Goal: Task Accomplishment & Management: Manage account settings

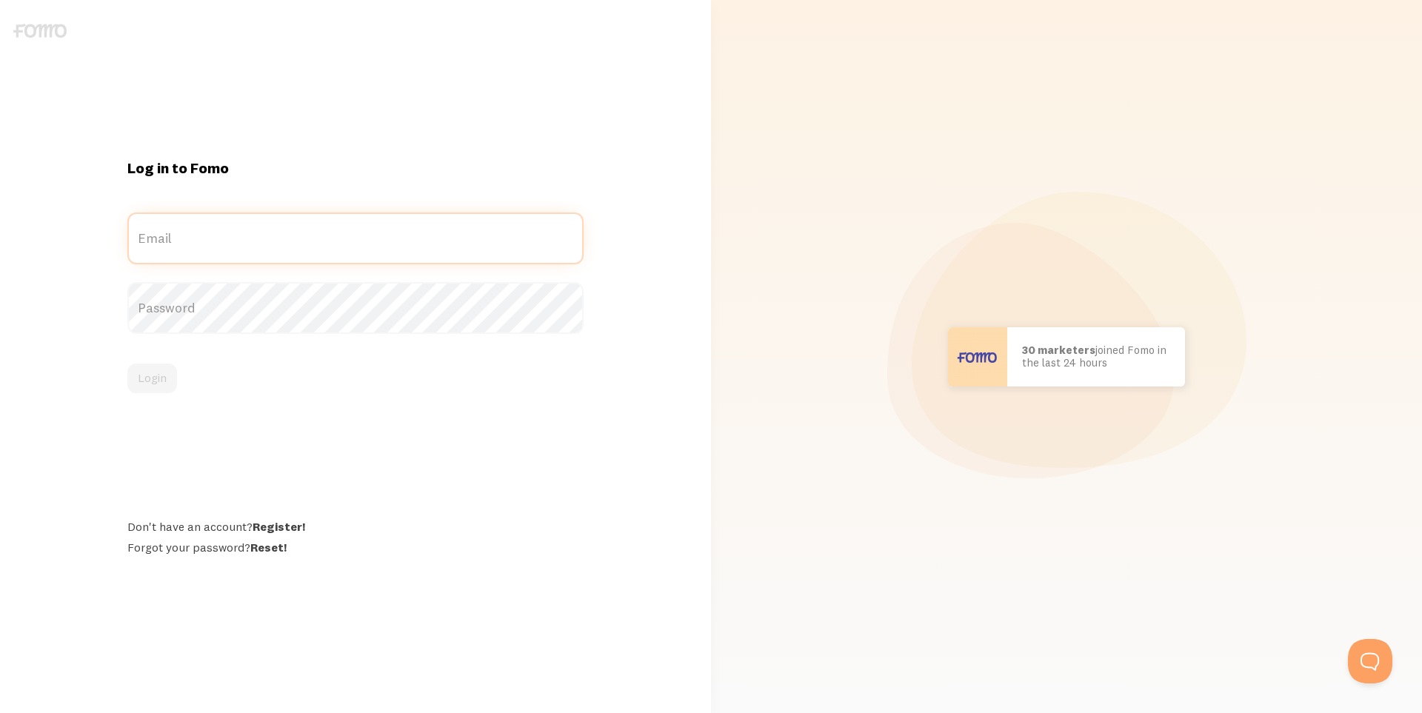
type input "[EMAIL_ADDRESS][DOMAIN_NAME]"
click at [328, 64] on div "Log in to Fomo [EMAIL_ADDRESS][DOMAIN_NAME] Email Password Login Don't have an …" at bounding box center [355, 356] width 711 height 713
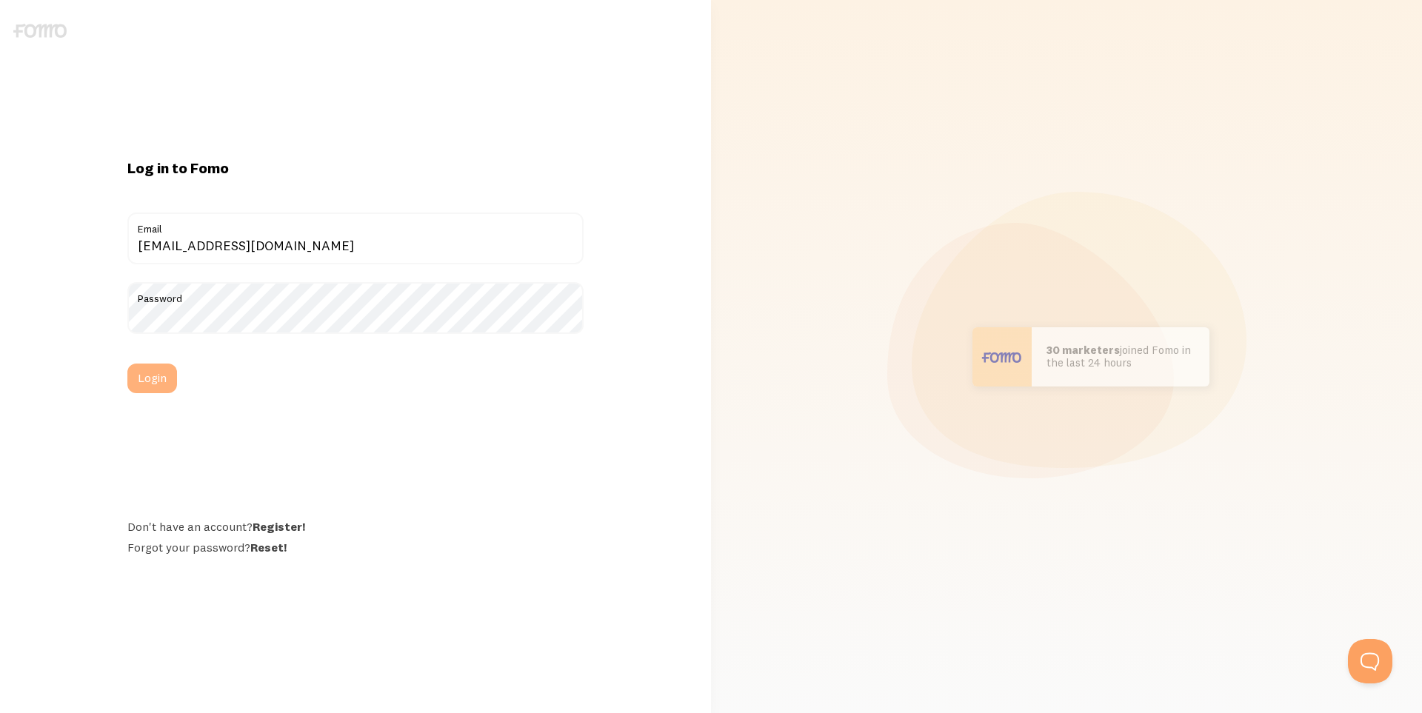
click at [164, 381] on button "Login" at bounding box center [152, 379] width 50 height 30
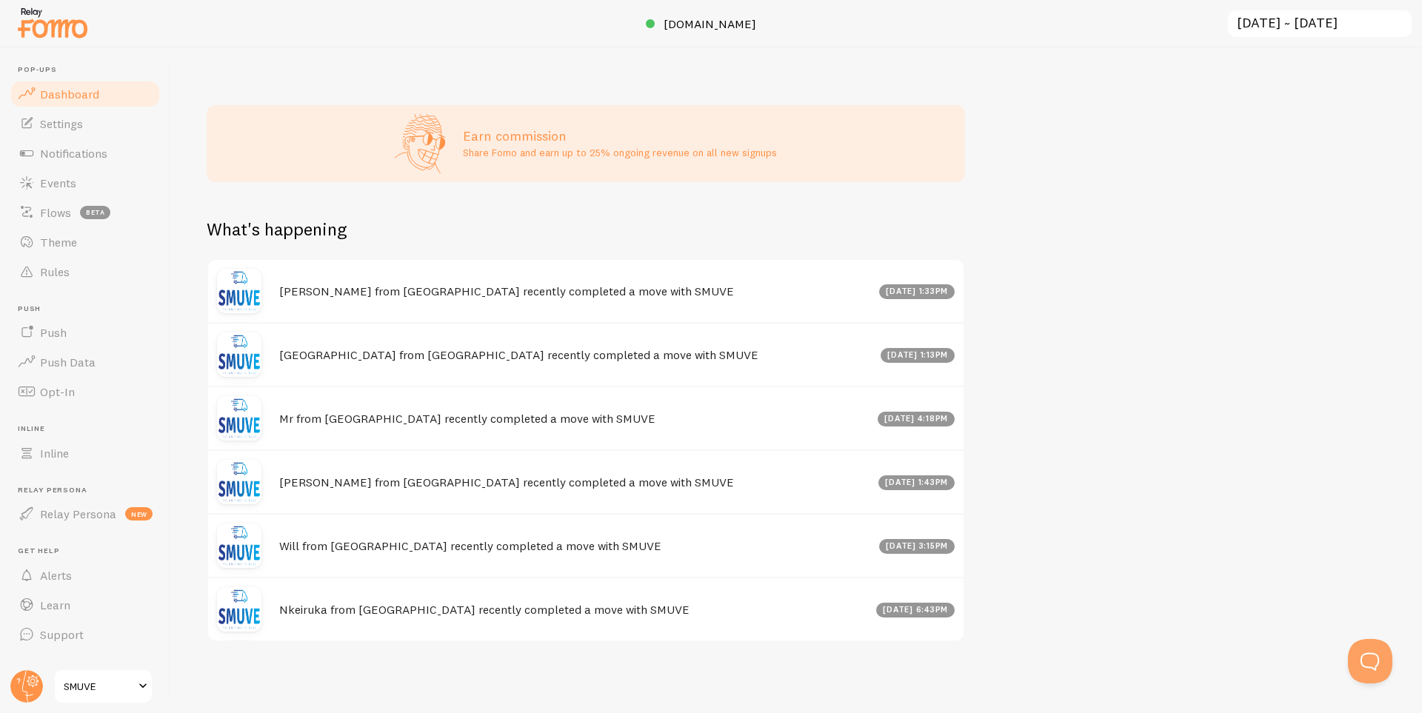
scroll to position [575, 0]
click at [698, 420] on h4 "Mr from [GEOGRAPHIC_DATA] recently completed a move with SMUVE" at bounding box center [574, 419] width 590 height 16
click at [67, 183] on span "Events" at bounding box center [58, 183] width 36 height 15
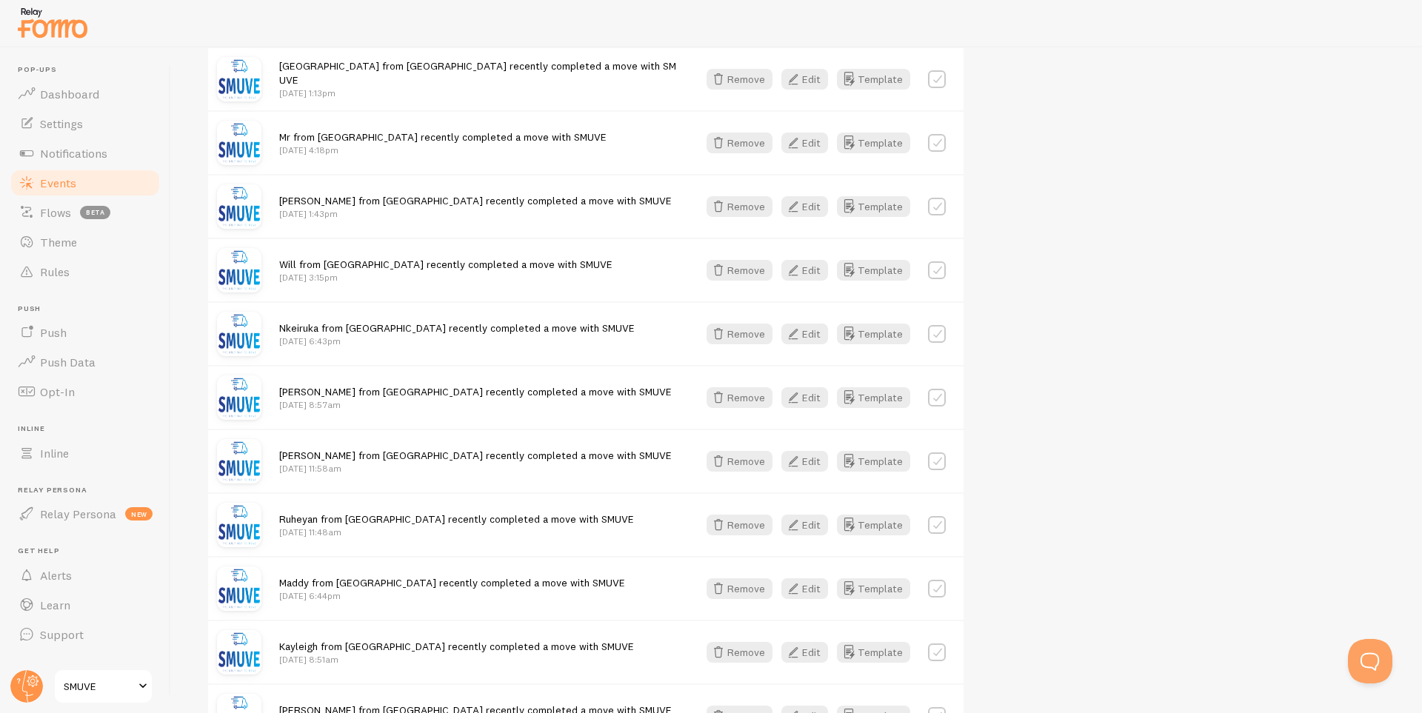
scroll to position [247, 0]
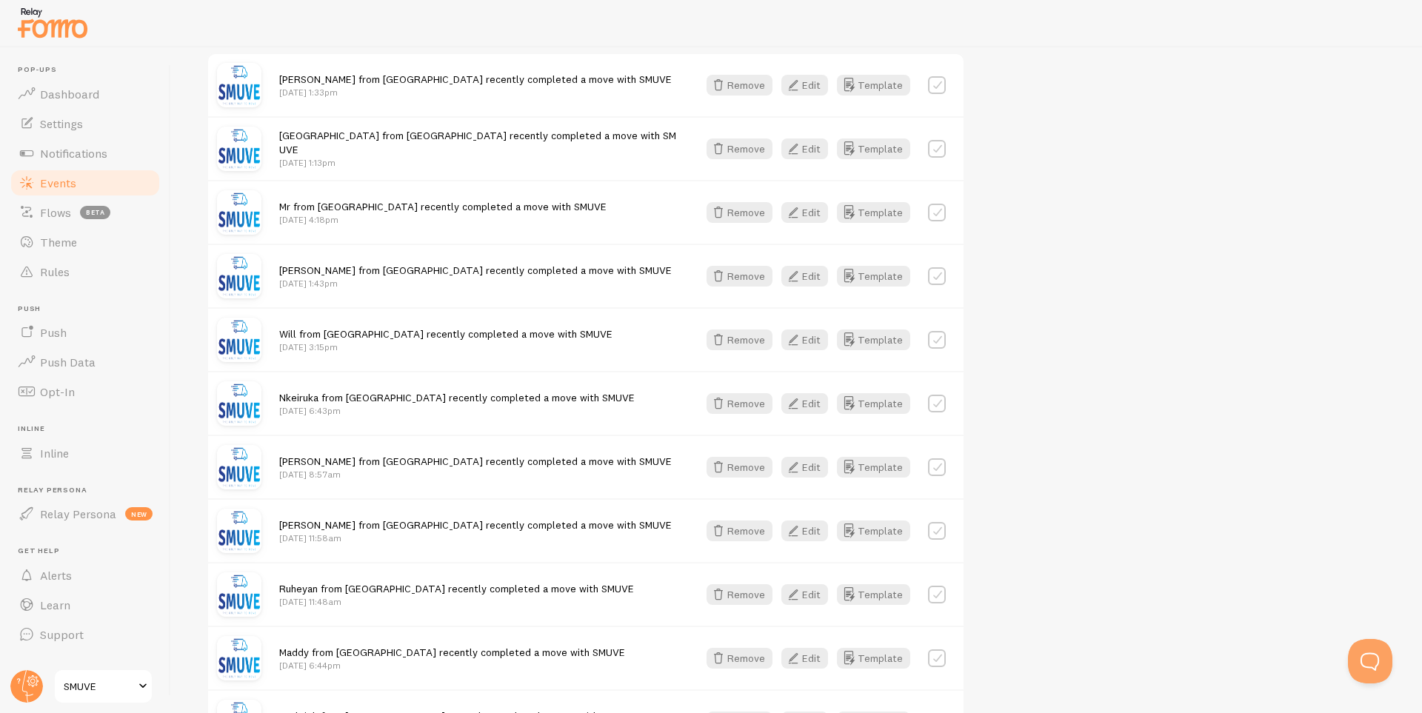
click at [940, 210] on label at bounding box center [937, 213] width 18 height 18
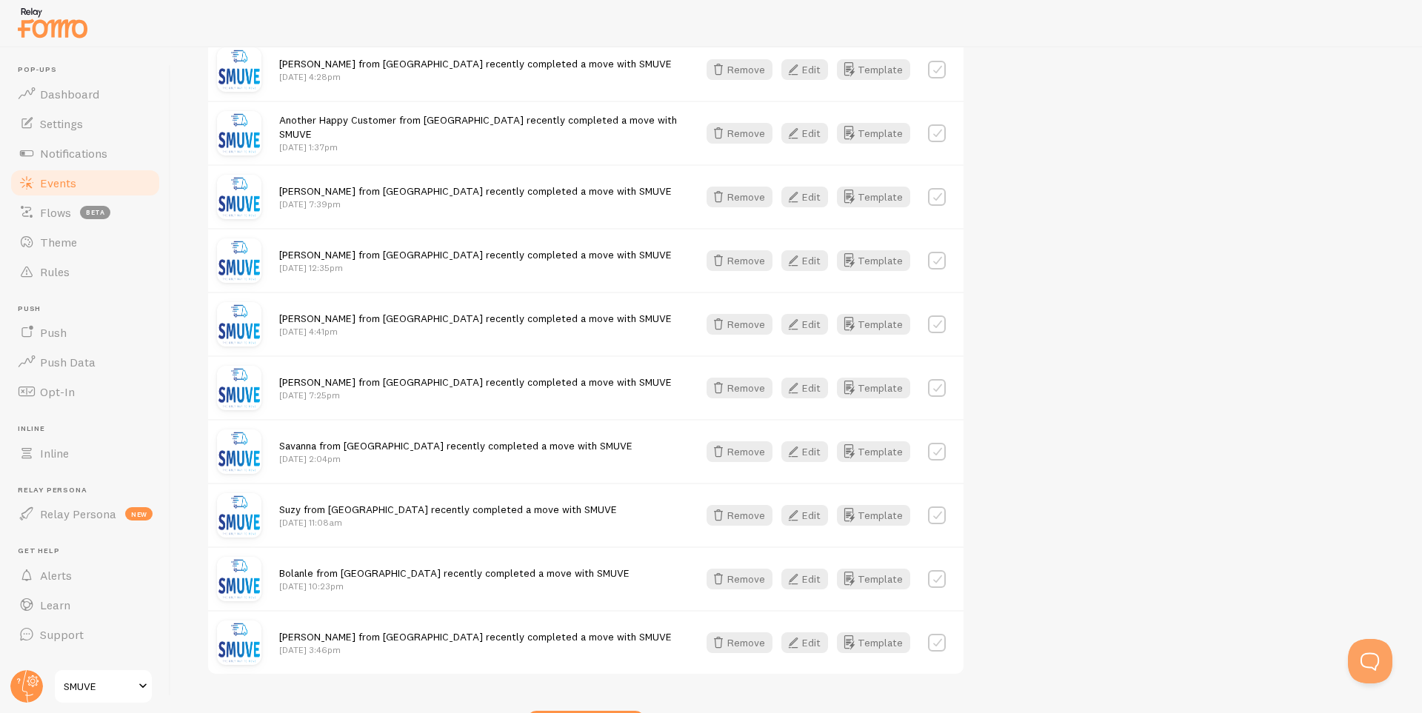
scroll to position [1634, 0]
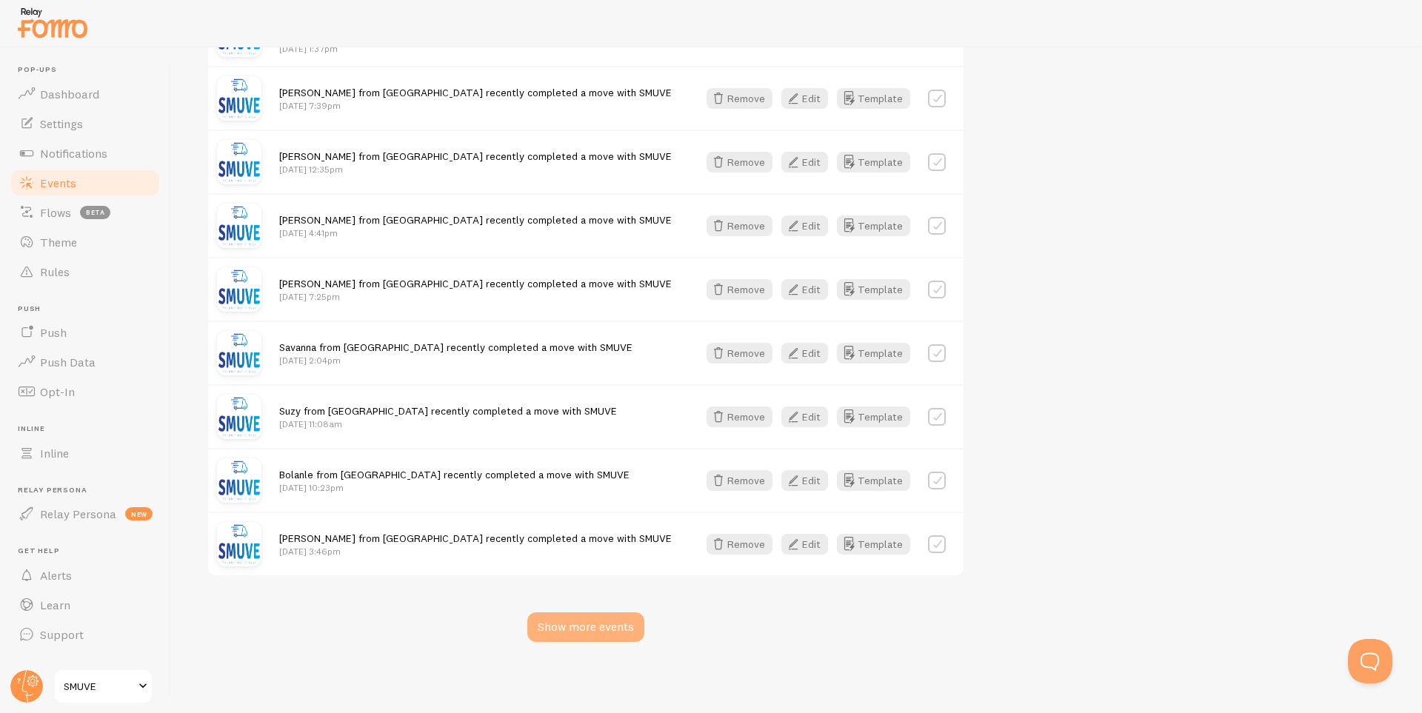
click at [610, 629] on div "Show more events" at bounding box center [585, 627] width 117 height 30
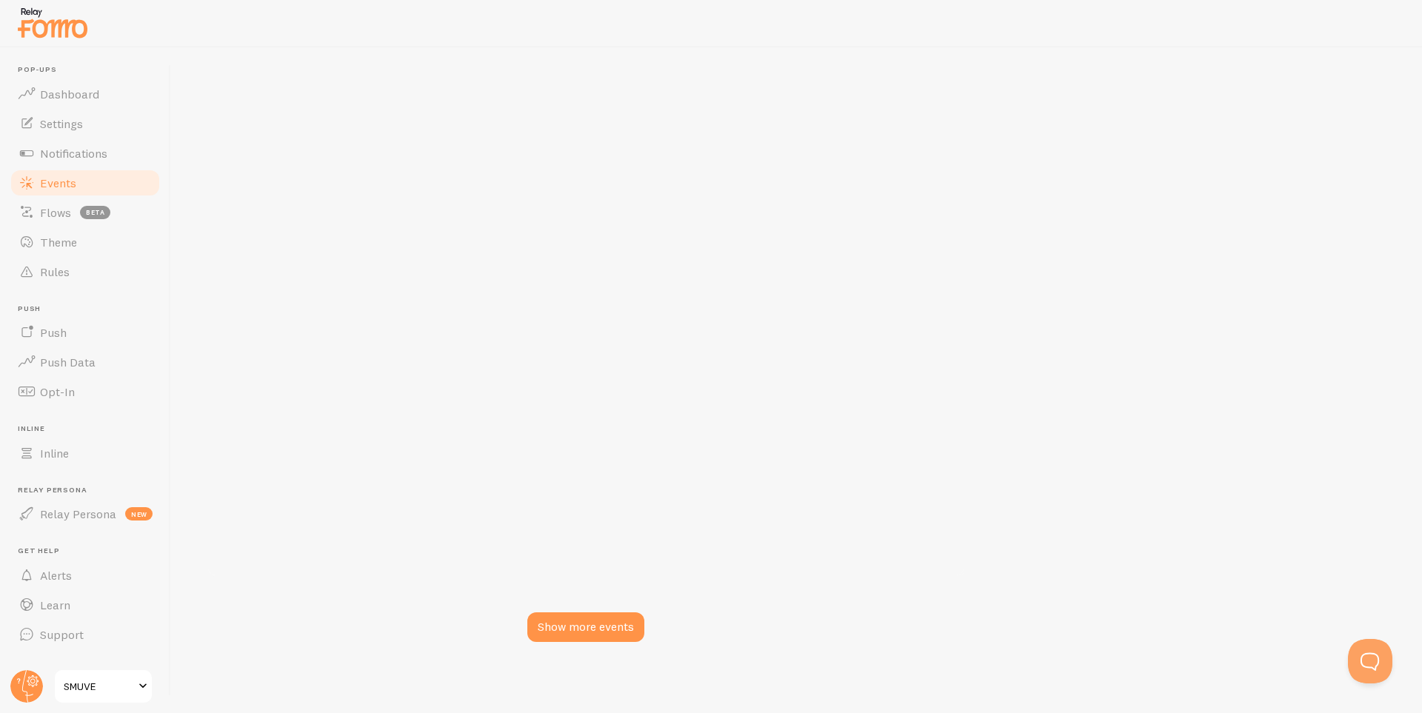
checkbox input "false"
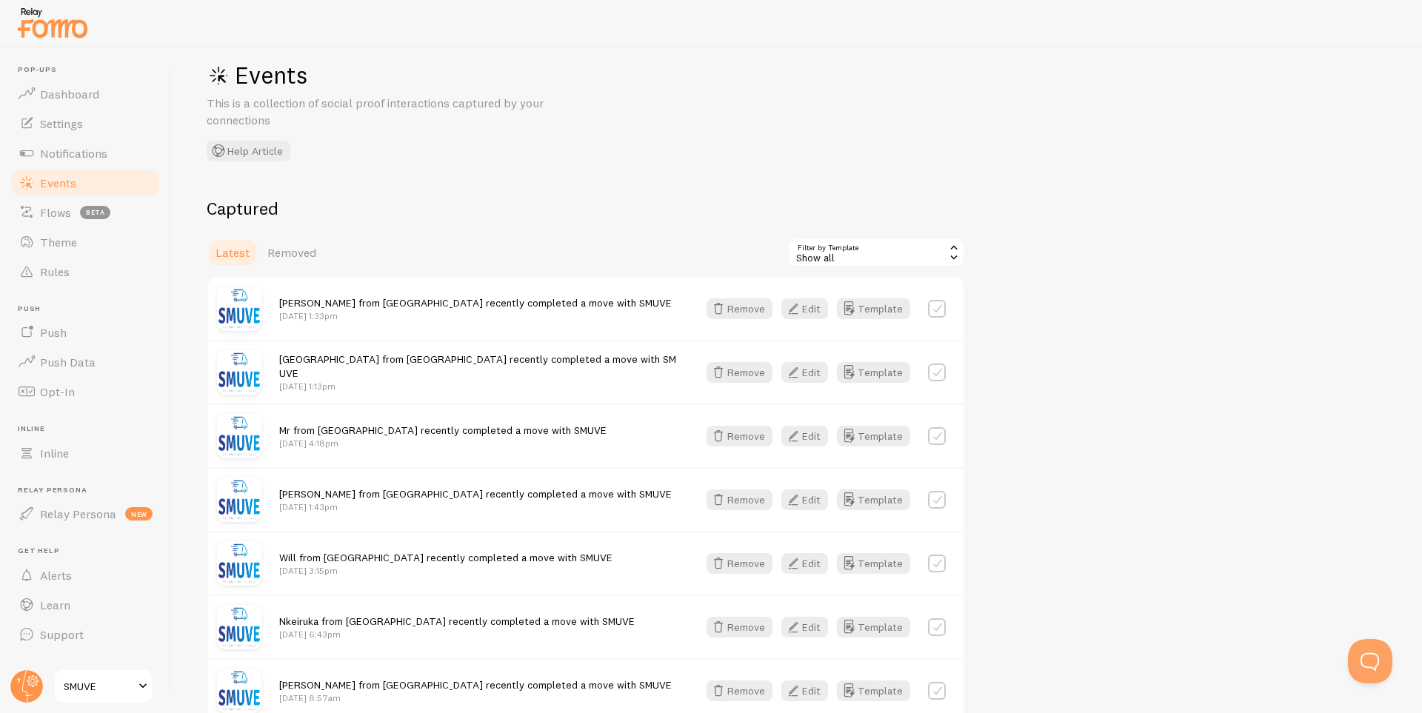
scroll to position [0, 0]
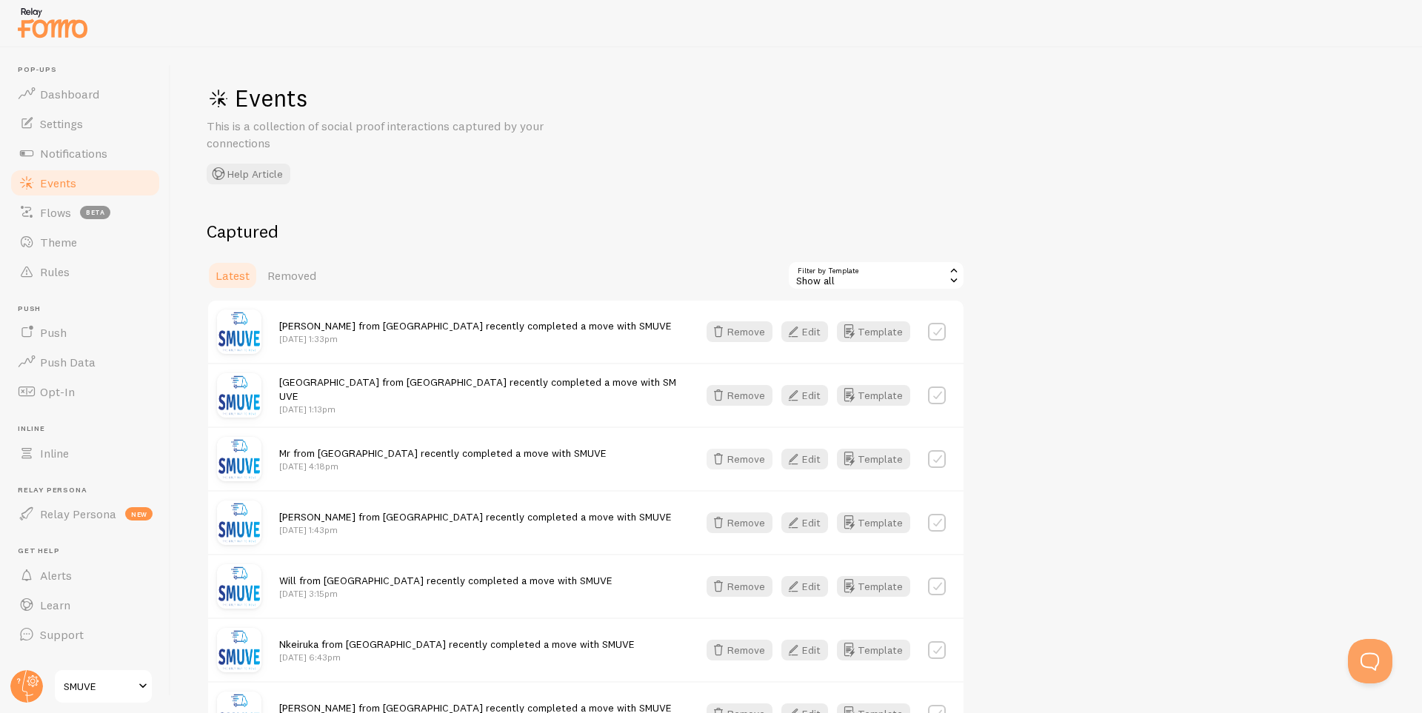
click at [741, 458] on button "Remove" at bounding box center [740, 459] width 66 height 21
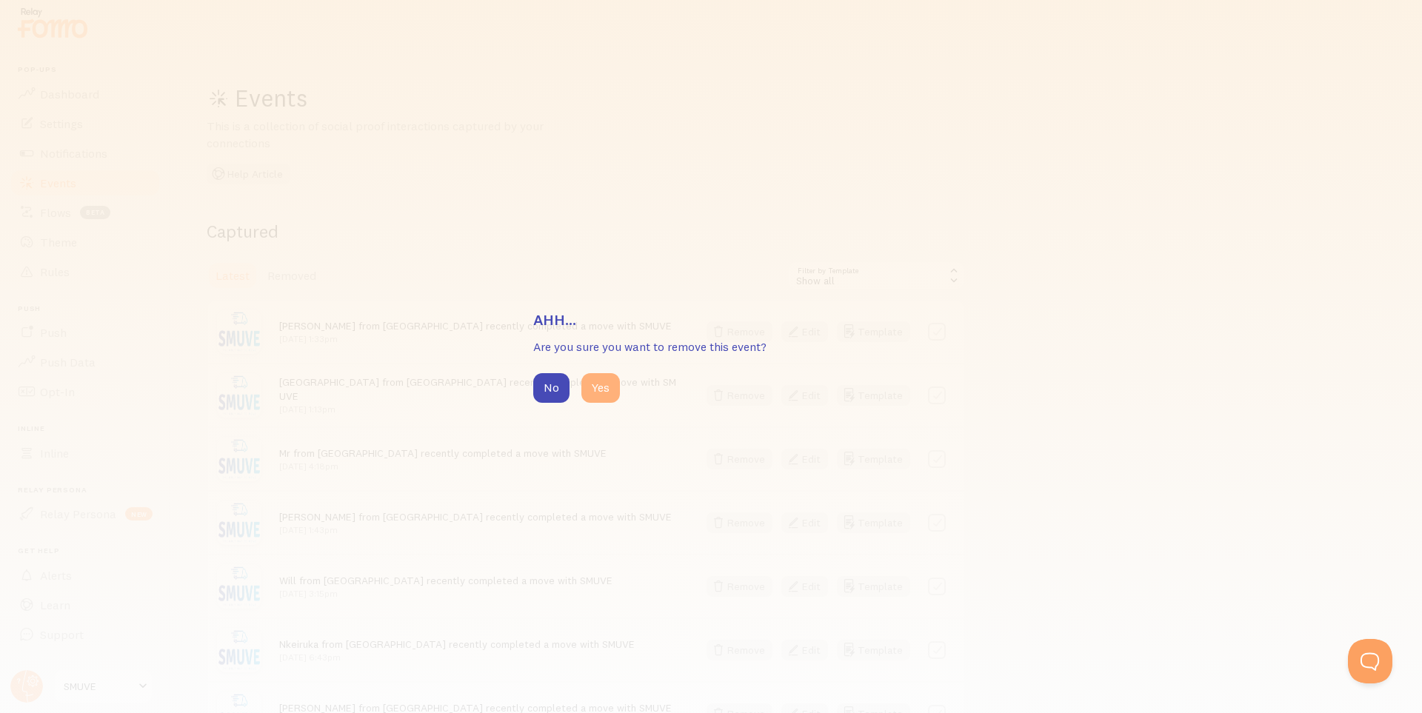
click at [609, 393] on button "Yes" at bounding box center [600, 388] width 39 height 30
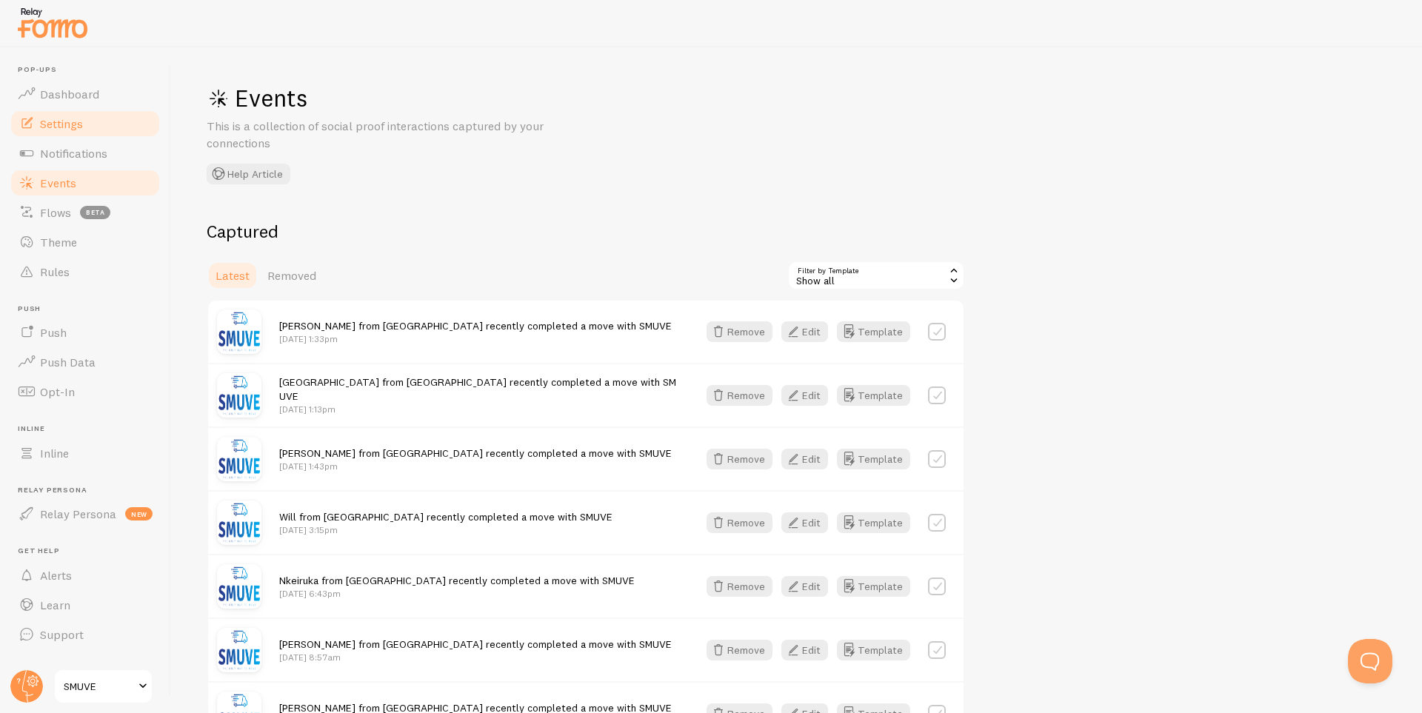
click at [76, 128] on span "Settings" at bounding box center [61, 123] width 43 height 15
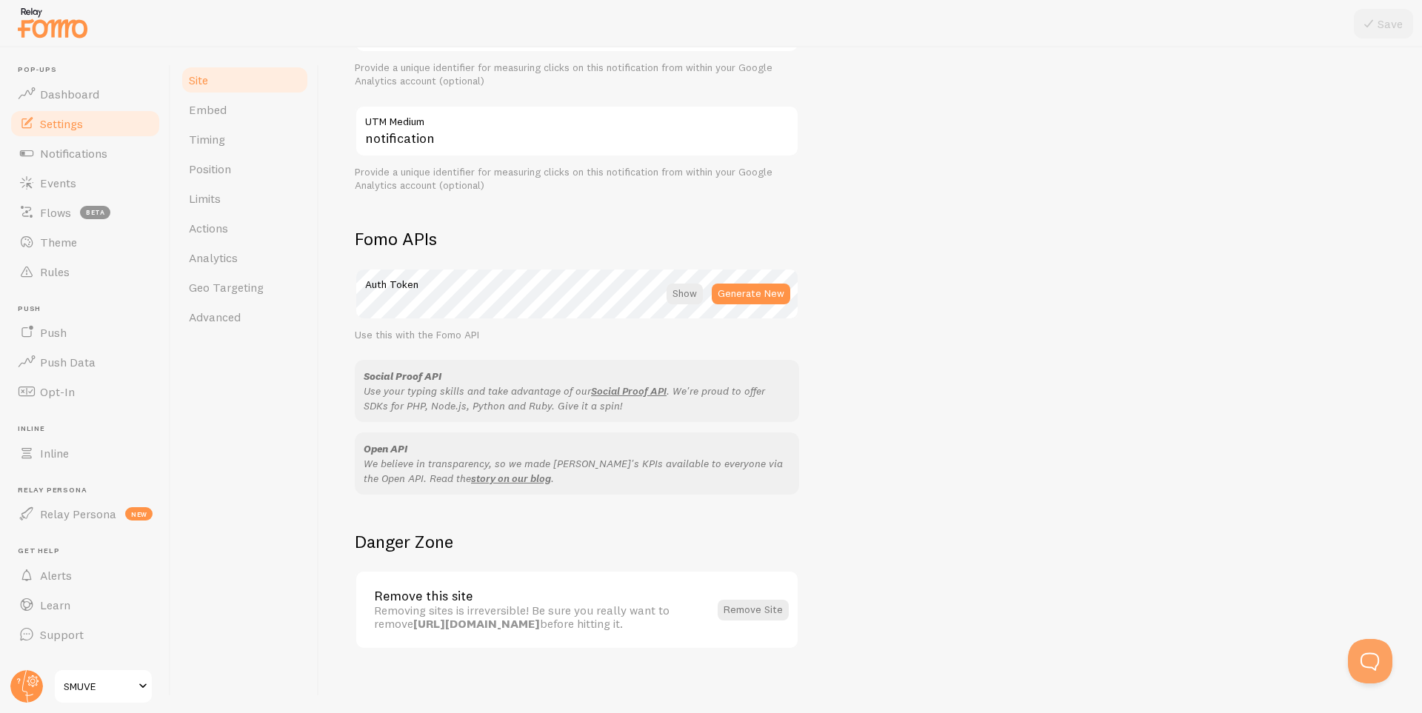
scroll to position [685, 0]
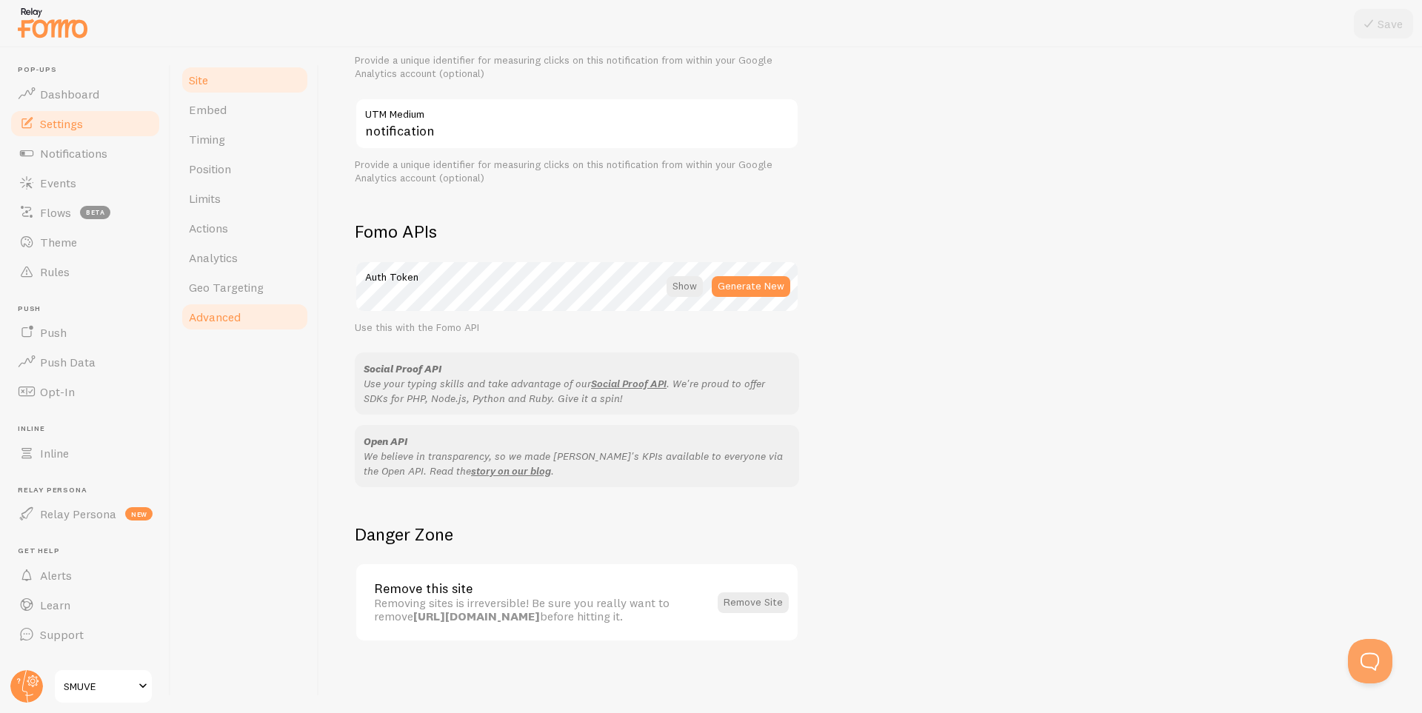
click at [248, 319] on link "Advanced" at bounding box center [245, 317] width 130 height 30
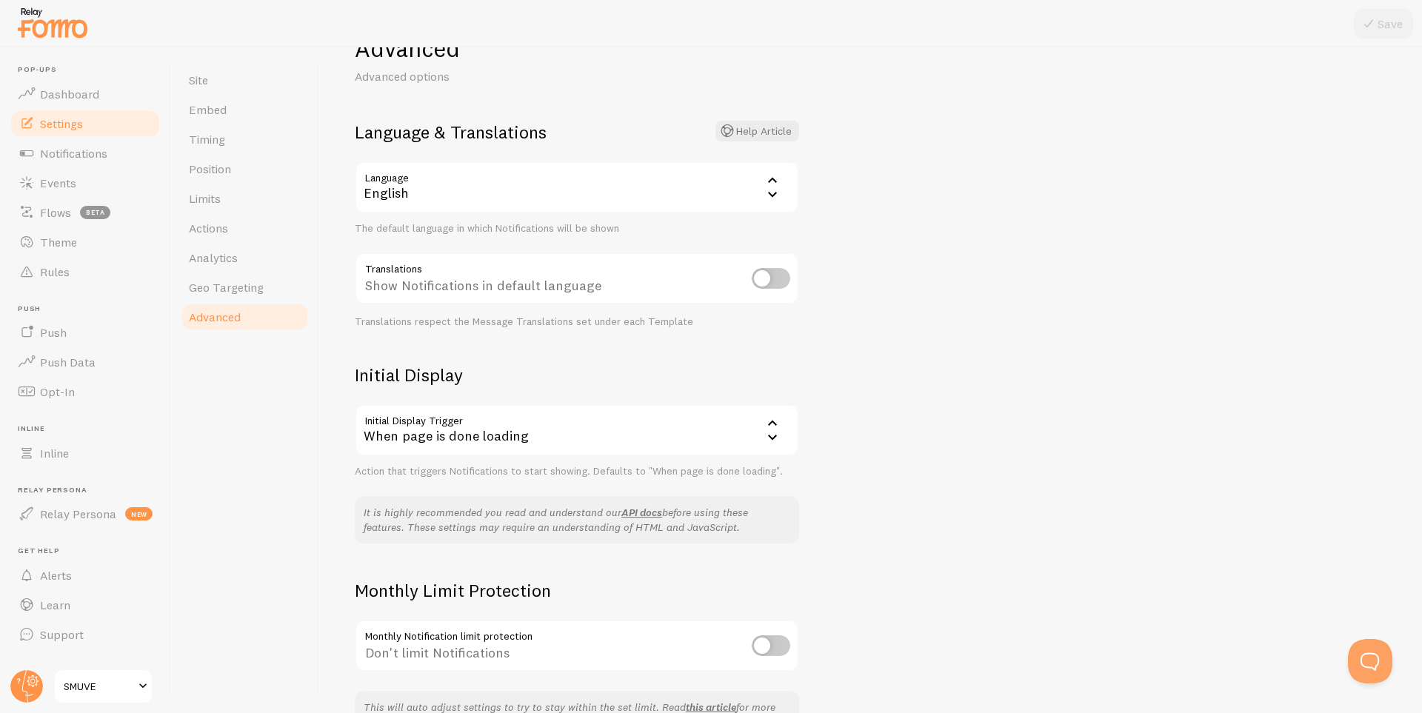
scroll to position [146, 0]
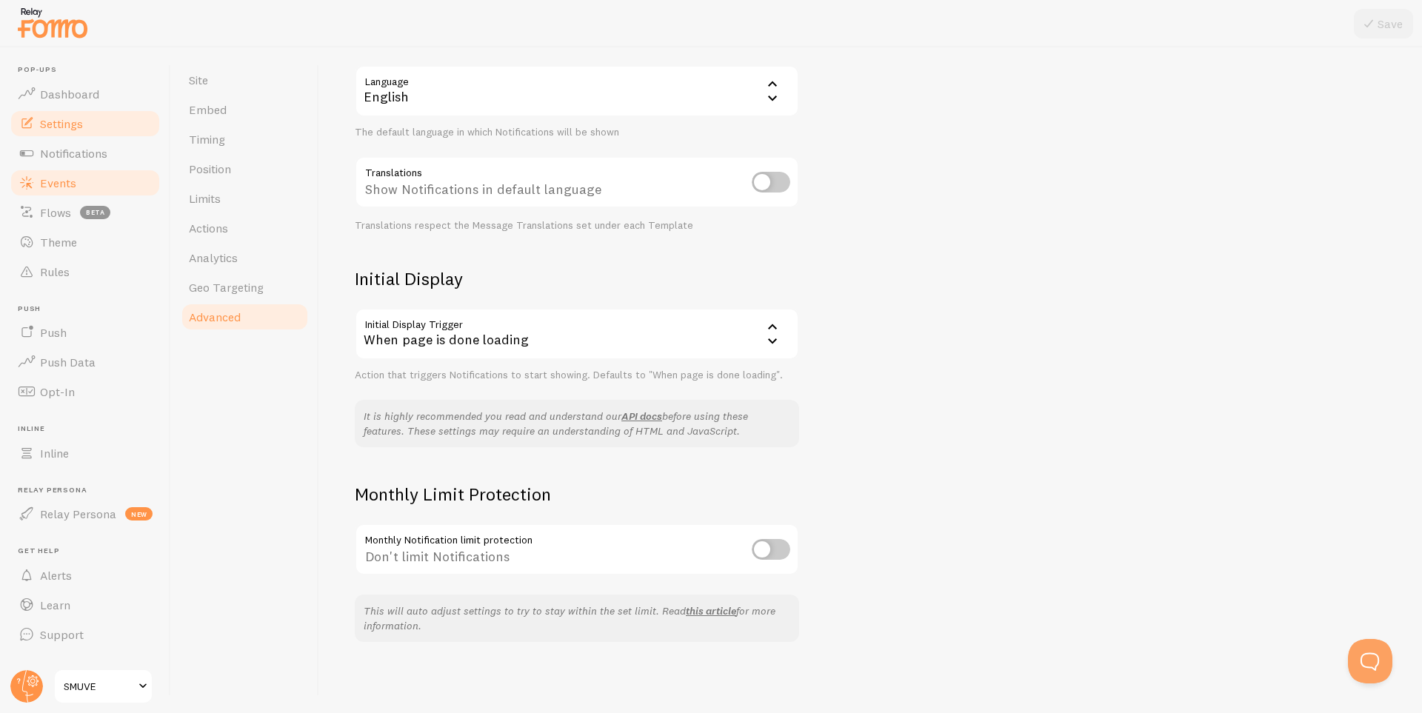
click at [71, 185] on span "Events" at bounding box center [58, 183] width 36 height 15
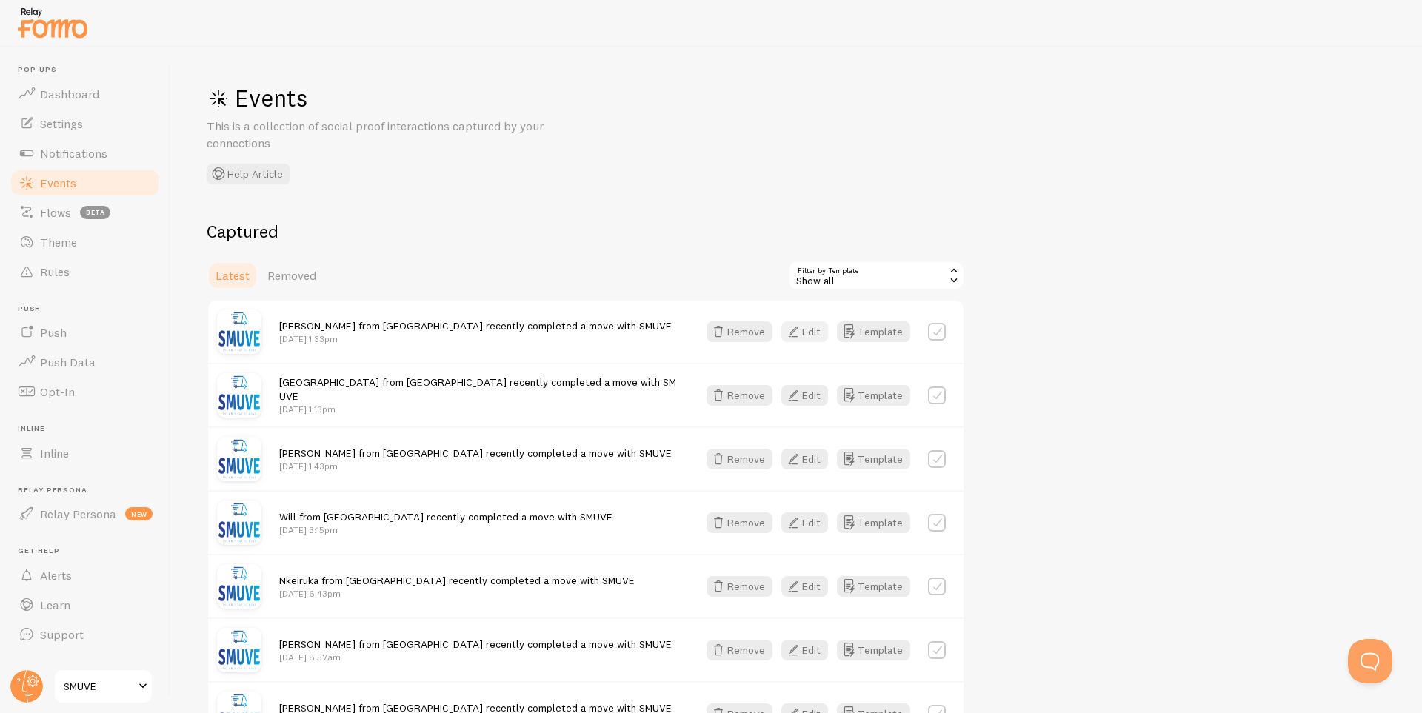
click at [802, 332] on icon "button" at bounding box center [793, 332] width 18 height 18
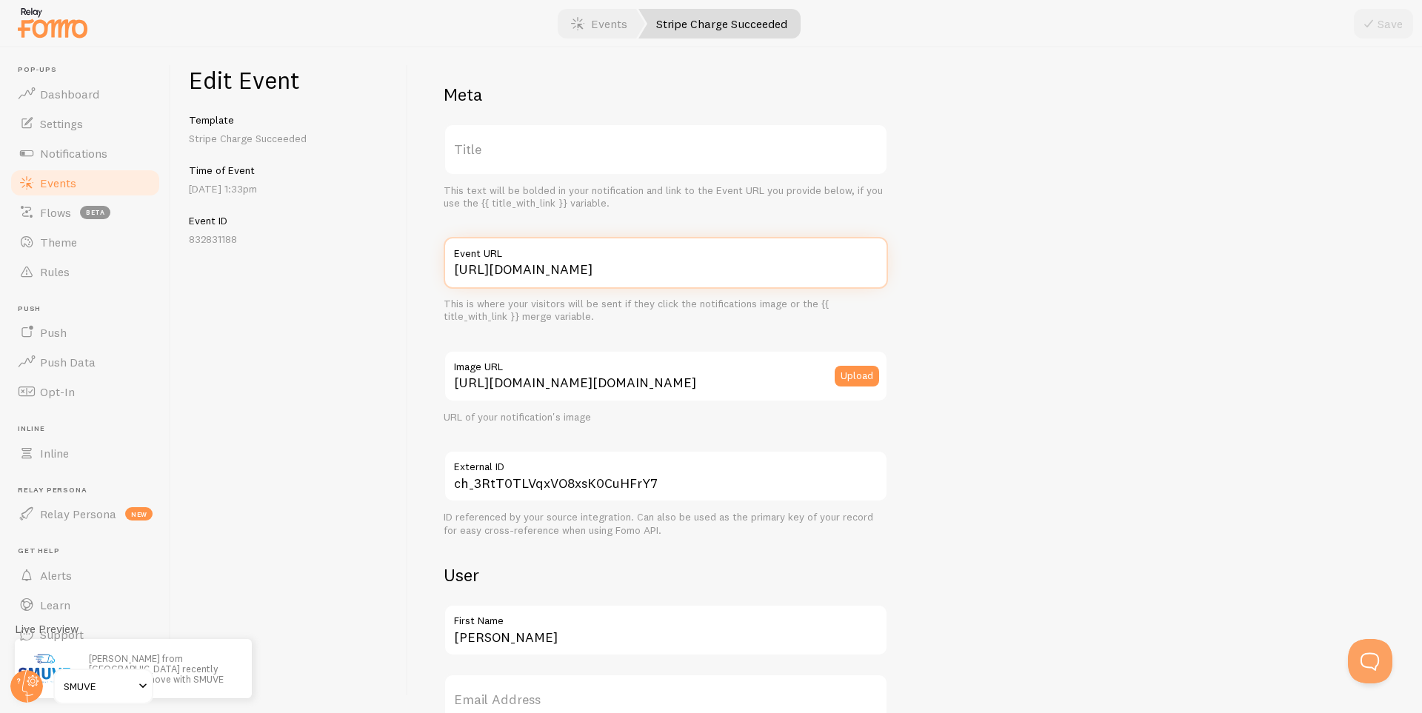
drag, startPoint x: 494, startPoint y: 264, endPoint x: 509, endPoint y: 258, distance: 16.0
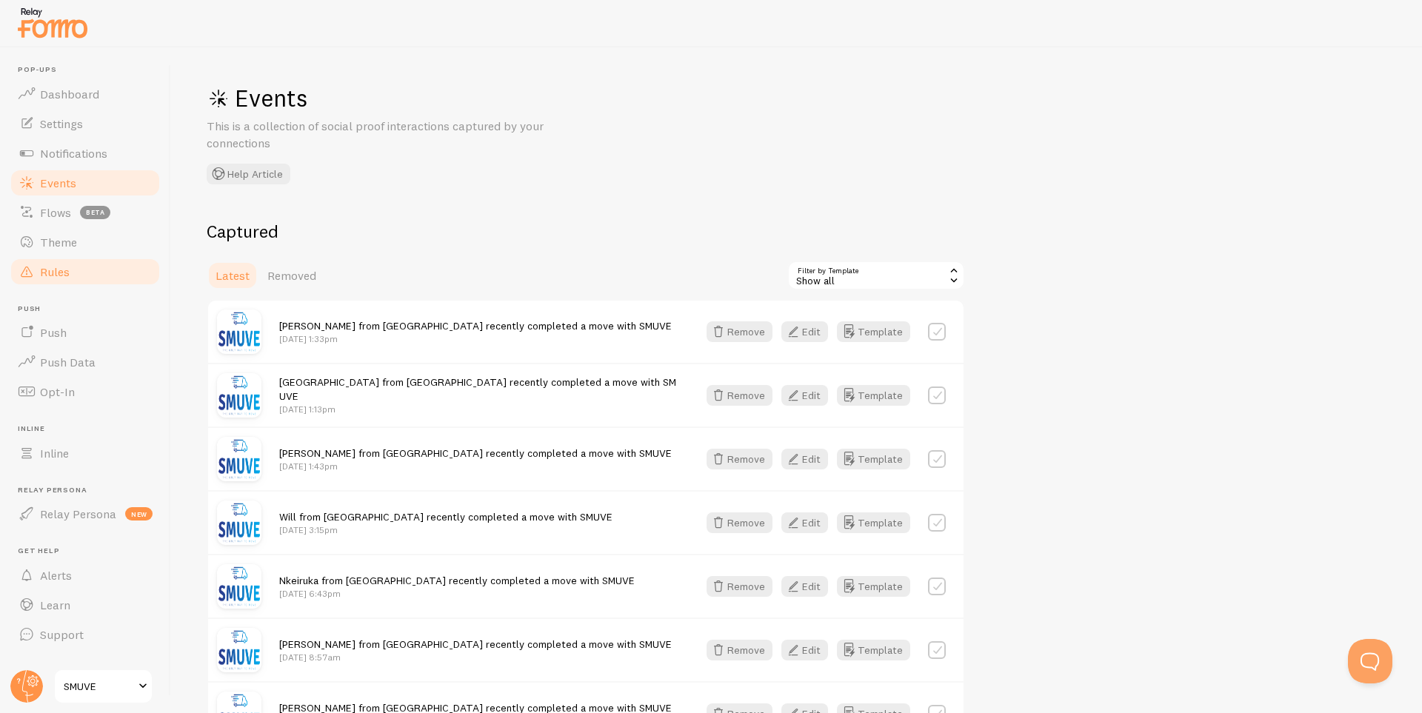
click at [61, 276] on span "Rules" at bounding box center [55, 271] width 30 height 15
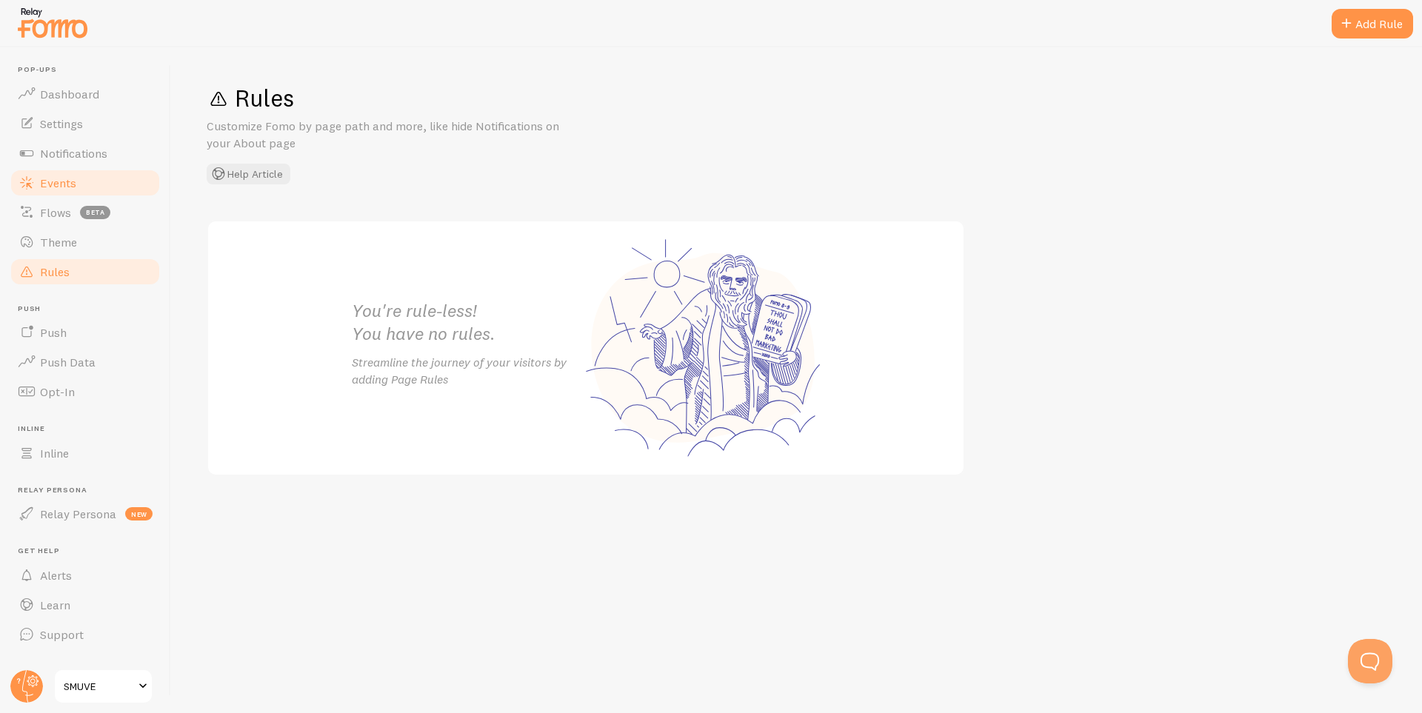
click at [61, 185] on span "Events" at bounding box center [58, 183] width 36 height 15
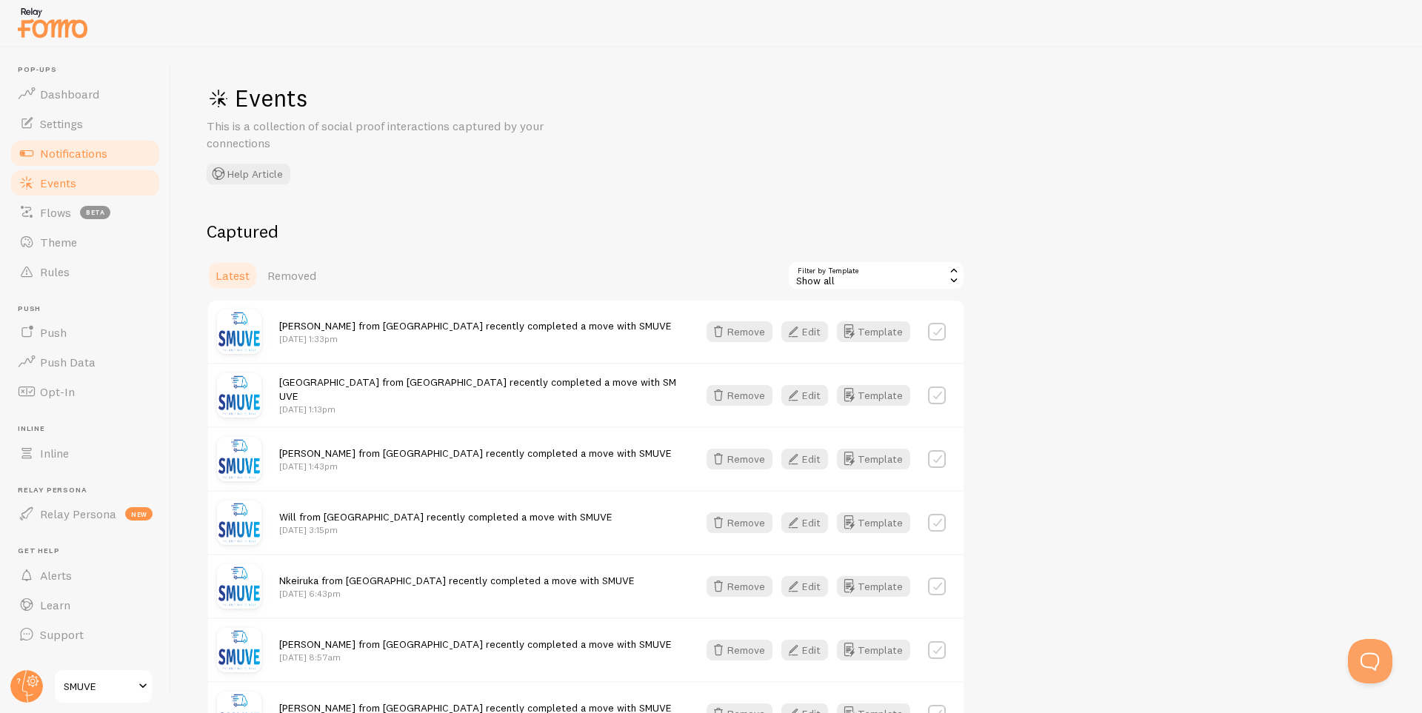
click at [74, 154] on span "Notifications" at bounding box center [73, 153] width 67 height 15
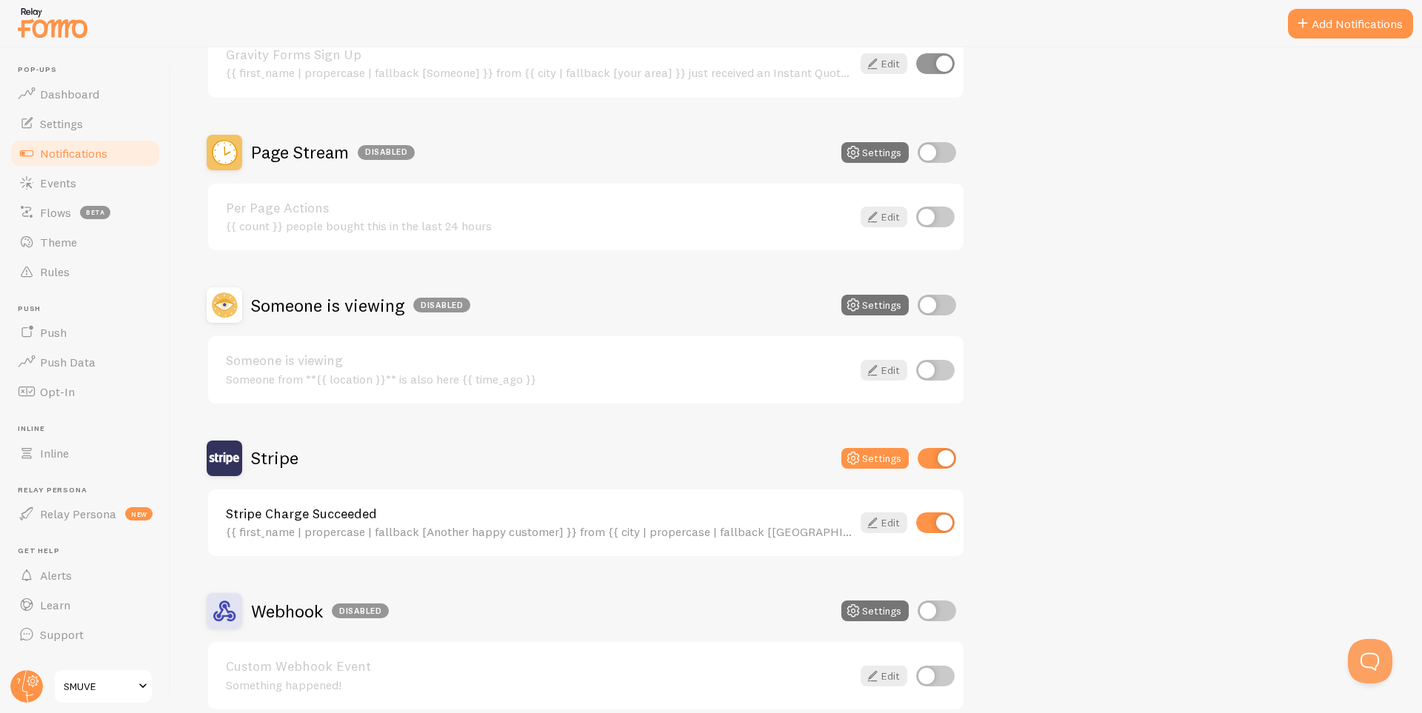
scroll to position [596, 0]
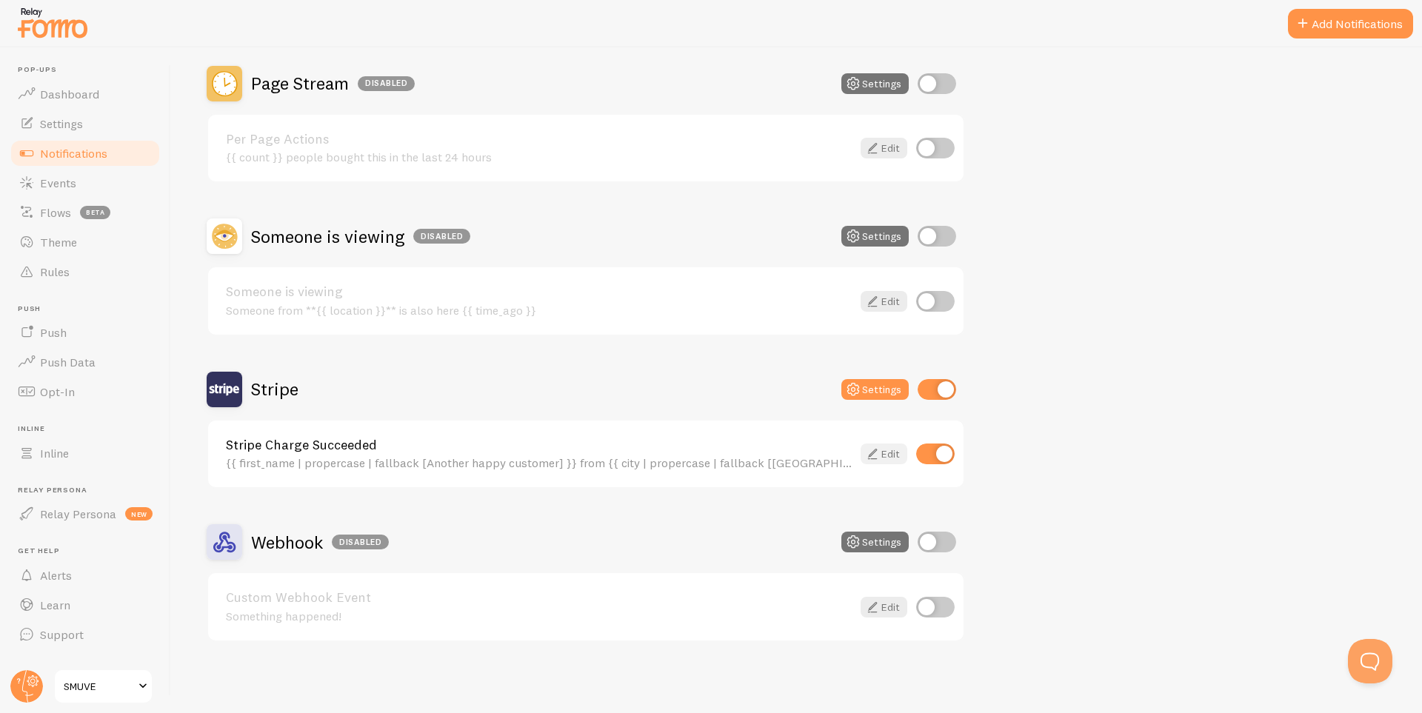
click at [876, 444] on link "Edit" at bounding box center [884, 454] width 47 height 21
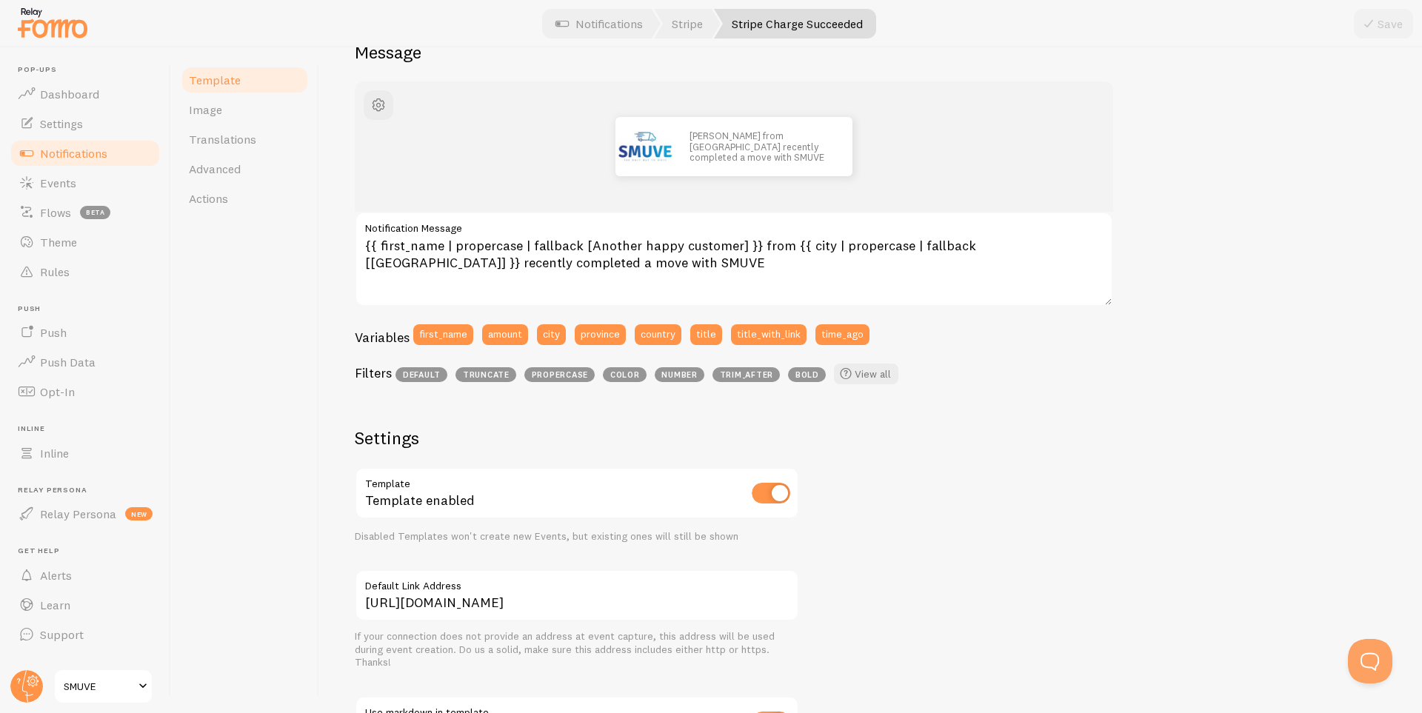
scroll to position [393, 0]
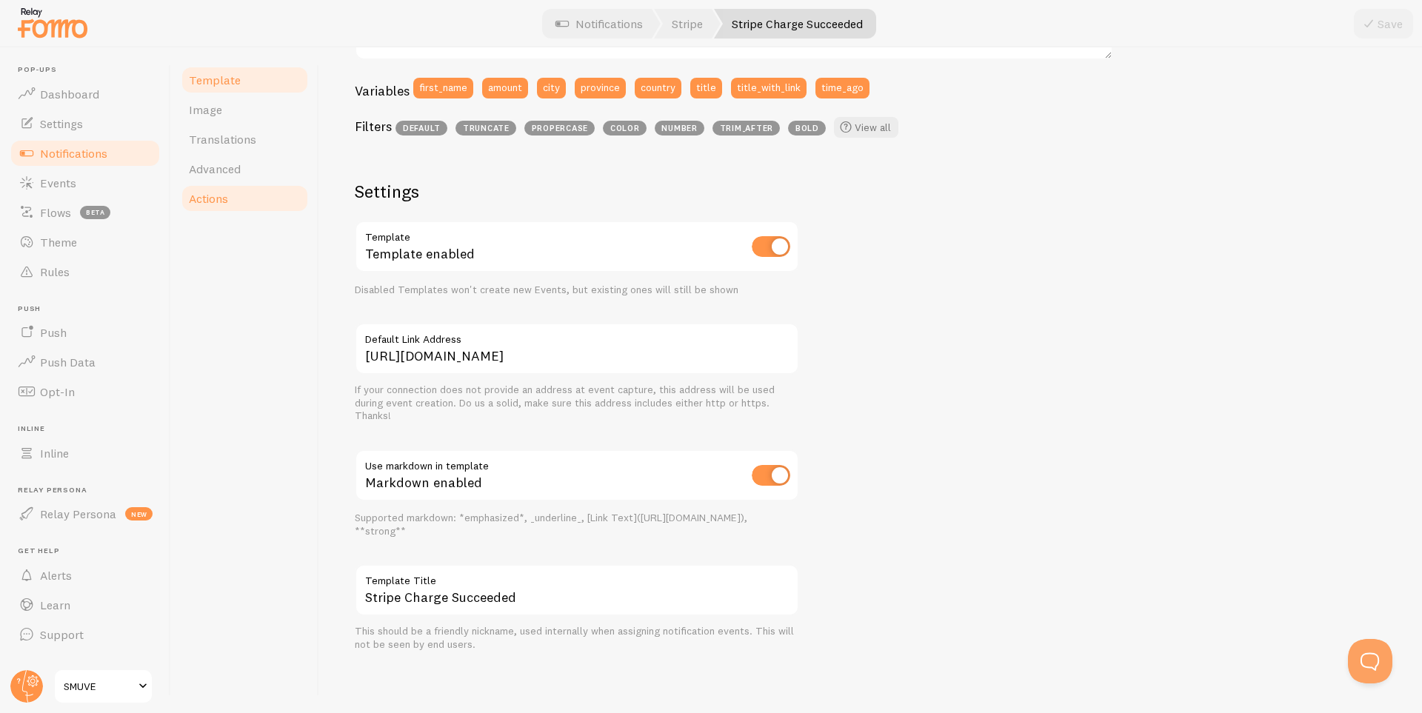
click at [250, 197] on link "Actions" at bounding box center [245, 199] width 130 height 30
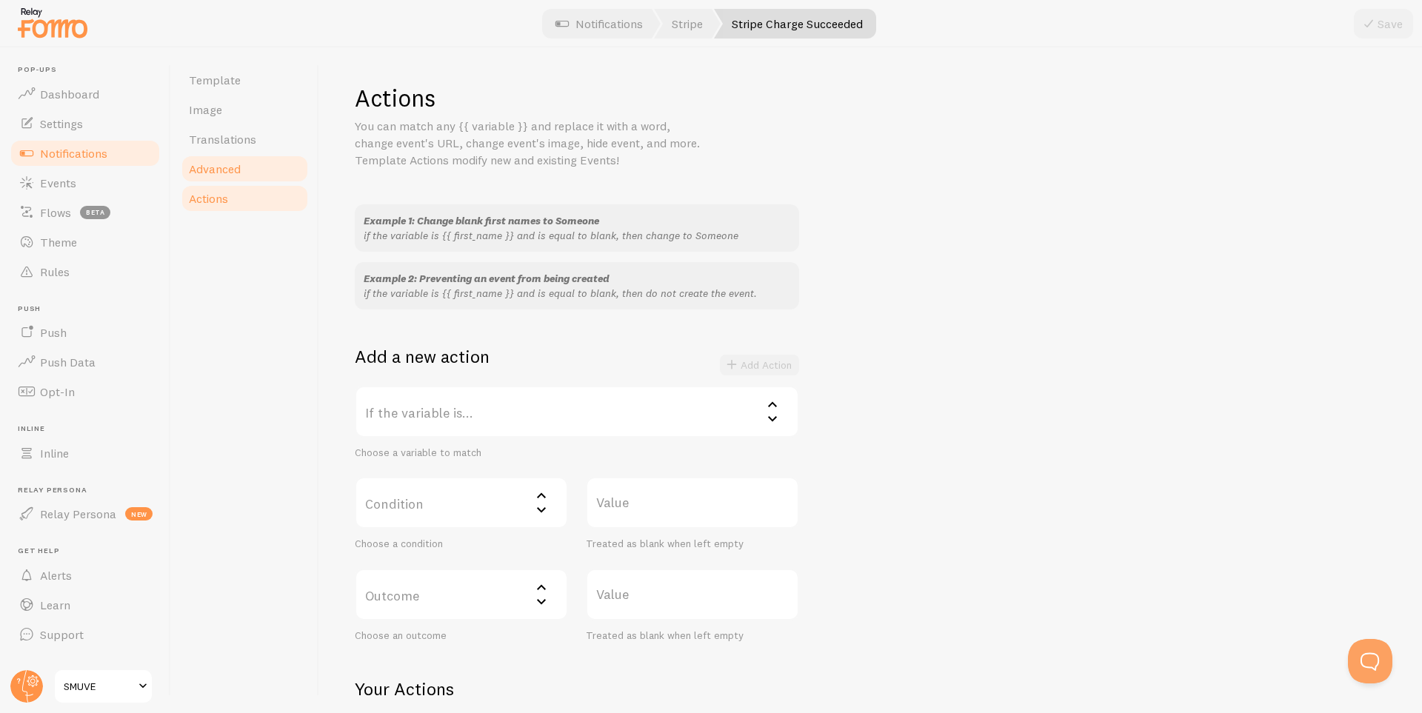
click at [224, 157] on link "Advanced" at bounding box center [245, 169] width 130 height 30
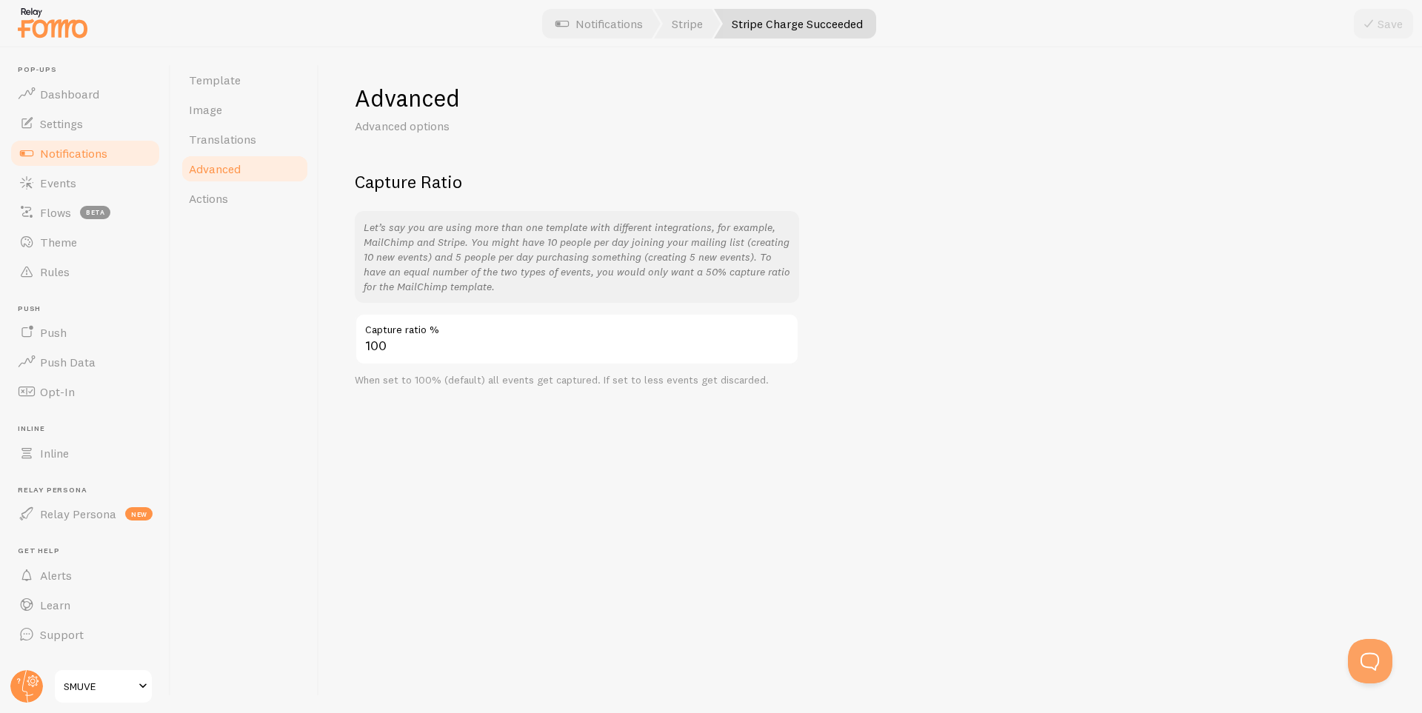
click at [233, 170] on span "Advanced" at bounding box center [215, 168] width 52 height 15
click at [230, 198] on link "Actions" at bounding box center [245, 199] width 130 height 30
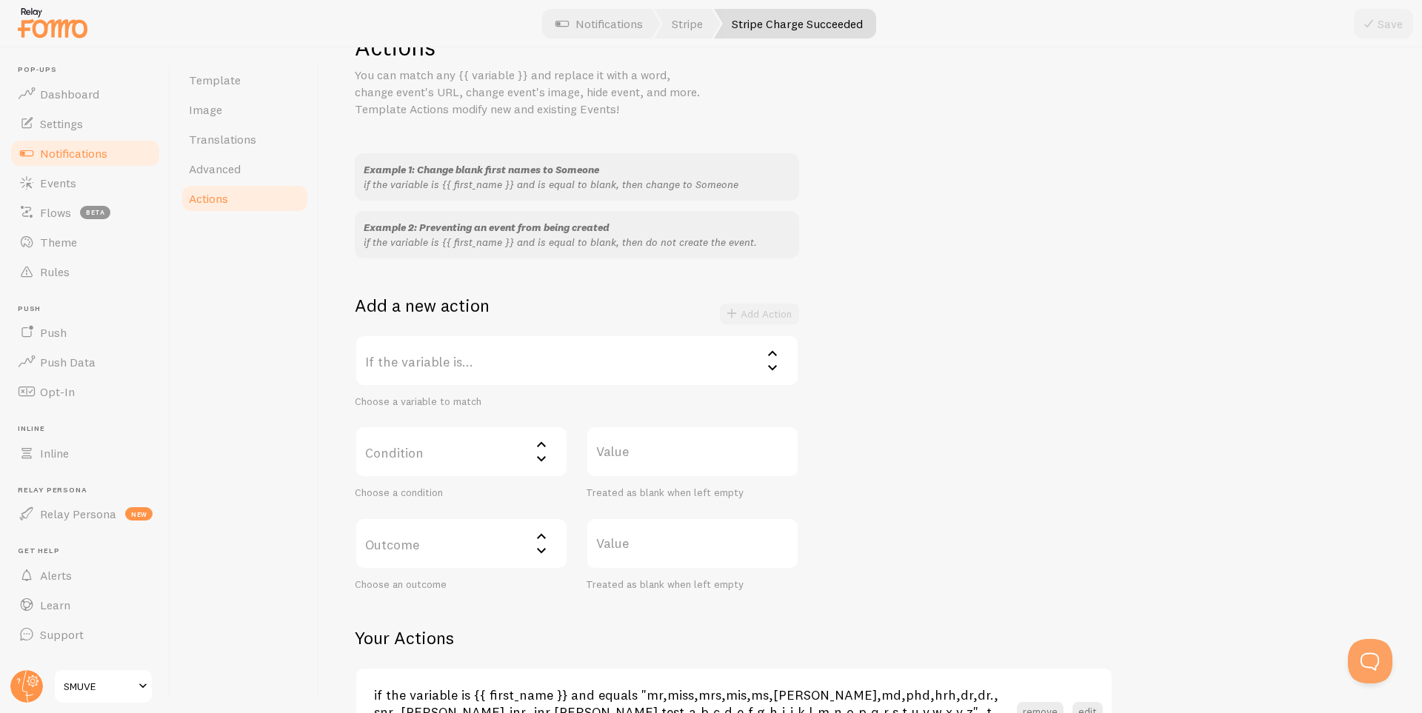
scroll to position [149, 0]
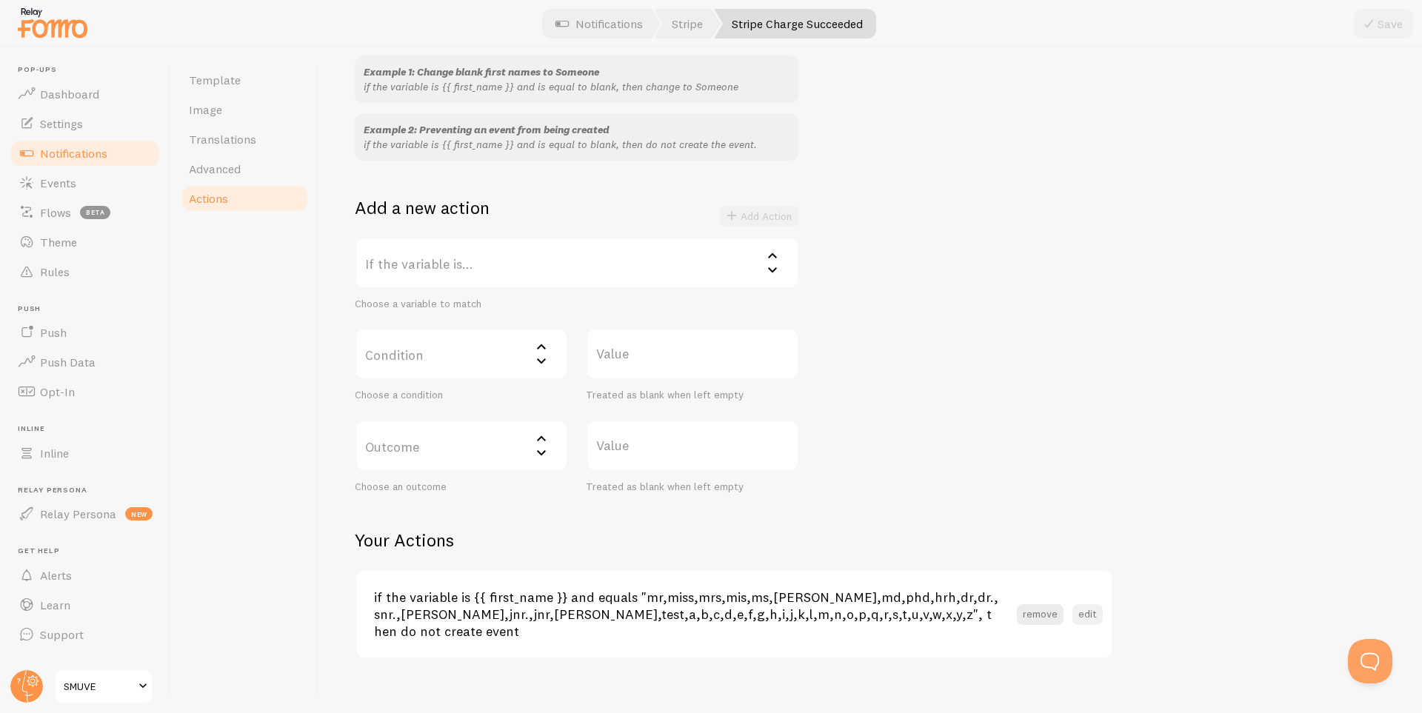
click at [1090, 607] on button "edit" at bounding box center [1087, 614] width 30 height 21
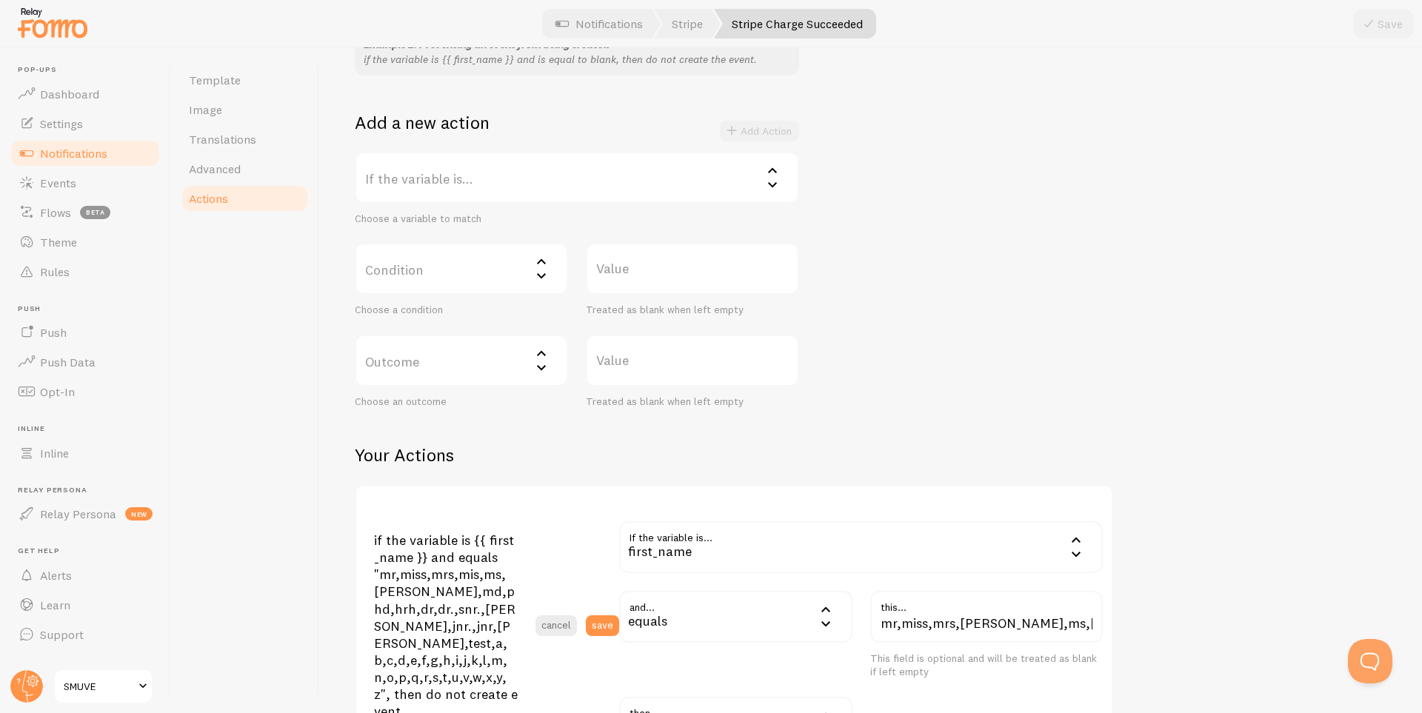
scroll to position [419, 0]
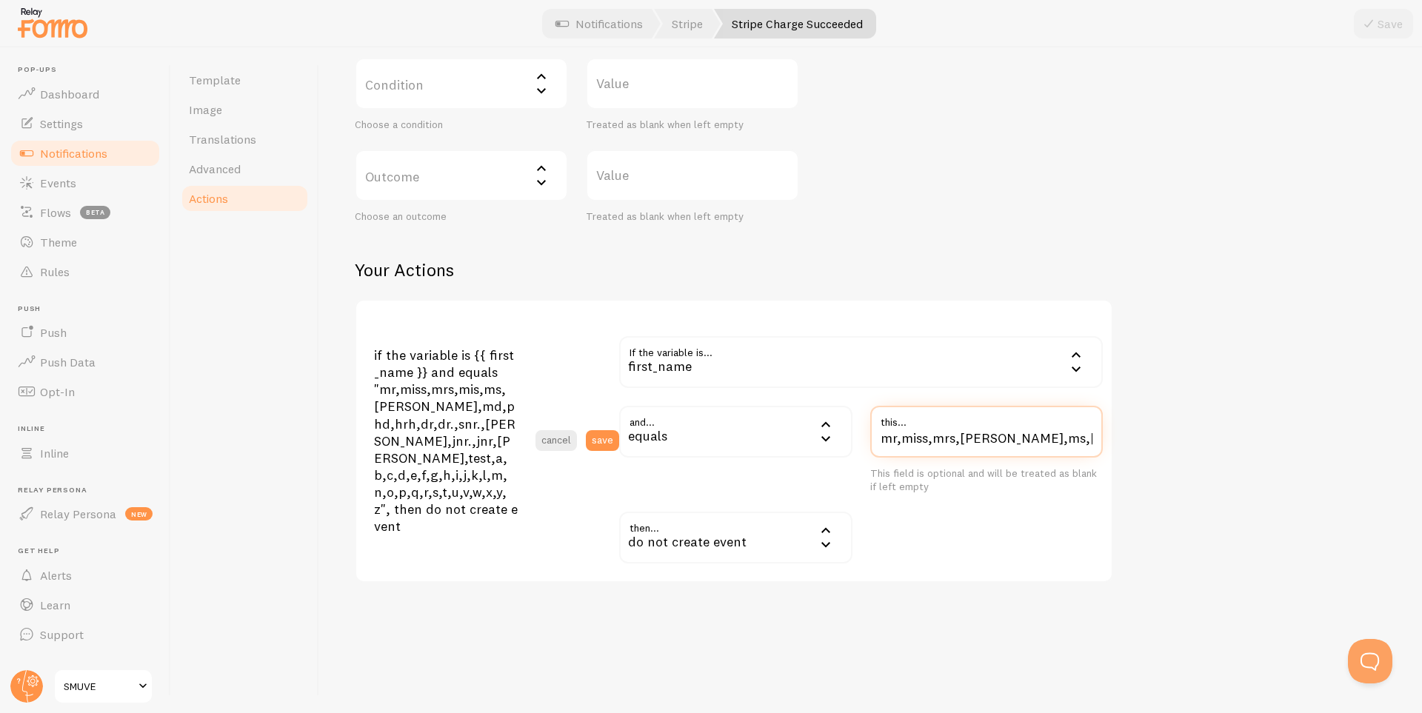
click at [886, 441] on input "mr,miss,mrs,[PERSON_NAME],ms,[PERSON_NAME],md,phd,hrh,dr,dr.,snr.,[PERSON_NAME]…" at bounding box center [986, 432] width 233 height 52
drag, startPoint x: 898, startPoint y: 438, endPoint x: 914, endPoint y: 434, distance: 16.2
click at [914, 434] on input "Mr,mr,miss,mrs,[PERSON_NAME],ms,[PERSON_NAME],md,phd,hrh,dr,dr.,snr.,[PERSON_NA…" at bounding box center [986, 432] width 233 height 52
type input "Mr,mr,miss,mrs,[PERSON_NAME],ms,[PERSON_NAME],md,phd,hrh,dr,dr.,snr.,[PERSON_NA…"
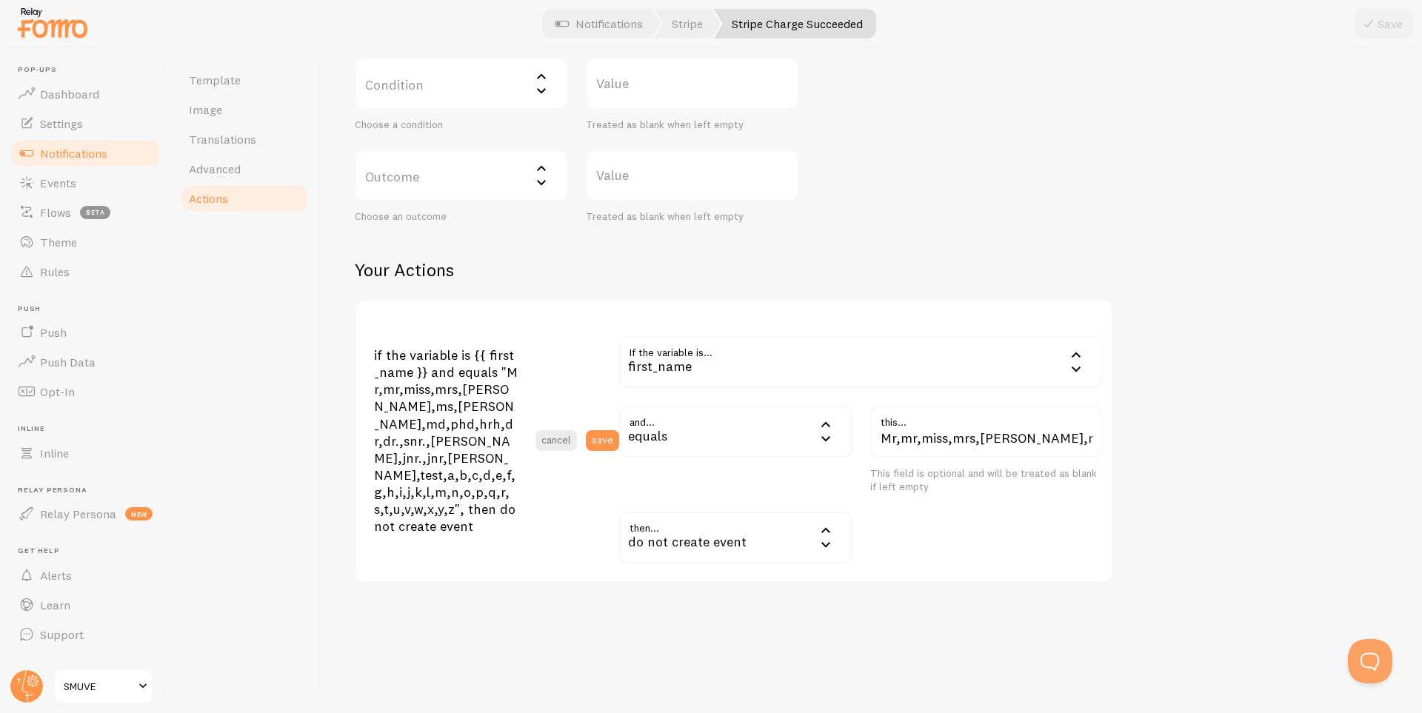
drag, startPoint x: 610, startPoint y: 443, endPoint x: 738, endPoint y: 484, distance: 134.7
click at [738, 484] on div "if the variable is {{ first_name }} and equals "Mr,mr,miss,mrs,[PERSON_NAME],ms…" at bounding box center [738, 440] width 729 height 245
click at [826, 543] on icon at bounding box center [826, 544] width 18 height 18
click at [664, 606] on li "change to" at bounding box center [736, 606] width 230 height 22
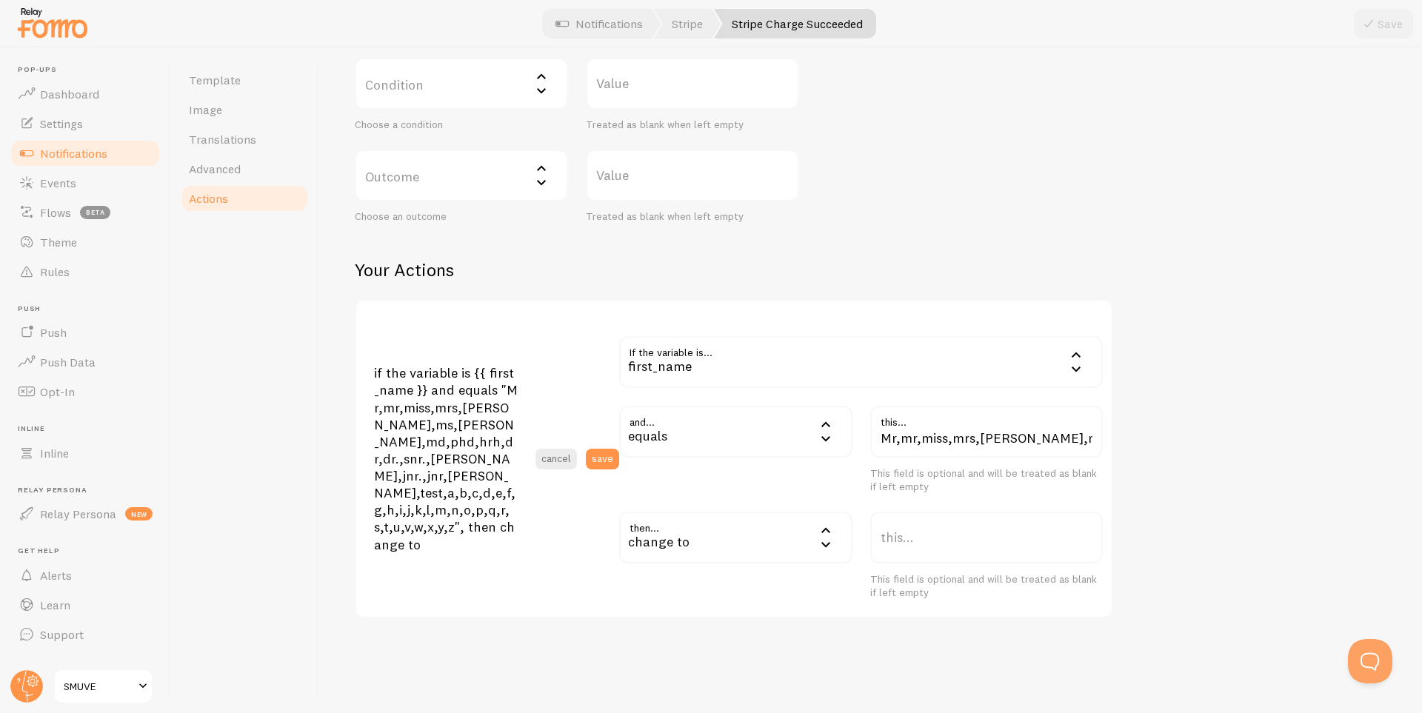
click at [920, 533] on label "this..." at bounding box center [986, 538] width 233 height 52
click at [920, 533] on input "this..." at bounding box center [986, 538] width 233 height 52
drag, startPoint x: 608, startPoint y: 459, endPoint x: 911, endPoint y: 541, distance: 313.9
click at [911, 541] on div "if the variable is {{ first_name }} and equals "Mr,mr,miss,mrs,[PERSON_NAME],ms…" at bounding box center [738, 458] width 729 height 281
click at [898, 545] on input "[PERSON_NAME]" at bounding box center [986, 538] width 233 height 52
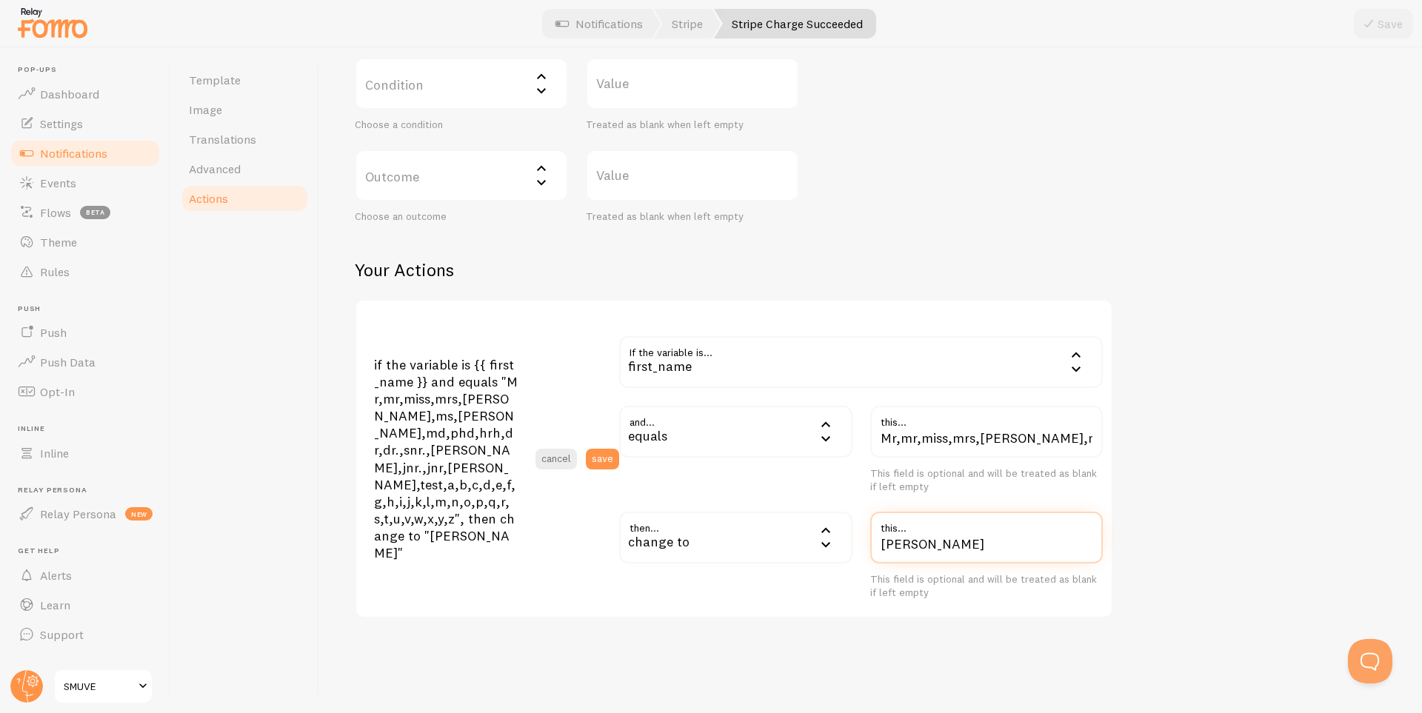
click at [898, 545] on input "[PERSON_NAME]" at bounding box center [986, 538] width 233 height 52
type input "[PERSON_NAME]"
click at [612, 457] on button "save" at bounding box center [602, 459] width 33 height 21
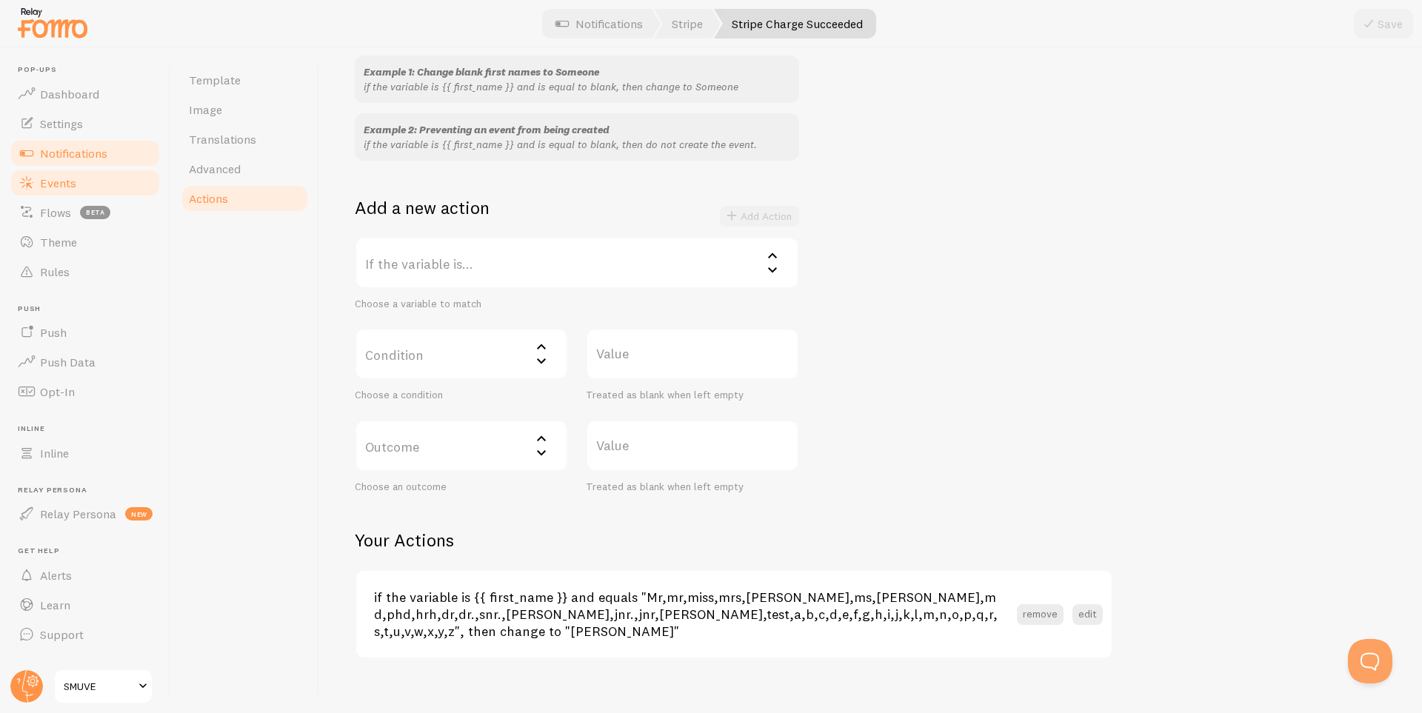
click at [54, 180] on span "Events" at bounding box center [58, 183] width 36 height 15
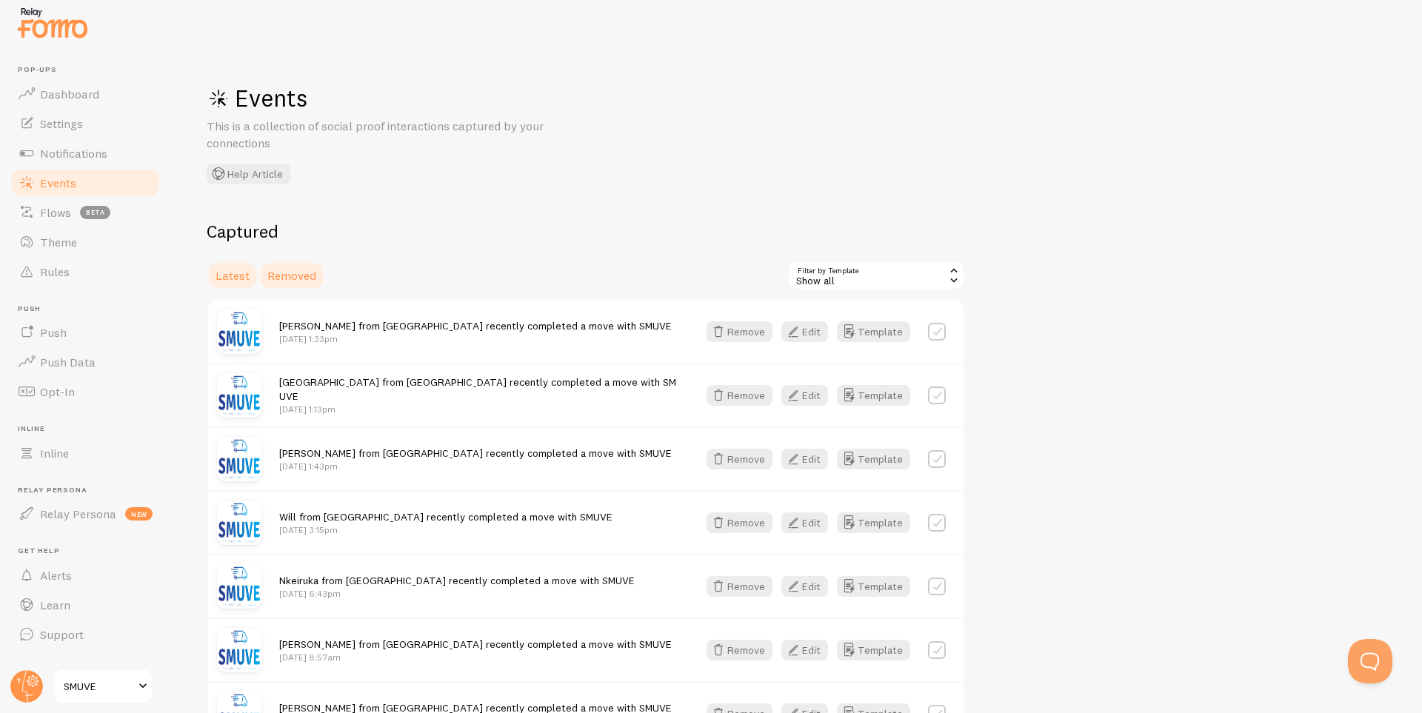
click at [295, 273] on span "Removed" at bounding box center [291, 275] width 49 height 15
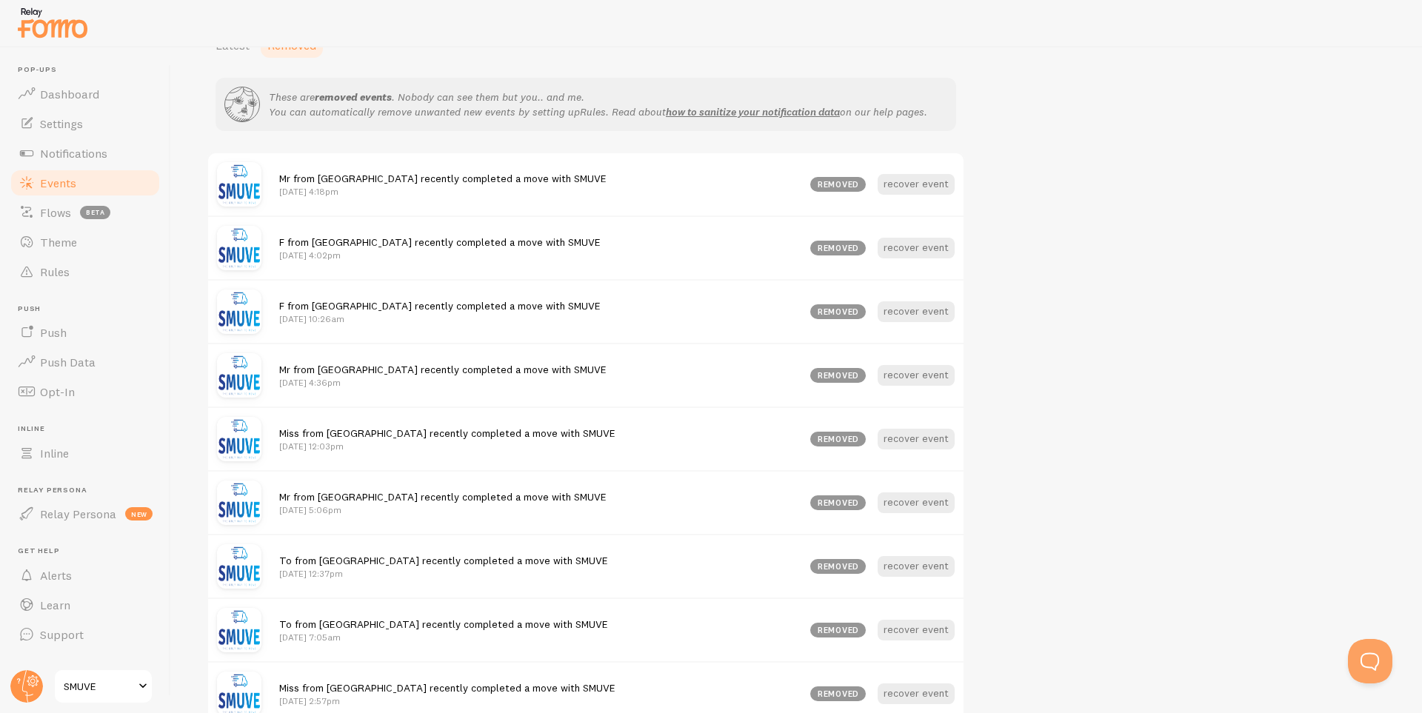
scroll to position [199, 0]
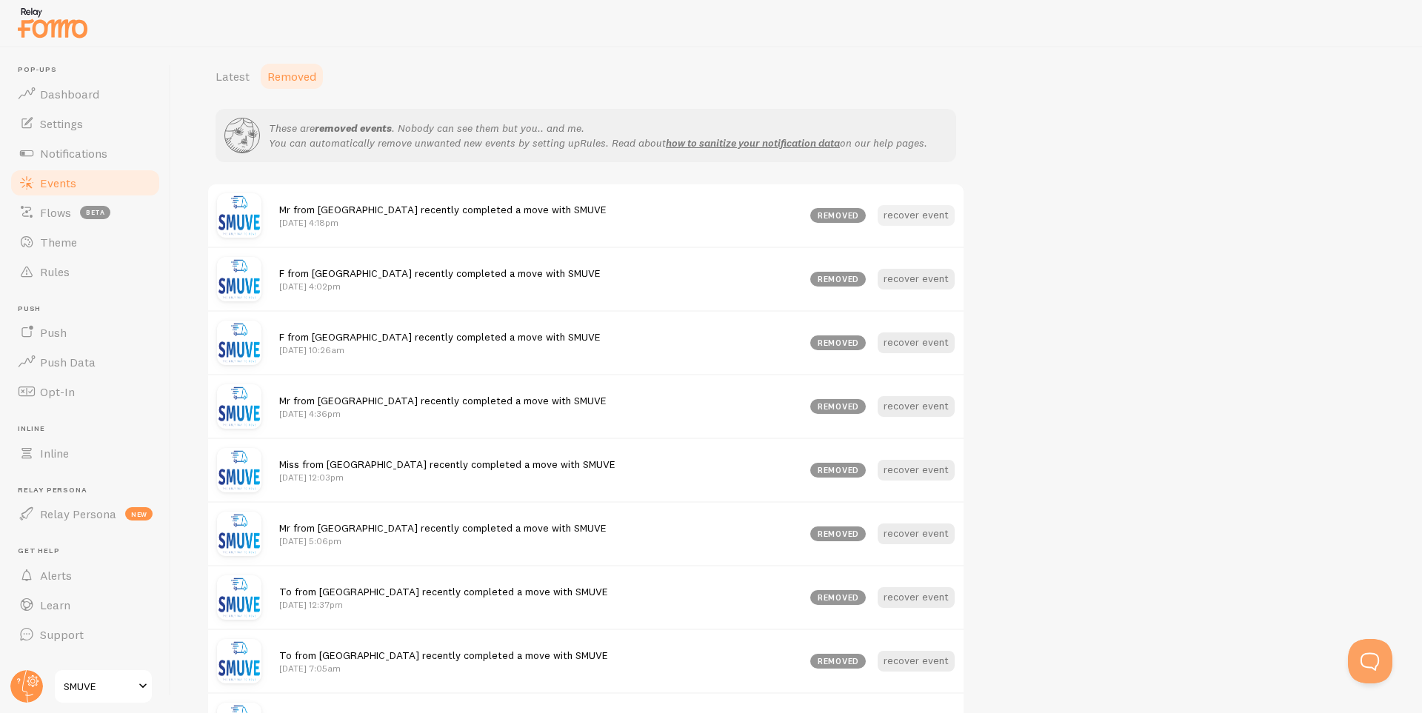
click at [929, 213] on button "recover event" at bounding box center [916, 215] width 77 height 21
click at [67, 178] on span "Events" at bounding box center [58, 183] width 36 height 15
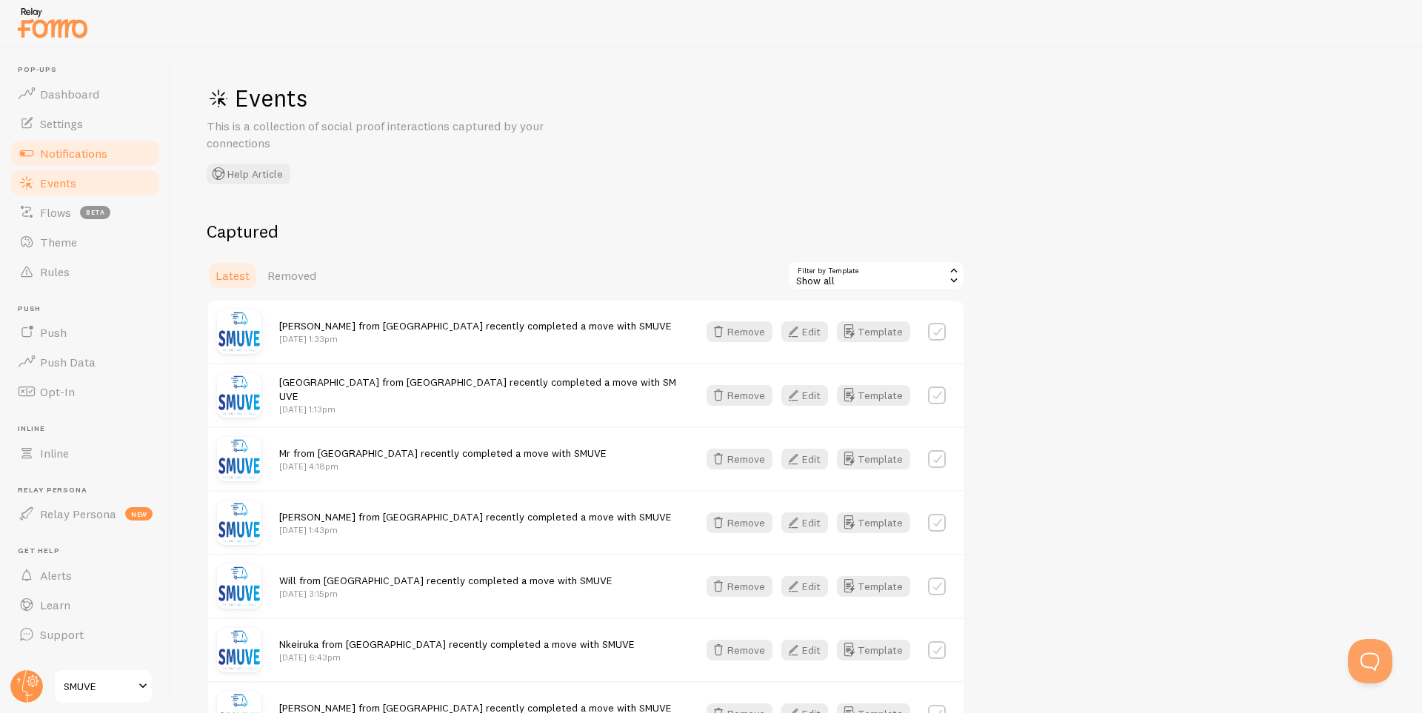
click at [71, 155] on span "Notifications" at bounding box center [73, 153] width 67 height 15
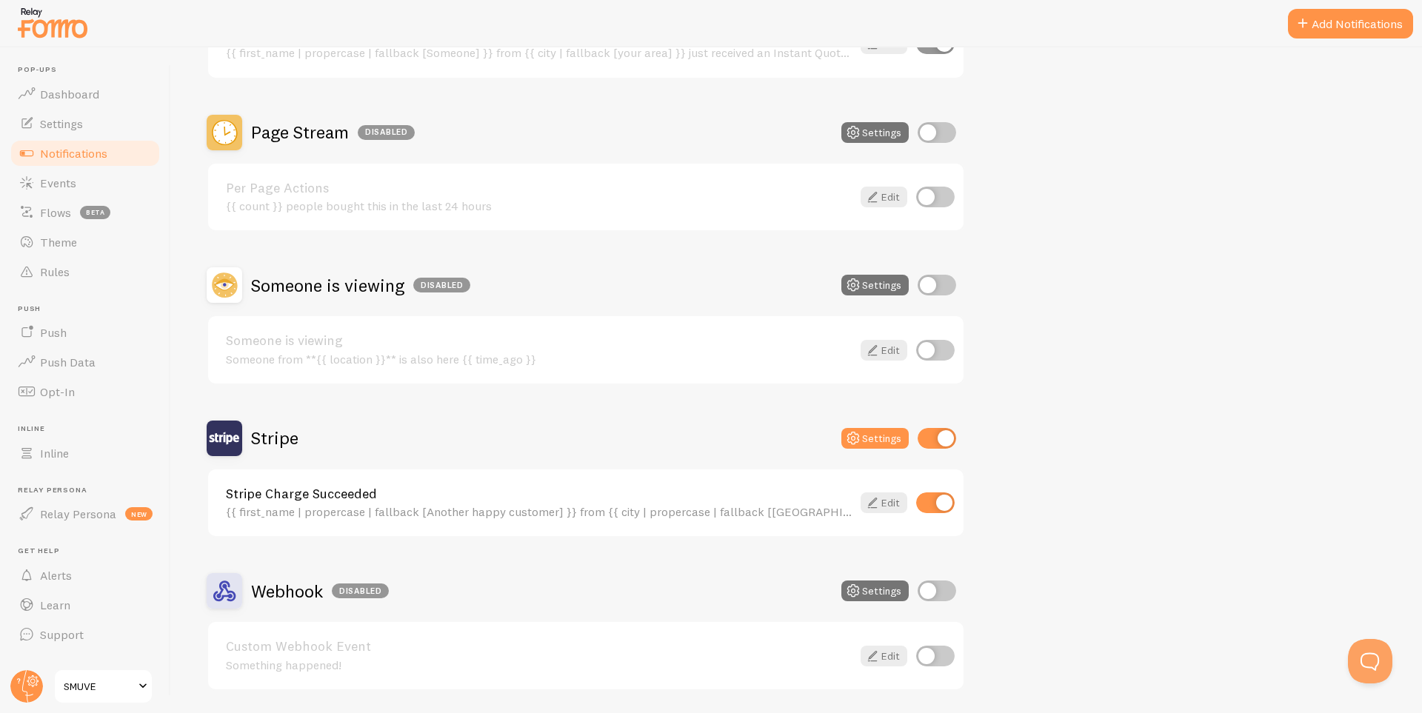
scroll to position [596, 0]
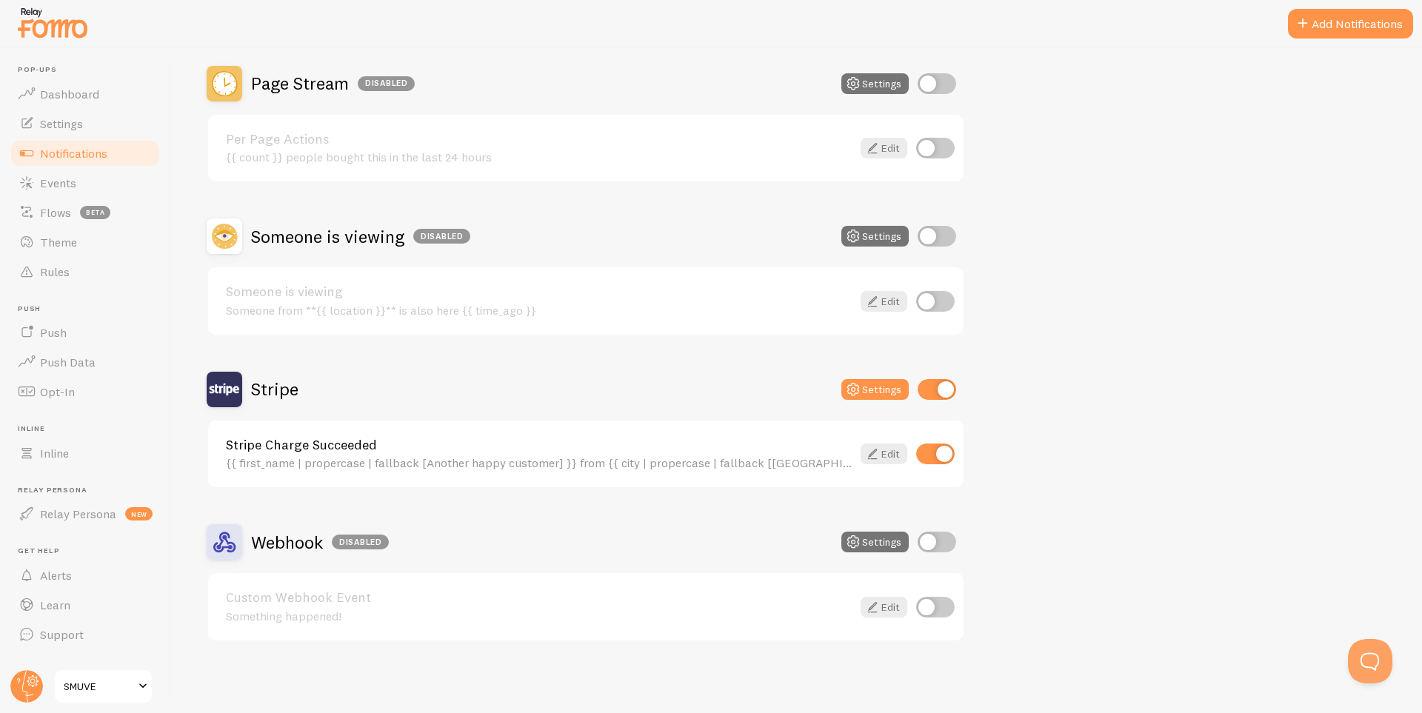
click at [758, 452] on div "Stripe Charge Succeeded {{ first_name | propercase | fallback [Another happy cu…" at bounding box center [539, 454] width 626 height 32
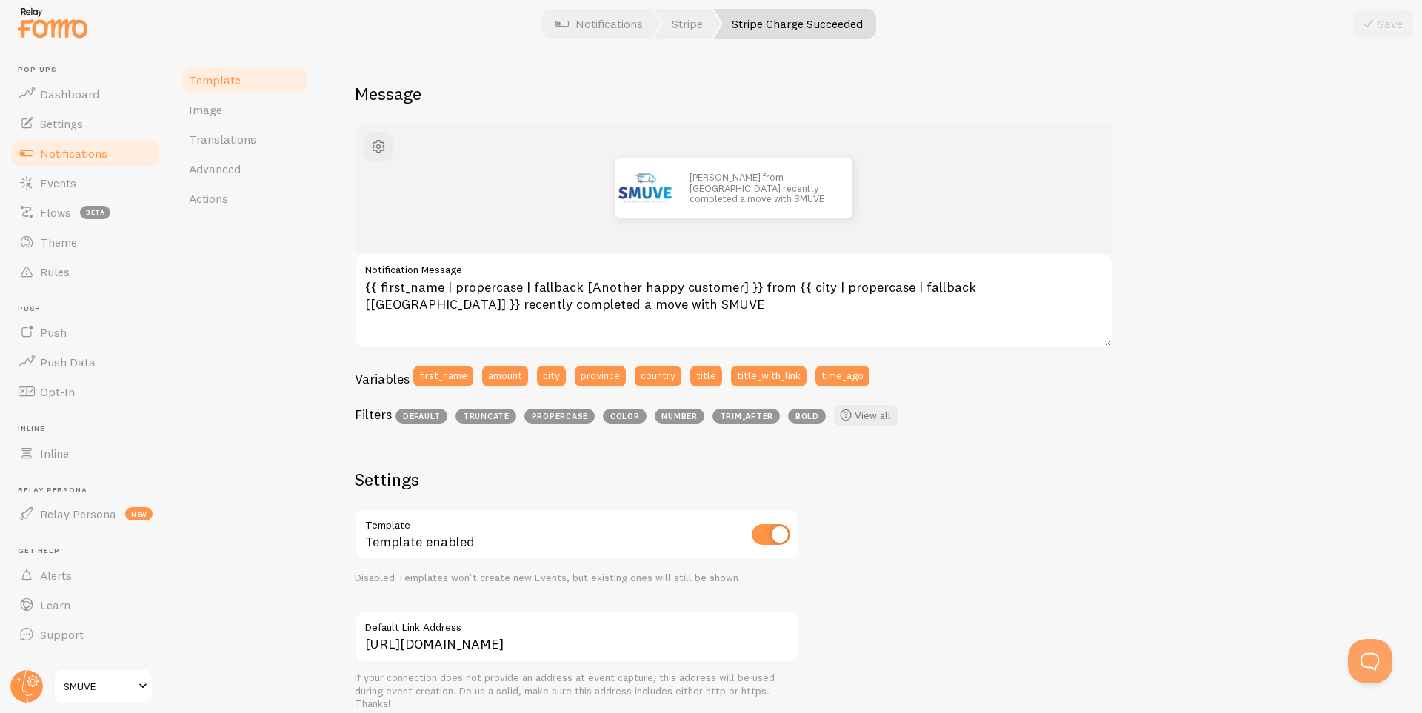
scroll to position [23, 0]
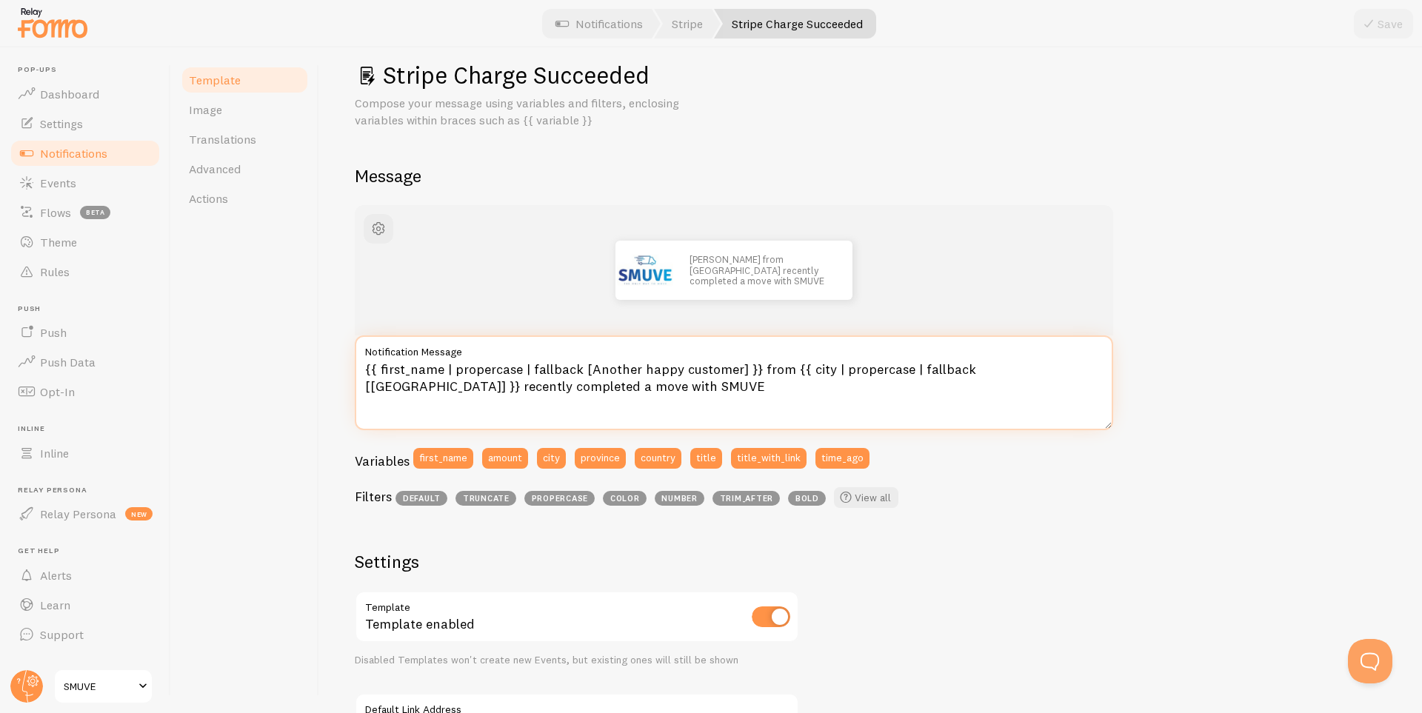
drag, startPoint x: 963, startPoint y: 366, endPoint x: 1052, endPoint y: 374, distance: 88.5
click at [1052, 374] on textarea "{{ first_name | propercase | fallback [Another happy customer] }} from {{ city …" at bounding box center [734, 382] width 758 height 95
type textarea "{{ first_name | propercase | fallback [Another happy customer] }} from {{ city …"
drag, startPoint x: 753, startPoint y: 368, endPoint x: 1071, endPoint y: 370, distance: 317.7
click at [1071, 370] on textarea "{{ first_name | propercase | fallback [Another happy customer] }} from {{ city …" at bounding box center [734, 382] width 758 height 95
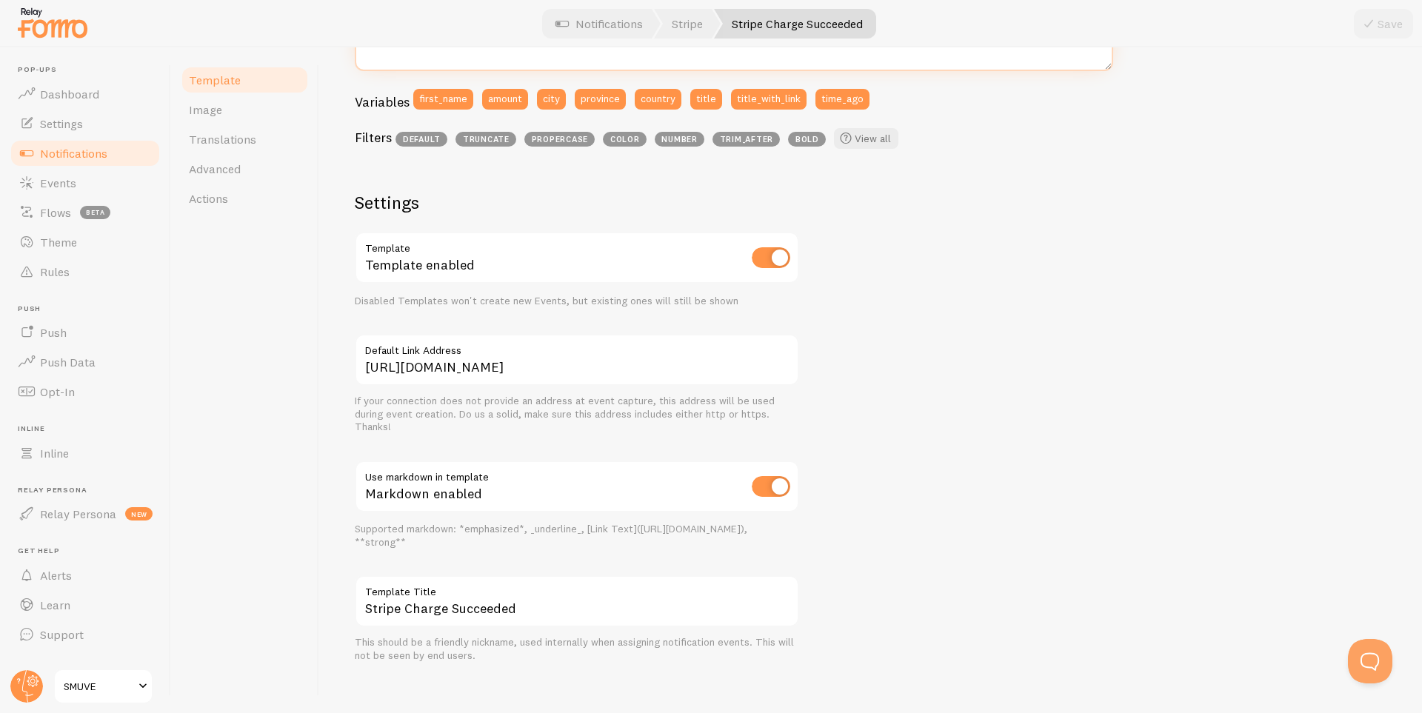
scroll to position [393, 0]
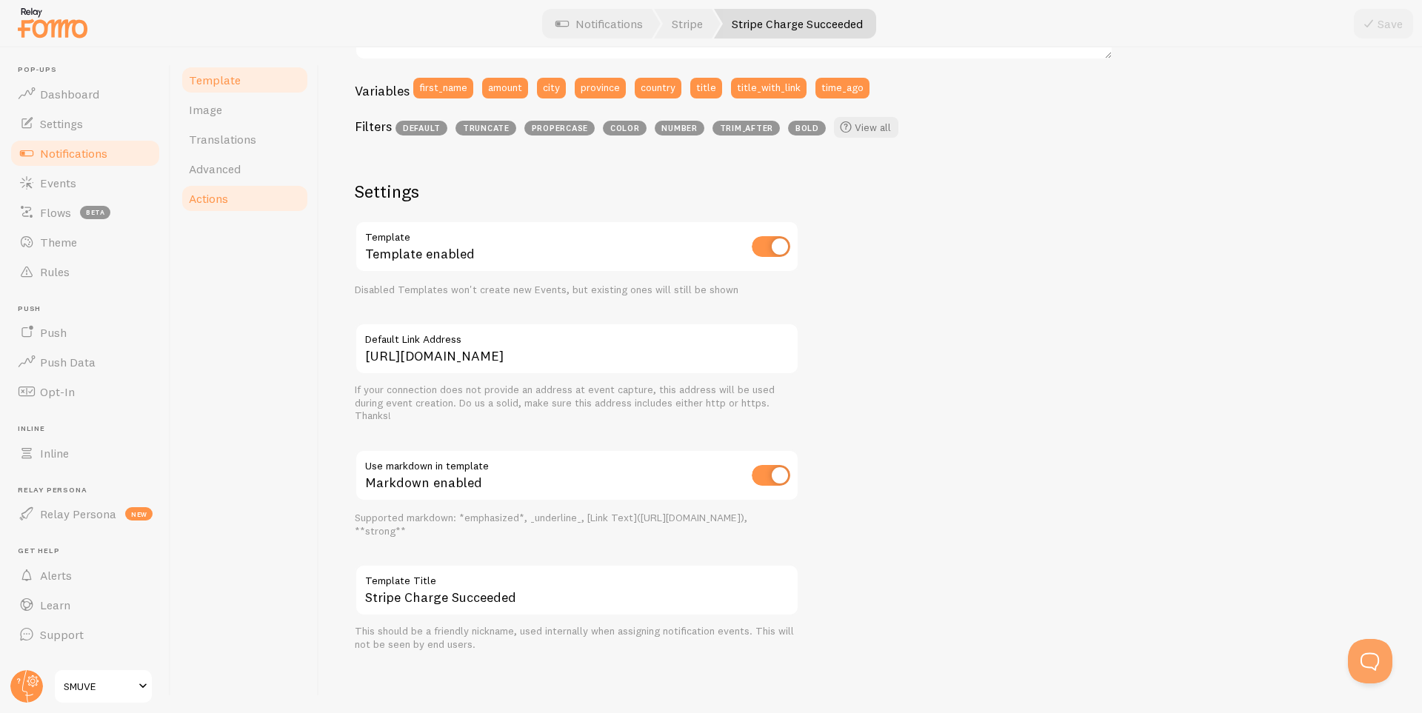
click at [201, 203] on span "Actions" at bounding box center [208, 198] width 39 height 15
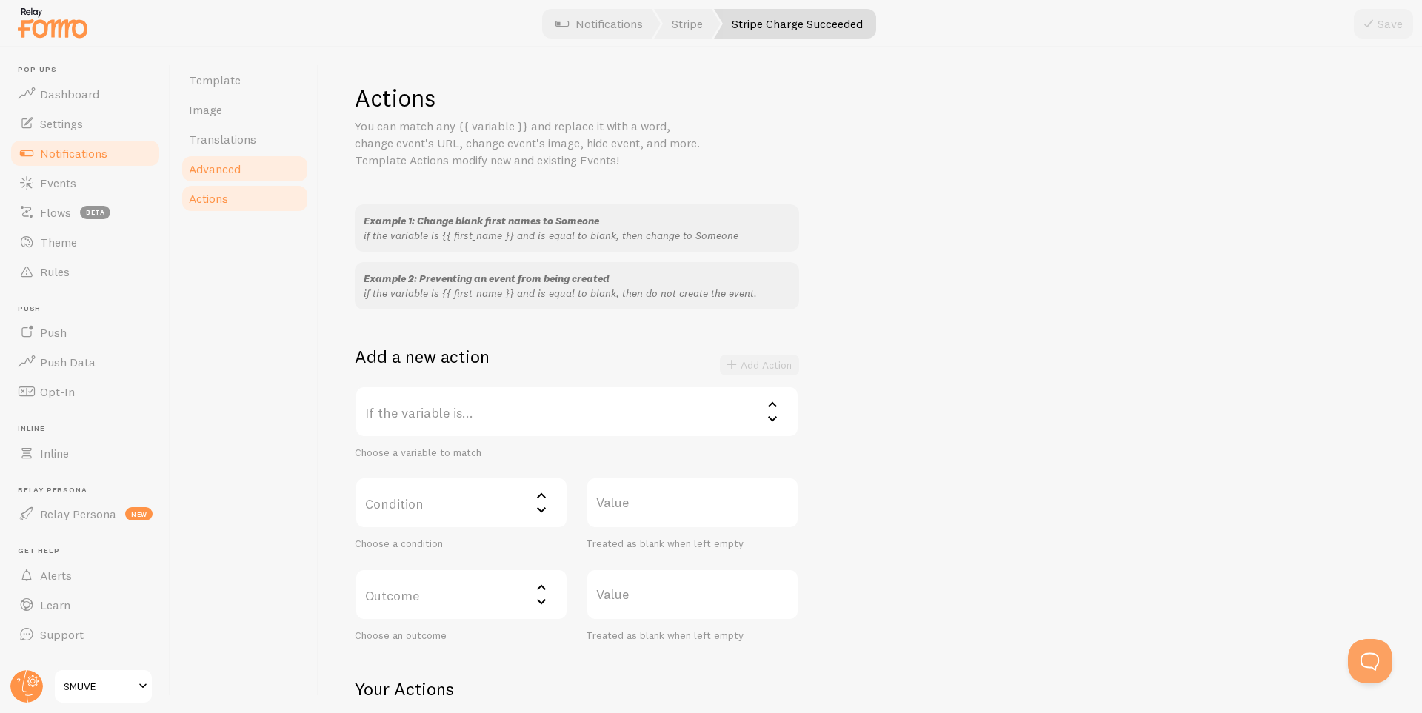
click at [204, 173] on span "Advanced" at bounding box center [215, 168] width 52 height 15
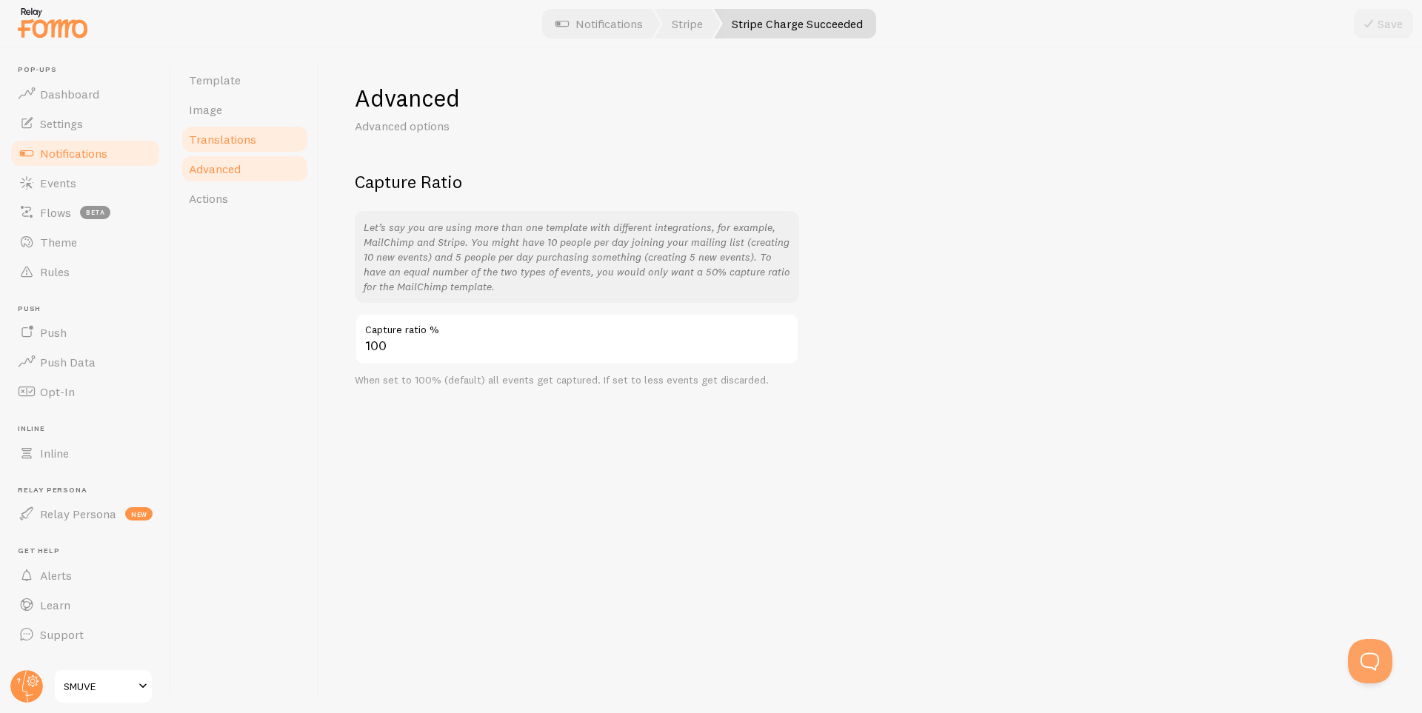
click at [217, 150] on link "Translations" at bounding box center [245, 139] width 130 height 30
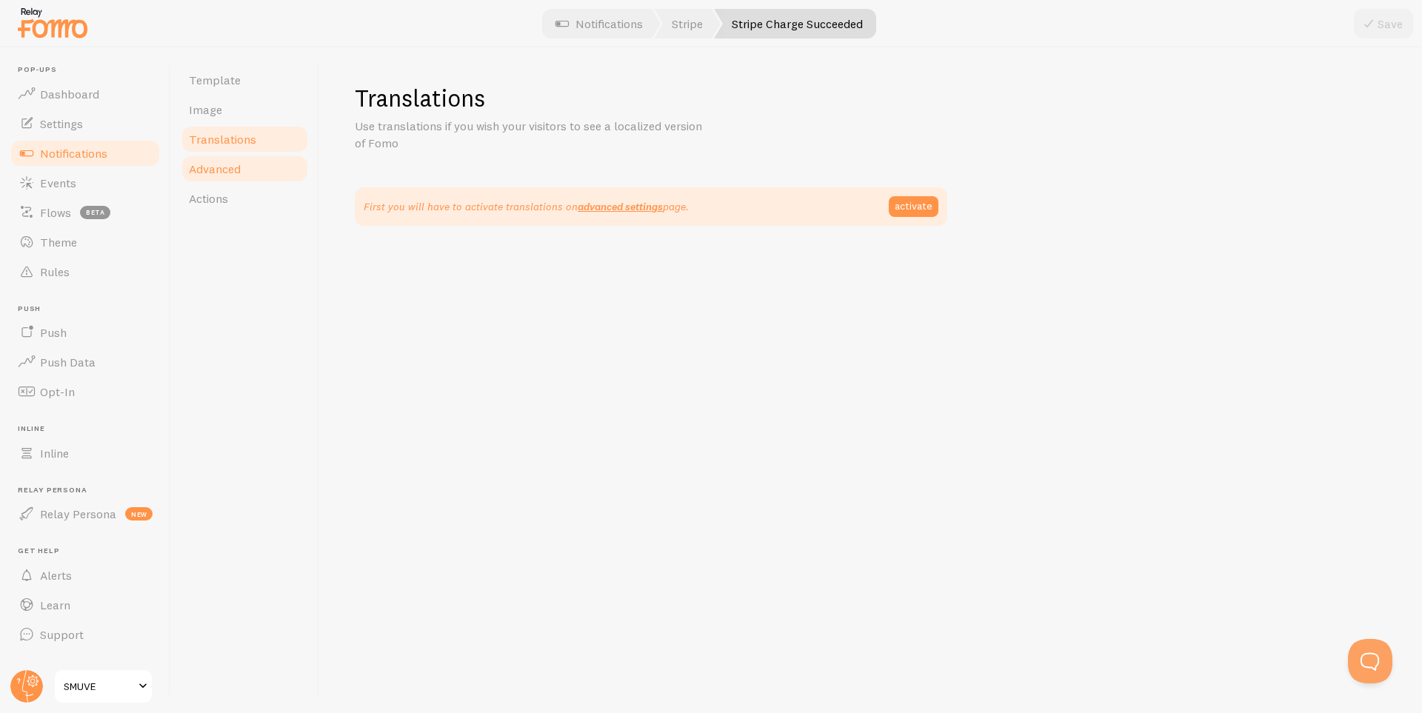
click at [224, 170] on span "Advanced" at bounding box center [215, 168] width 52 height 15
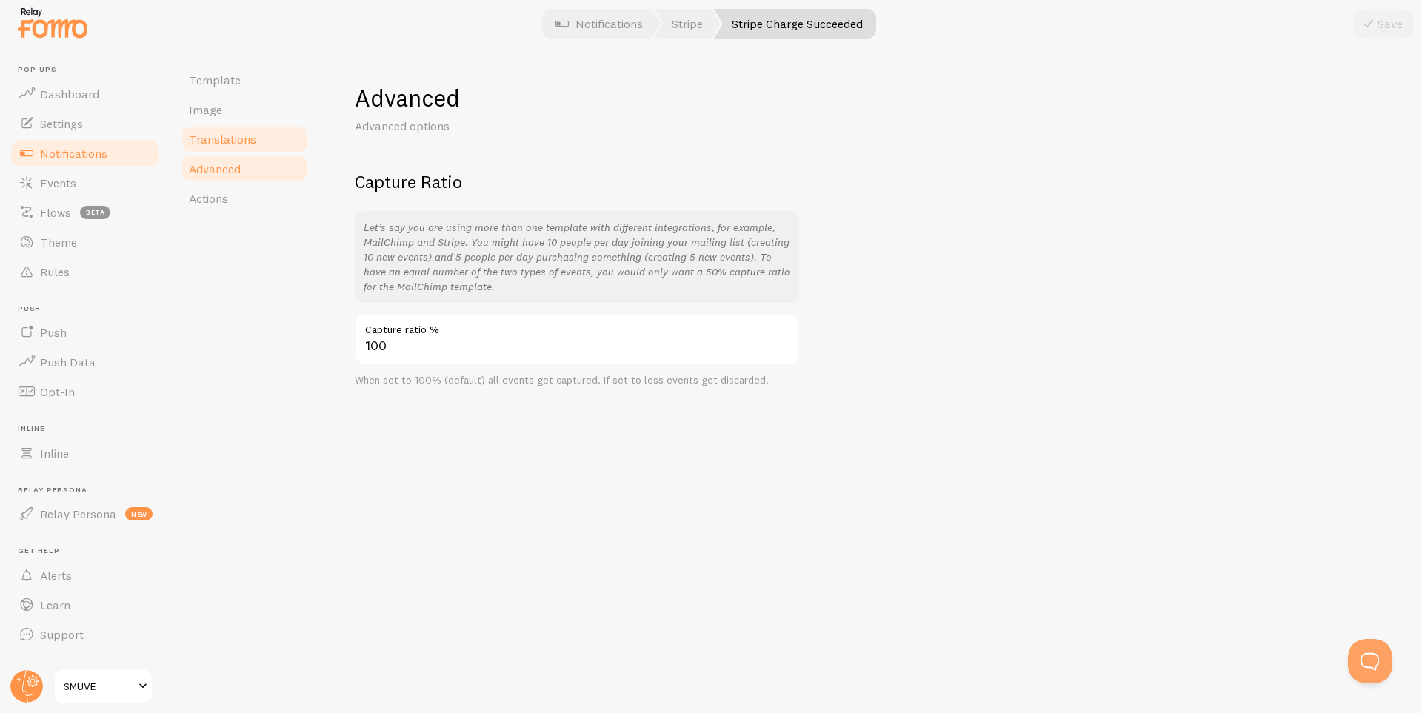
click at [213, 138] on span "Translations" at bounding box center [222, 139] width 67 height 15
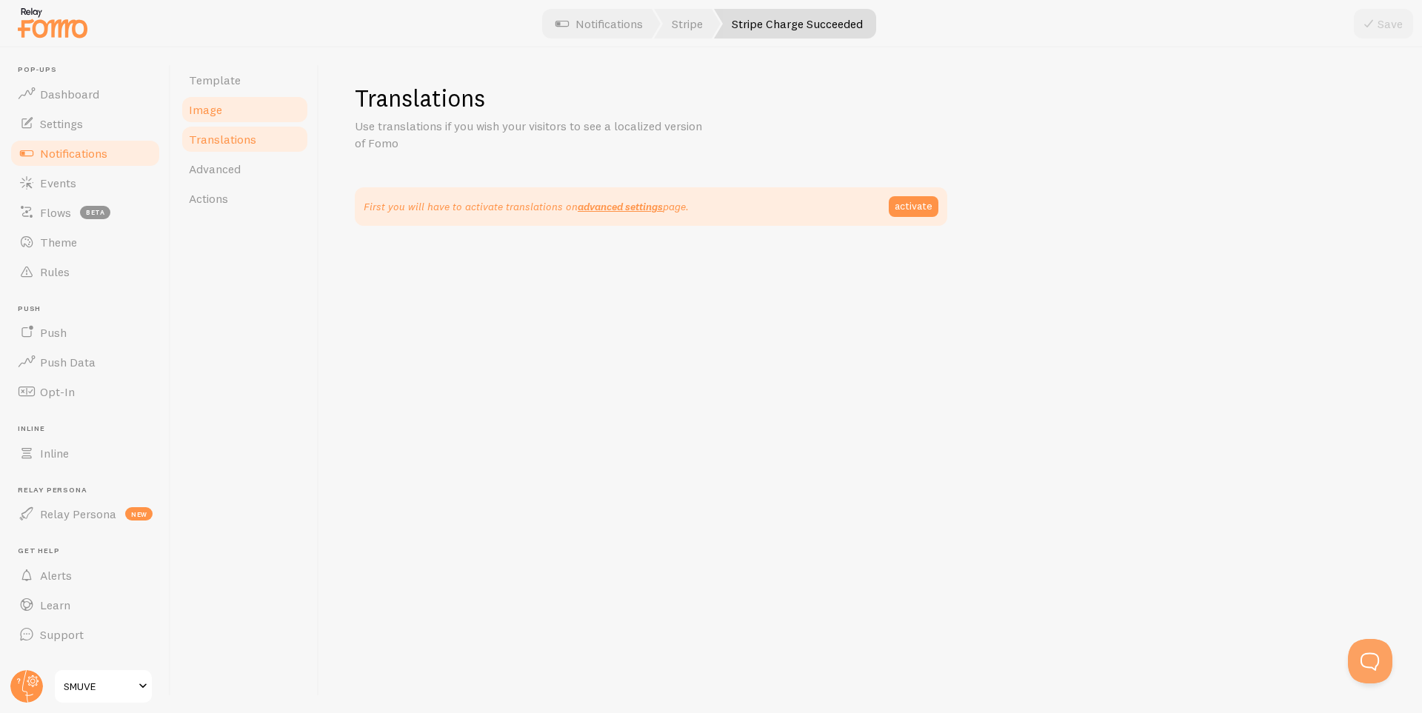
click at [214, 108] on span "Image" at bounding box center [205, 109] width 33 height 15
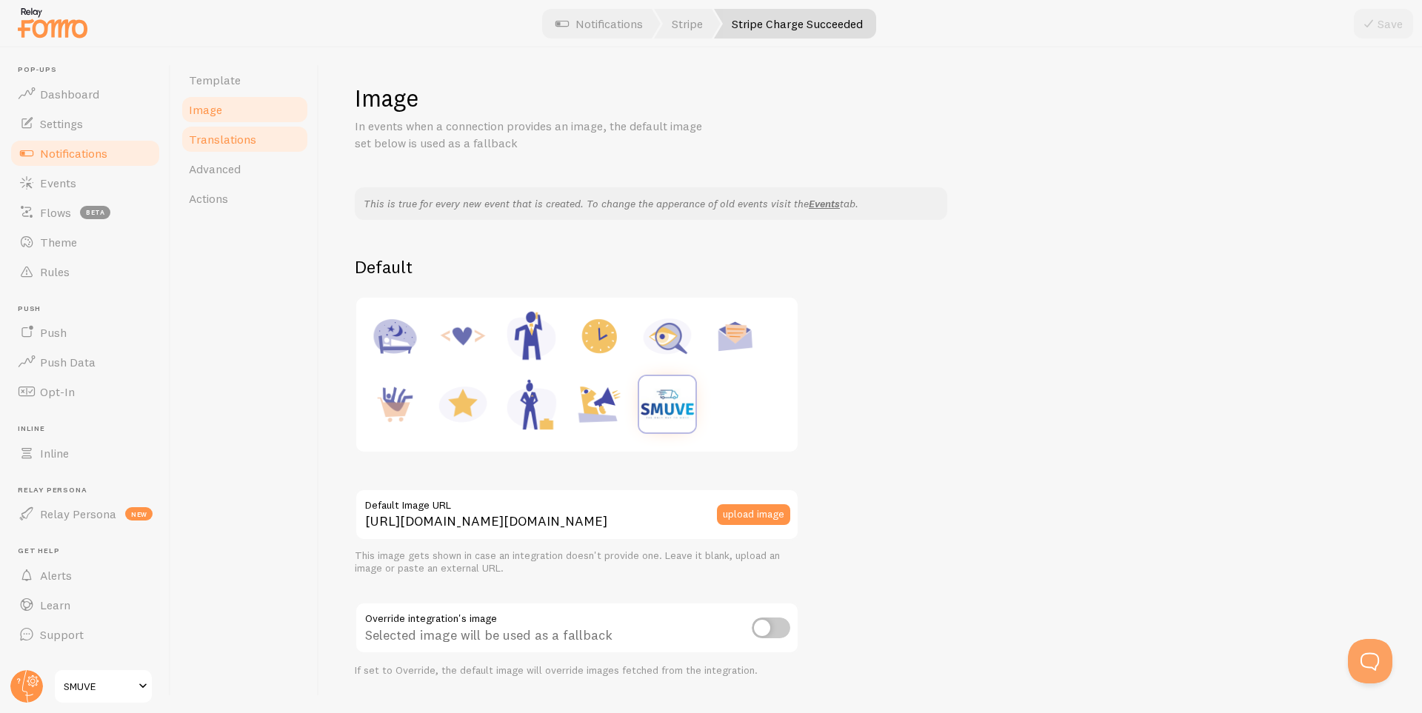
click at [221, 130] on link "Translations" at bounding box center [245, 139] width 130 height 30
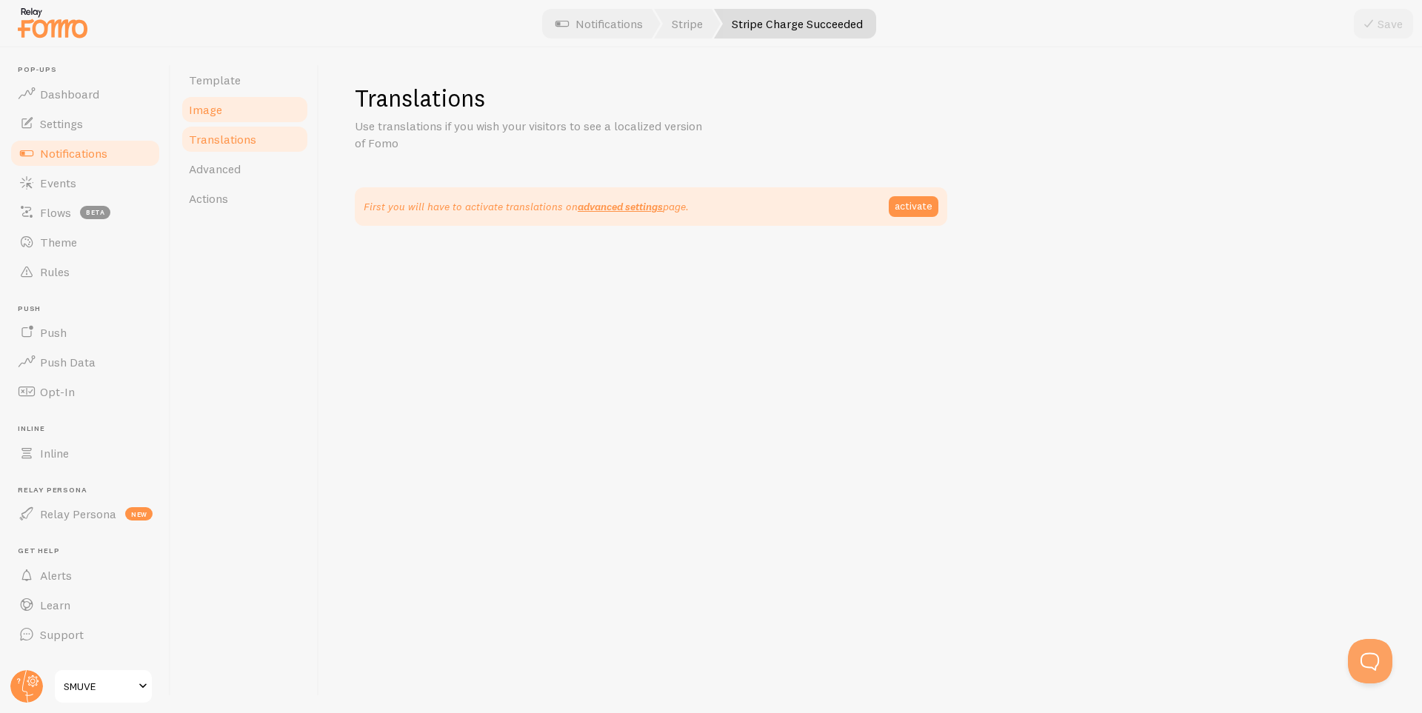
click at [218, 120] on link "Image" at bounding box center [245, 110] width 130 height 30
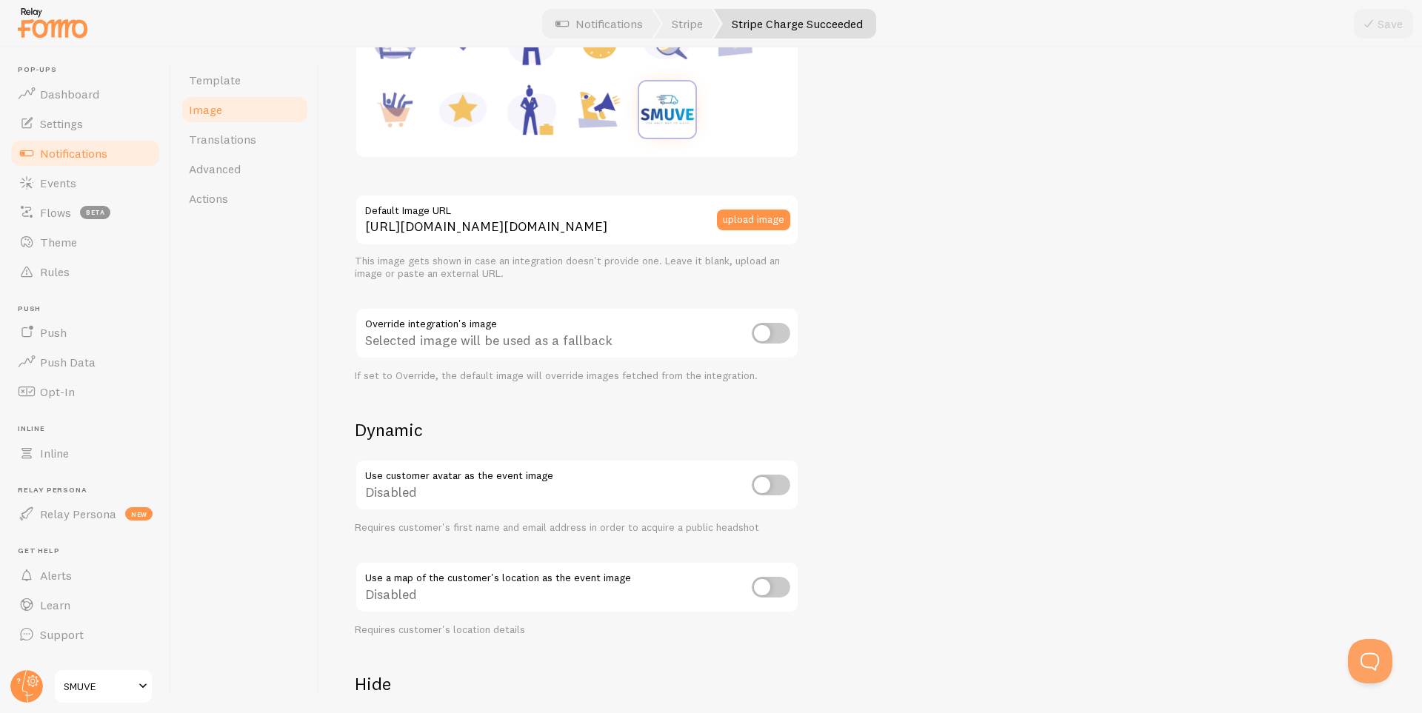
scroll to position [207, 0]
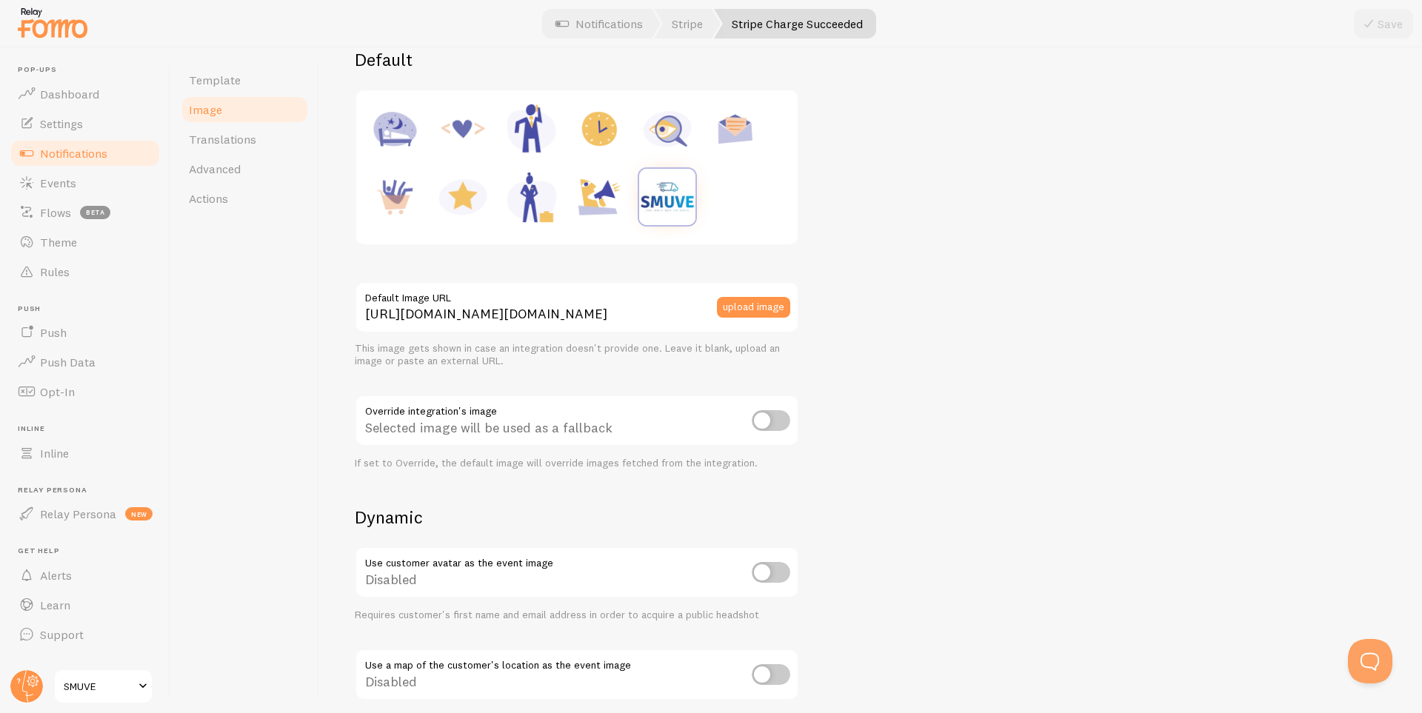
click at [766, 422] on input "checkbox" at bounding box center [771, 420] width 39 height 21
checkbox input "true"
click at [1377, 32] on icon at bounding box center [1369, 24] width 18 height 18
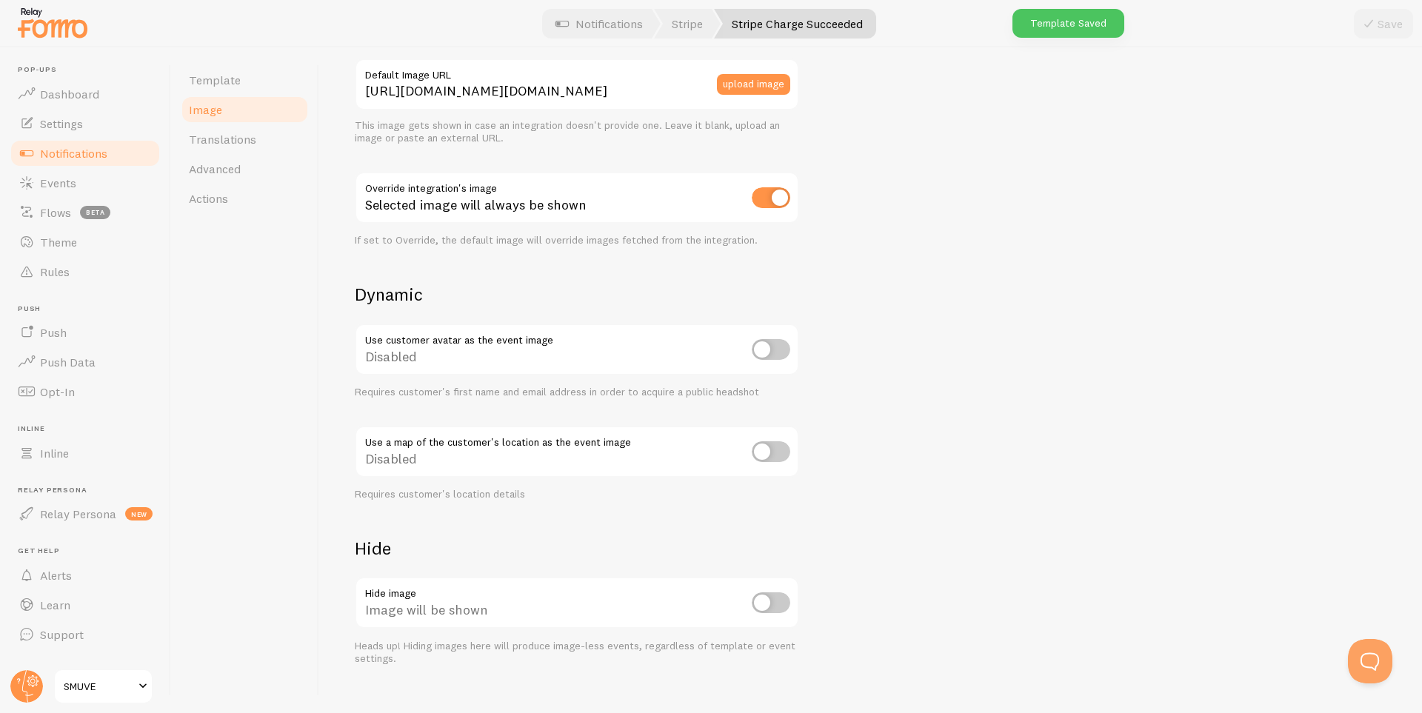
scroll to position [454, 0]
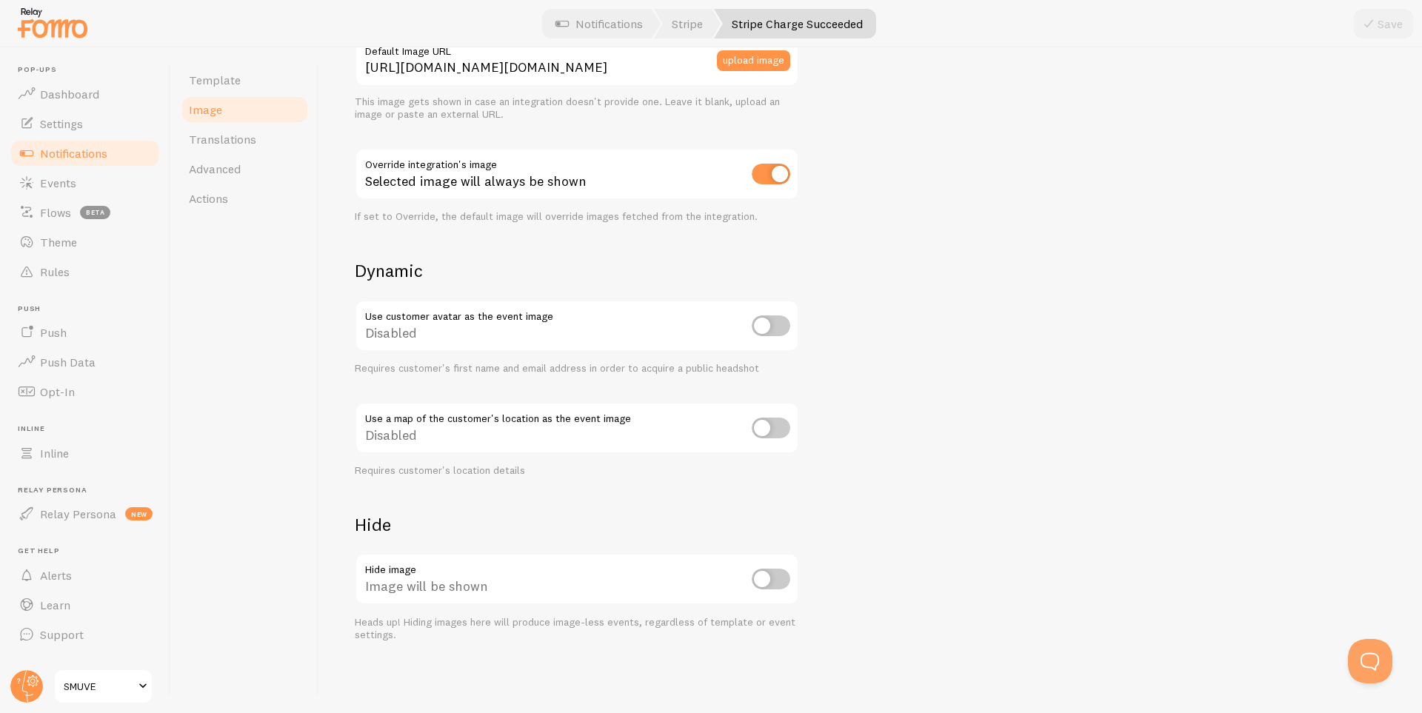
click at [764, 572] on input "checkbox" at bounding box center [771, 579] width 39 height 21
checkbox input "false"
click at [229, 79] on span "Template" at bounding box center [215, 80] width 52 height 15
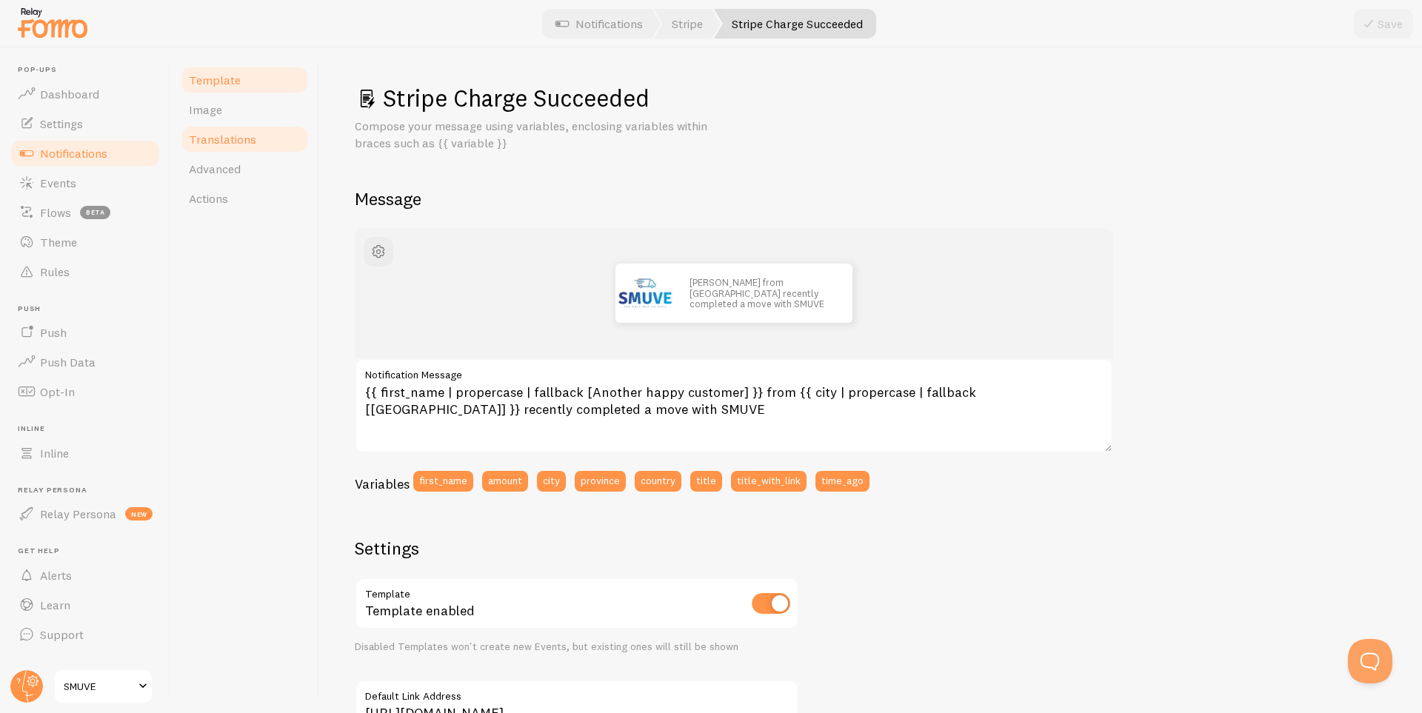
click at [210, 142] on span "Translations" at bounding box center [222, 139] width 67 height 15
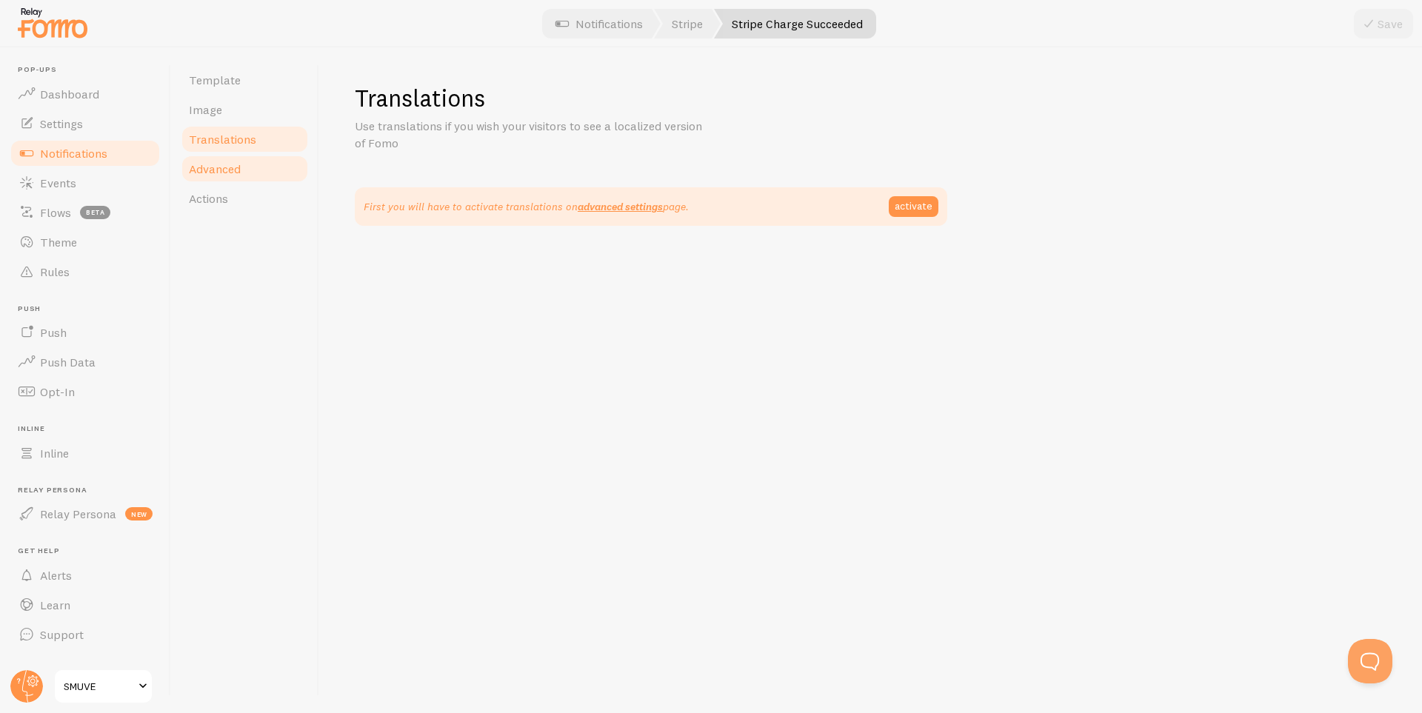
click at [224, 164] on span "Advanced" at bounding box center [215, 168] width 52 height 15
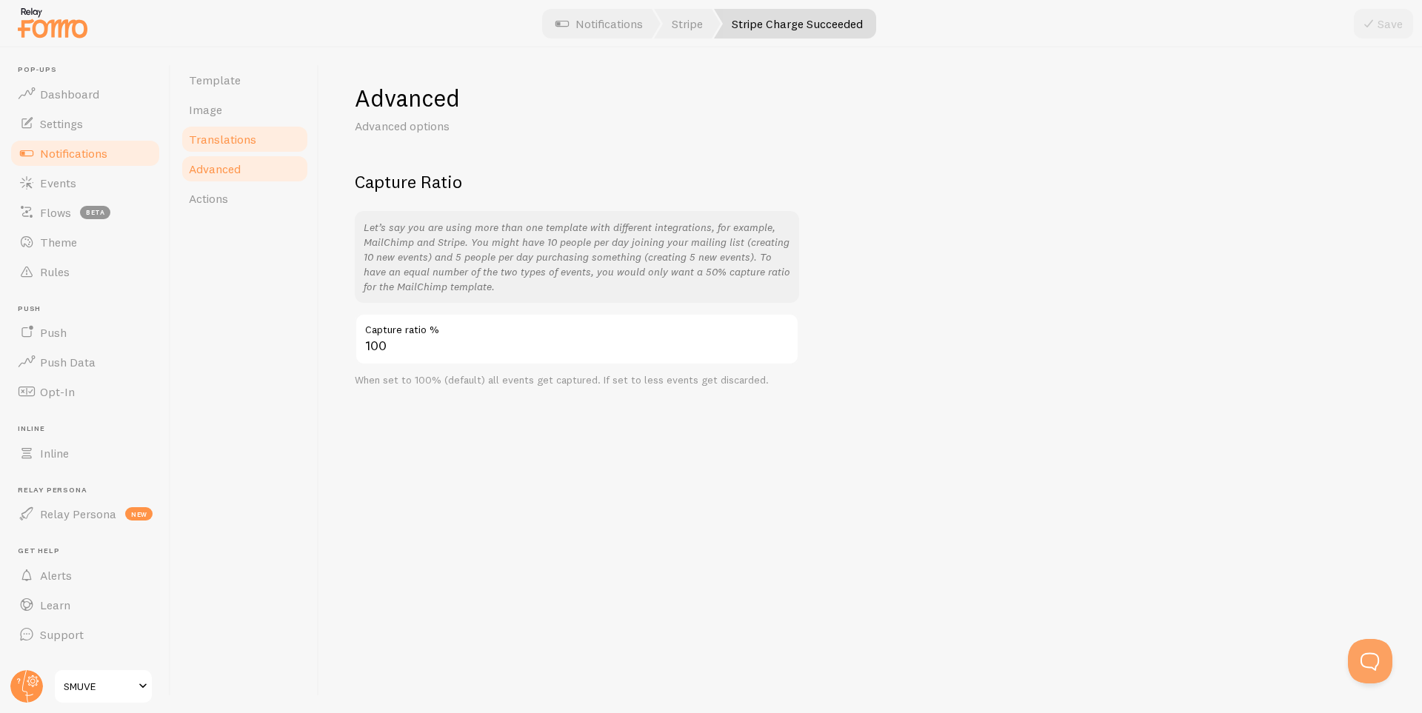
click at [228, 144] on span "Translations" at bounding box center [222, 139] width 67 height 15
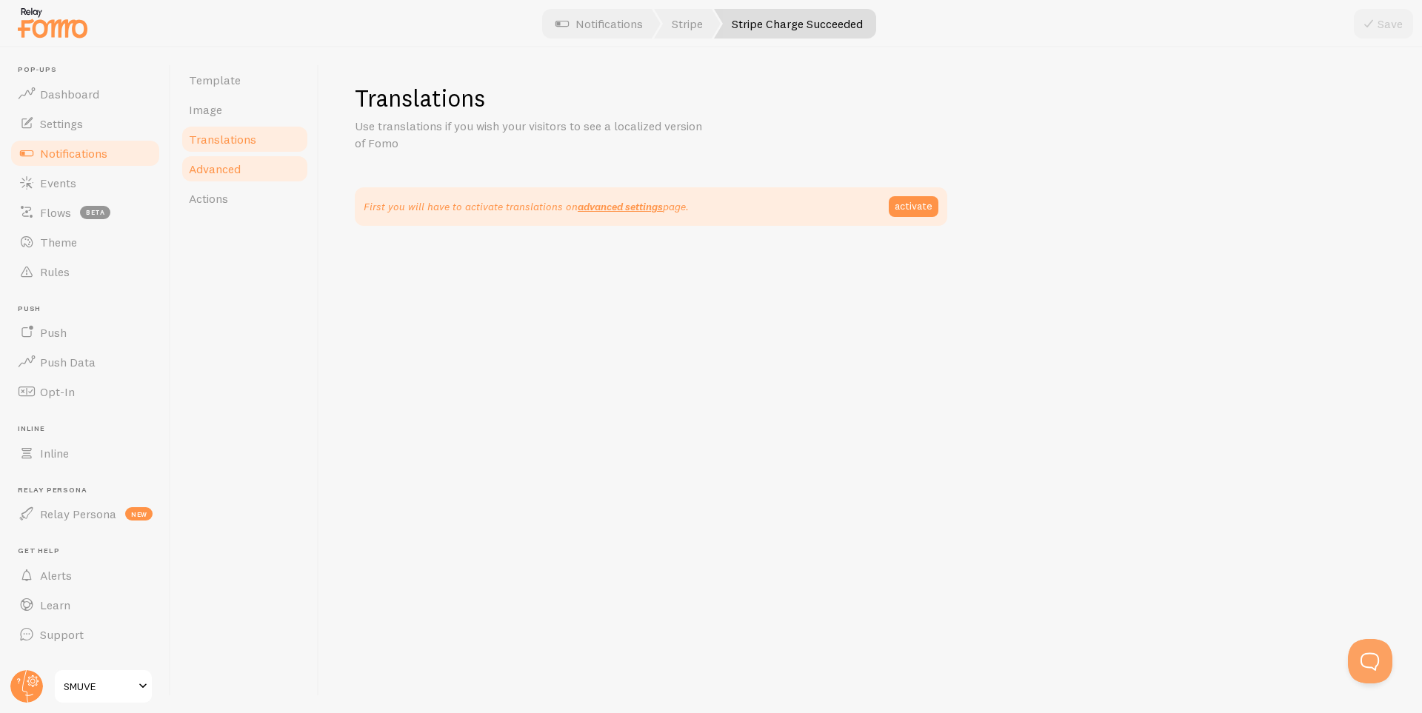
click at [240, 172] on span "Advanced" at bounding box center [215, 168] width 52 height 15
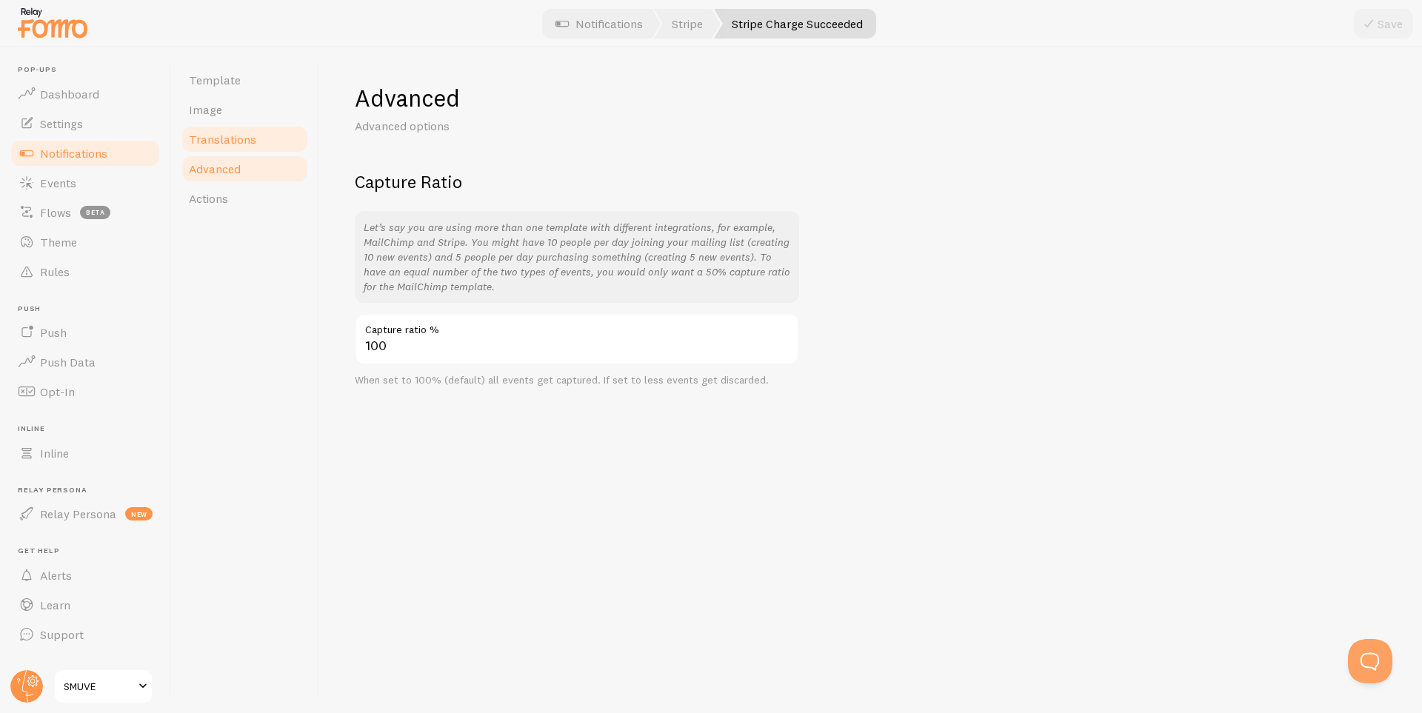
click at [236, 152] on link "Translations" at bounding box center [245, 139] width 130 height 30
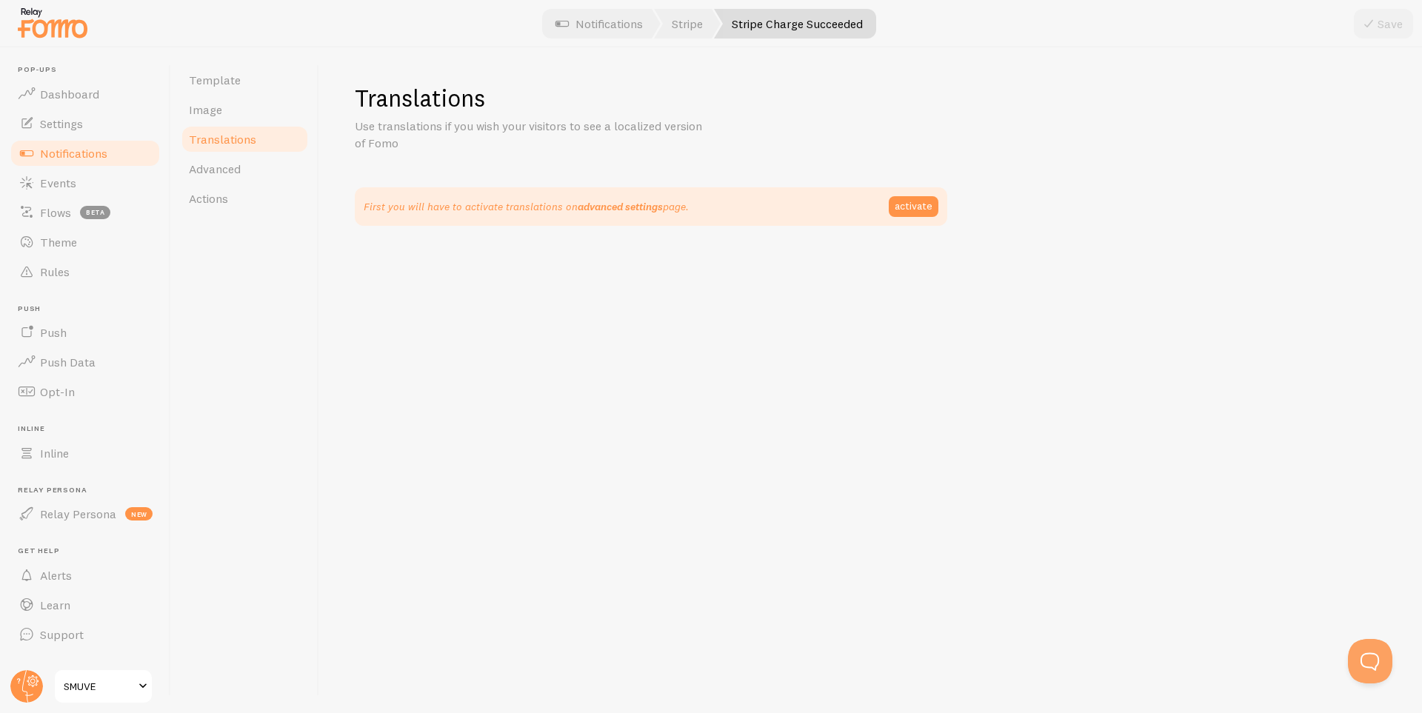
click at [615, 206] on link "advanced settings" at bounding box center [620, 206] width 85 height 13
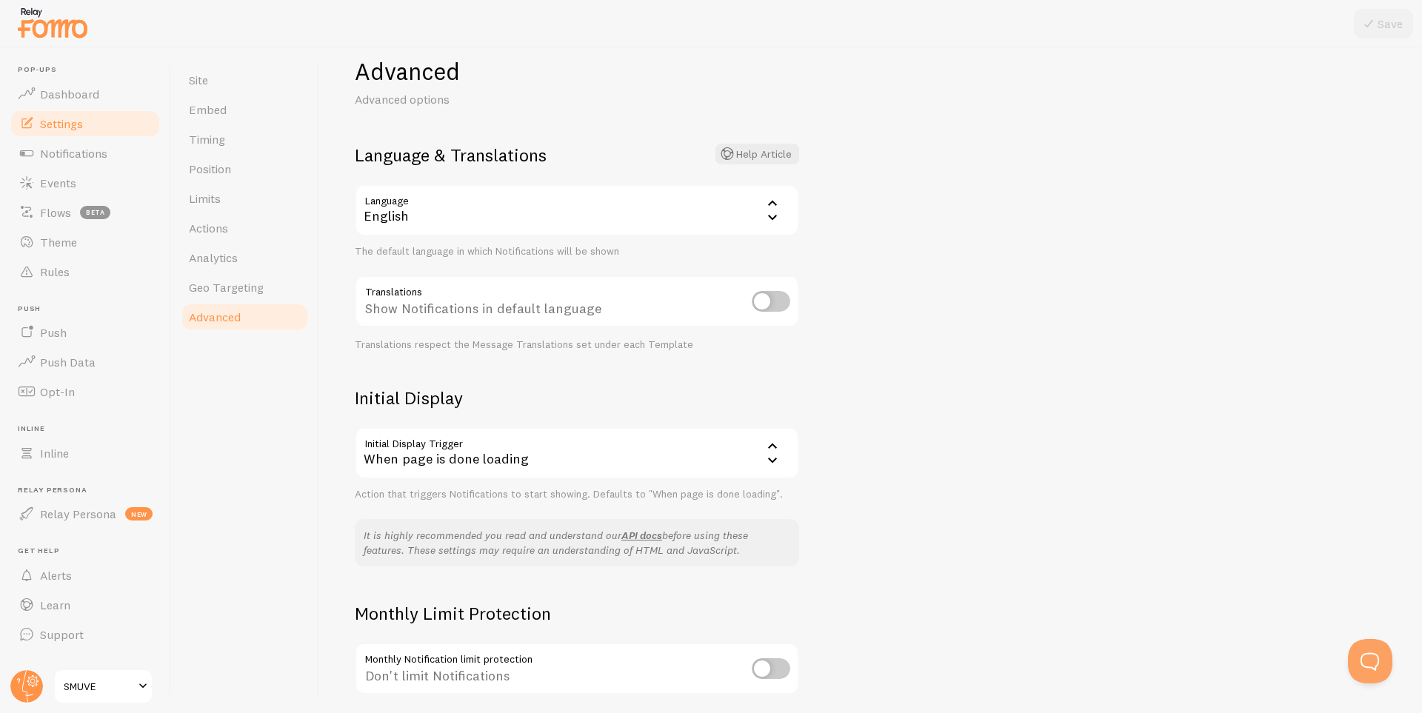
scroll to position [22, 0]
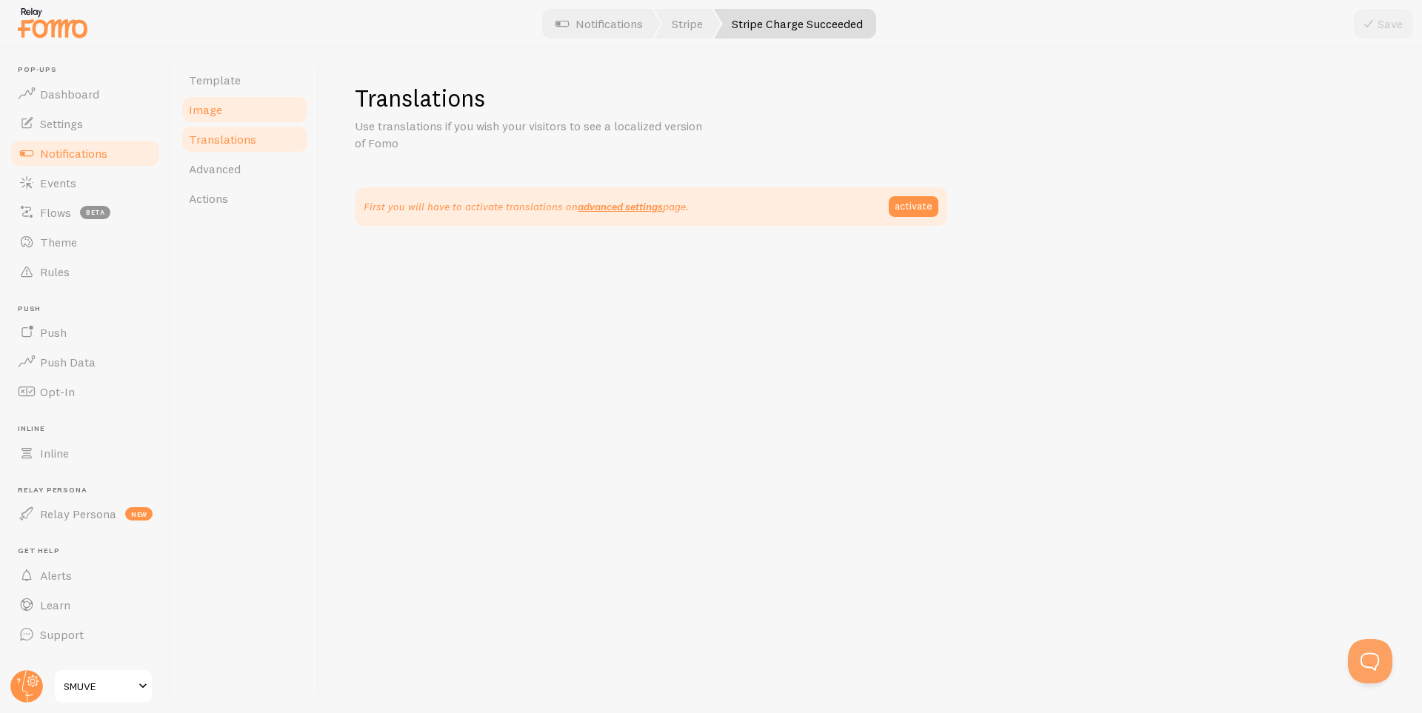
click at [216, 103] on span "Image" at bounding box center [205, 109] width 33 height 15
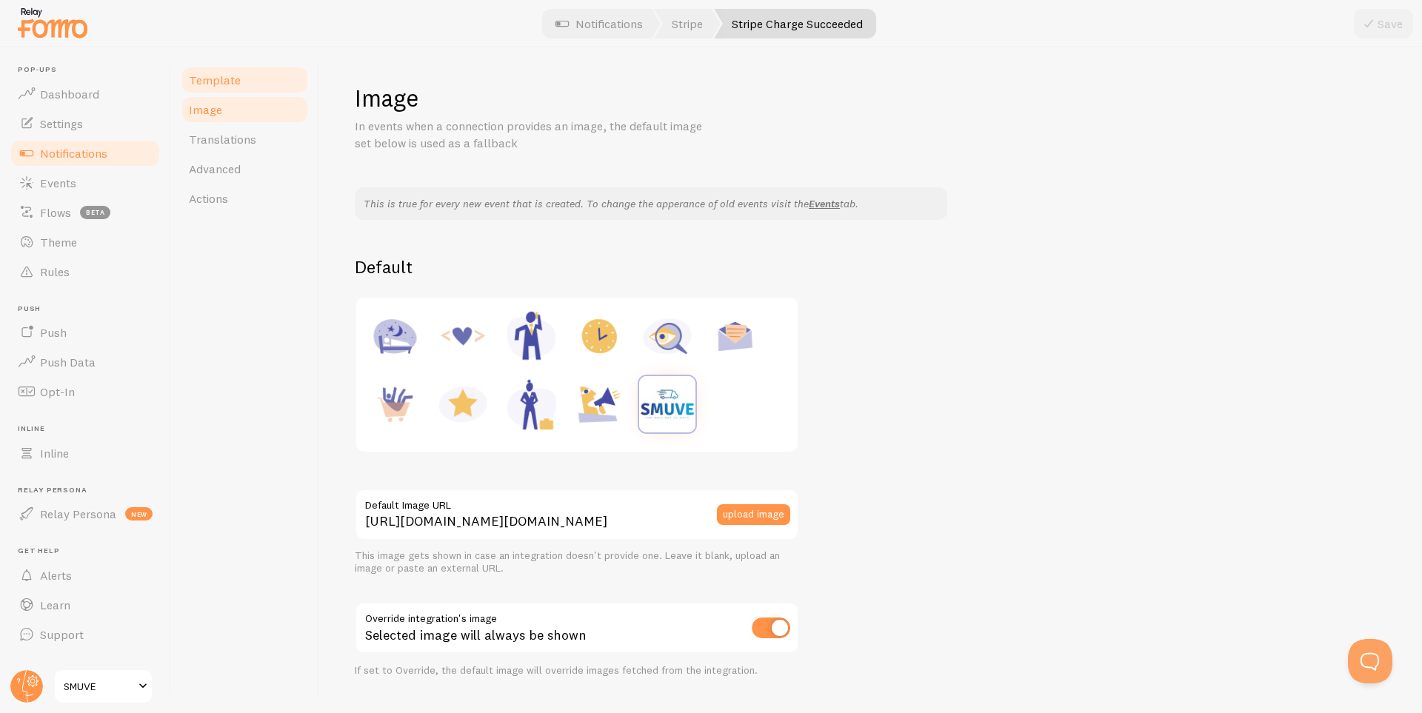
click at [224, 81] on span "Template" at bounding box center [215, 80] width 52 height 15
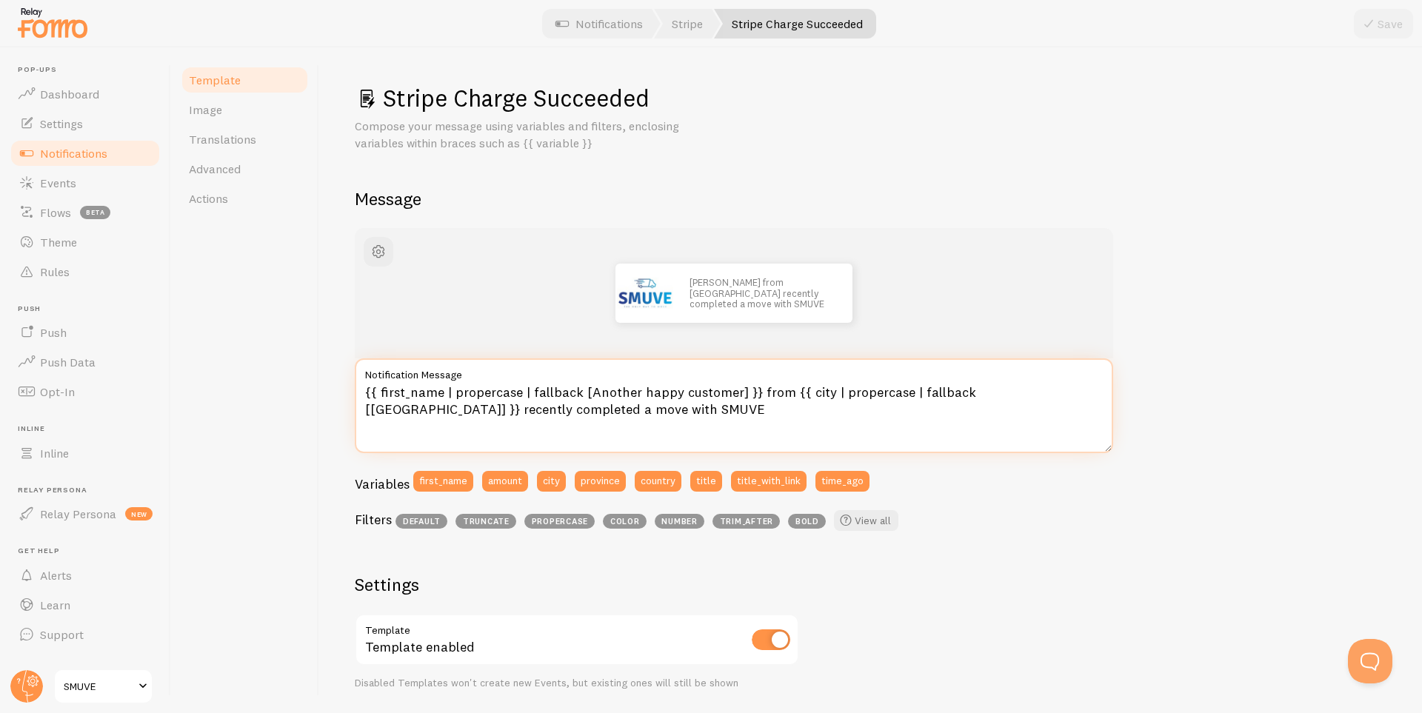
drag, startPoint x: 964, startPoint y: 387, endPoint x: 1049, endPoint y: 391, distance: 85.3
click at [1049, 391] on textarea "{{ first_name | propercase | fallback [Another happy customer] }} from {{ city …" at bounding box center [734, 405] width 758 height 95
click at [1006, 393] on textarea "{{ first_name | propercase | fallback [Another happy customer] }} from {{ city …" at bounding box center [734, 405] width 758 height 95
click at [1031, 396] on textarea "{{ first_name | propercase | fallback [Another happy customer] }} from {{ city …" at bounding box center [734, 405] width 758 height 95
click at [1046, 392] on textarea "{{ first_name | propercase | fallback [Another happy customer] }} from {{ city …" at bounding box center [734, 405] width 758 height 95
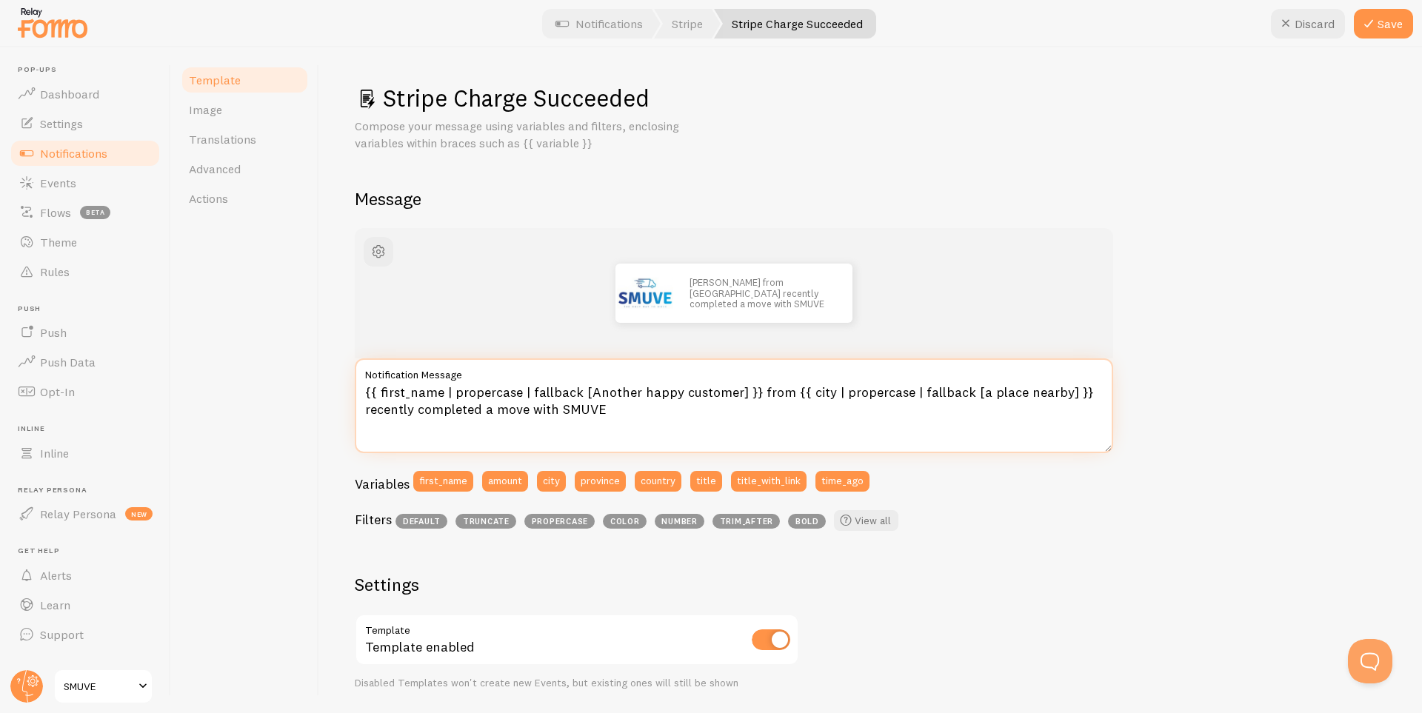
click at [1003, 393] on textarea "{{ first_name | propercase | fallback [Another happy customer] }} from {{ city …" at bounding box center [734, 405] width 758 height 95
click at [992, 393] on textarea "{{ first_name | propercase | fallback [Another happy customer] }} from {{ city …" at bounding box center [734, 405] width 758 height 95
type textarea "{{ first_name | propercase | fallback [Another happy customer] }} from {{ city …"
click at [1193, 396] on div "[PERSON_NAME] from [GEOGRAPHIC_DATA] recently completed a move with SMUVE {{ fi…" at bounding box center [871, 636] width 1032 height 817
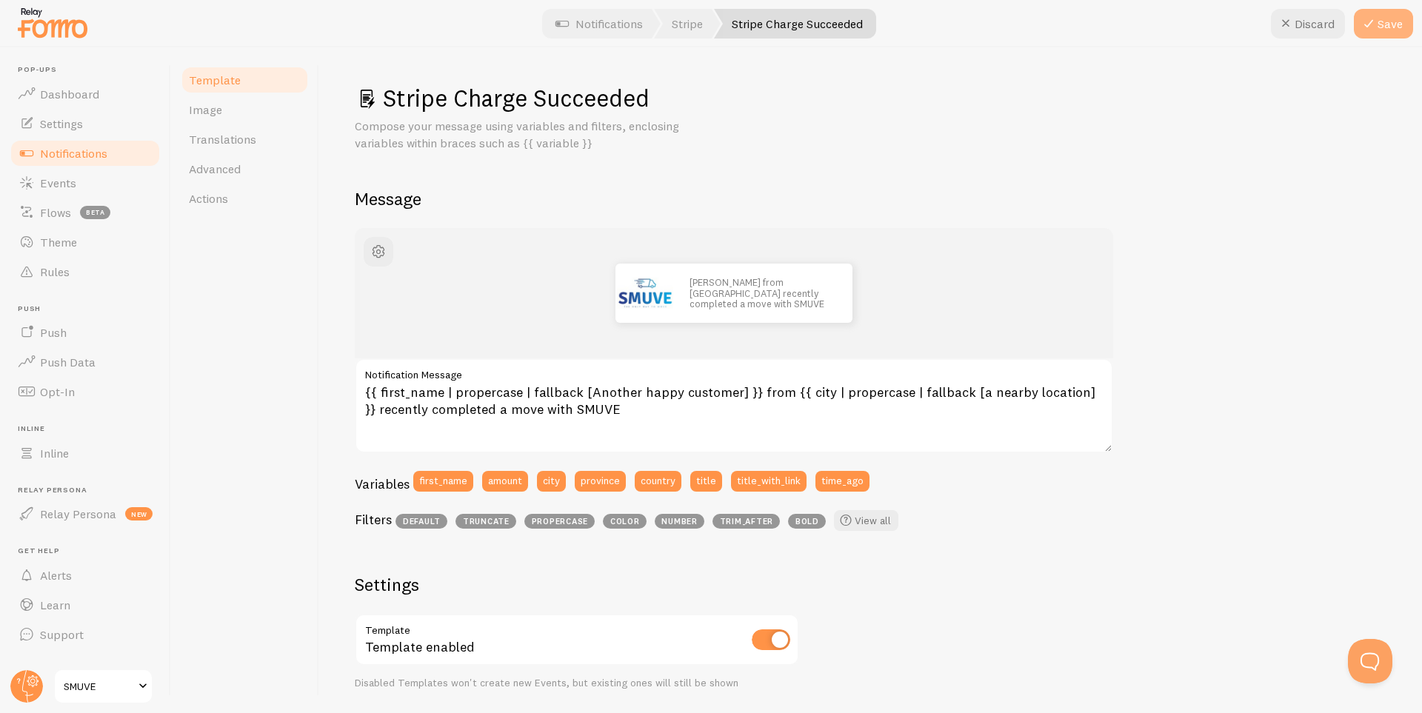
click at [1386, 25] on button "Save" at bounding box center [1383, 24] width 59 height 30
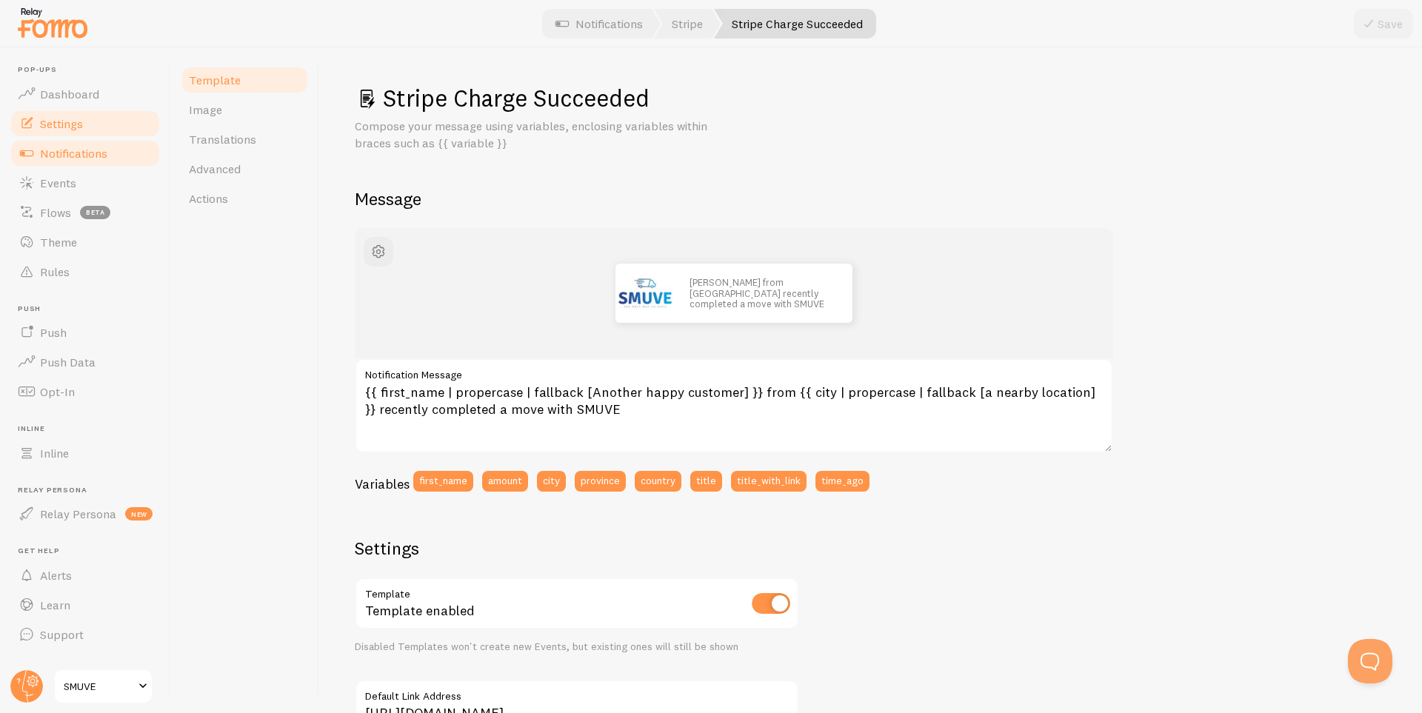
click at [61, 124] on span "Settings" at bounding box center [61, 123] width 43 height 15
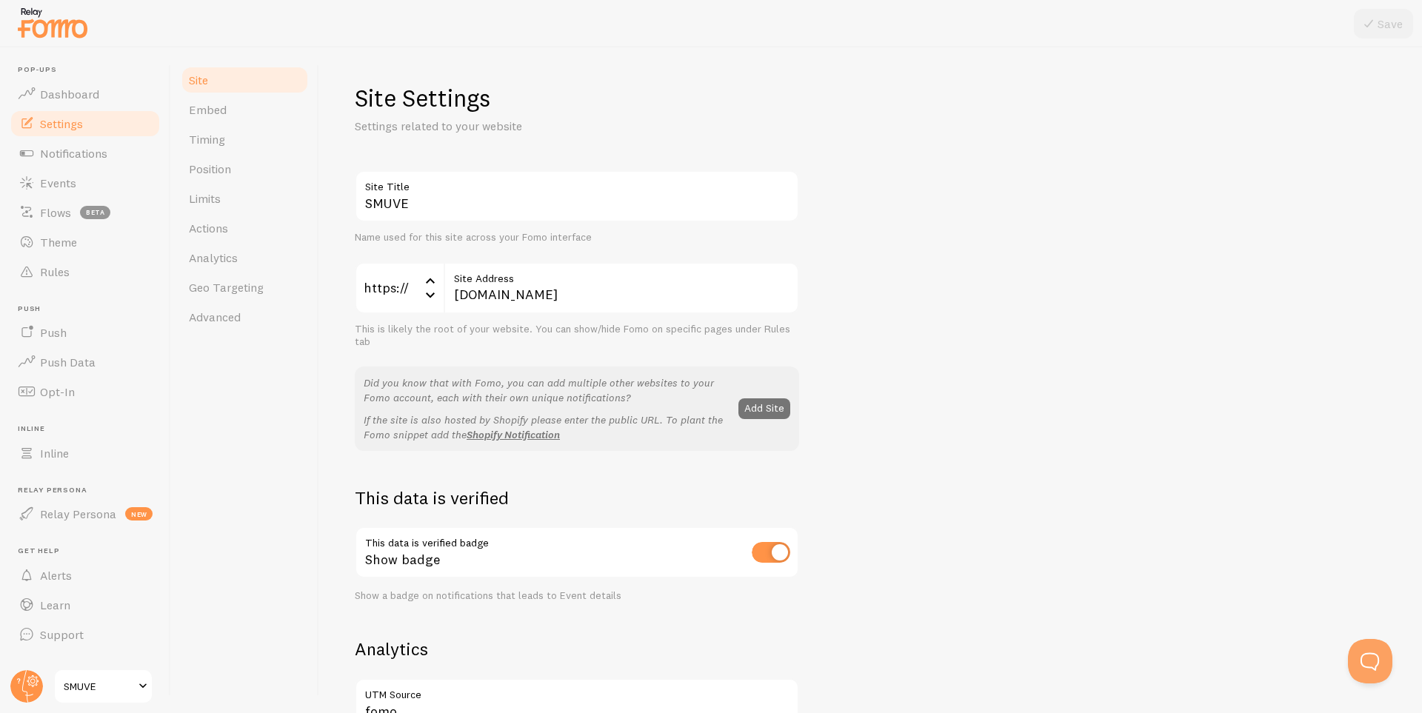
click at [149, 685] on span at bounding box center [143, 687] width 18 height 18
click at [218, 142] on span "Timing" at bounding box center [207, 139] width 36 height 15
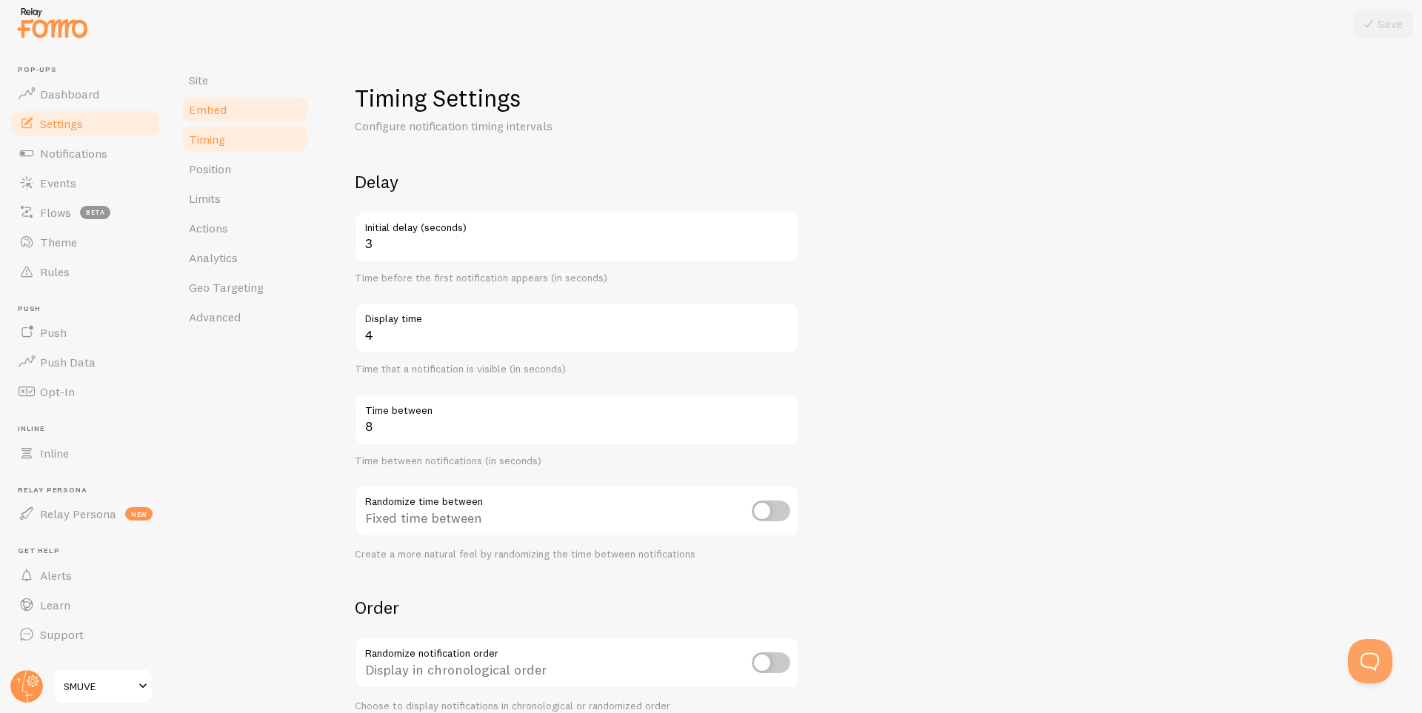
click at [218, 110] on span "Embed" at bounding box center [208, 109] width 38 height 15
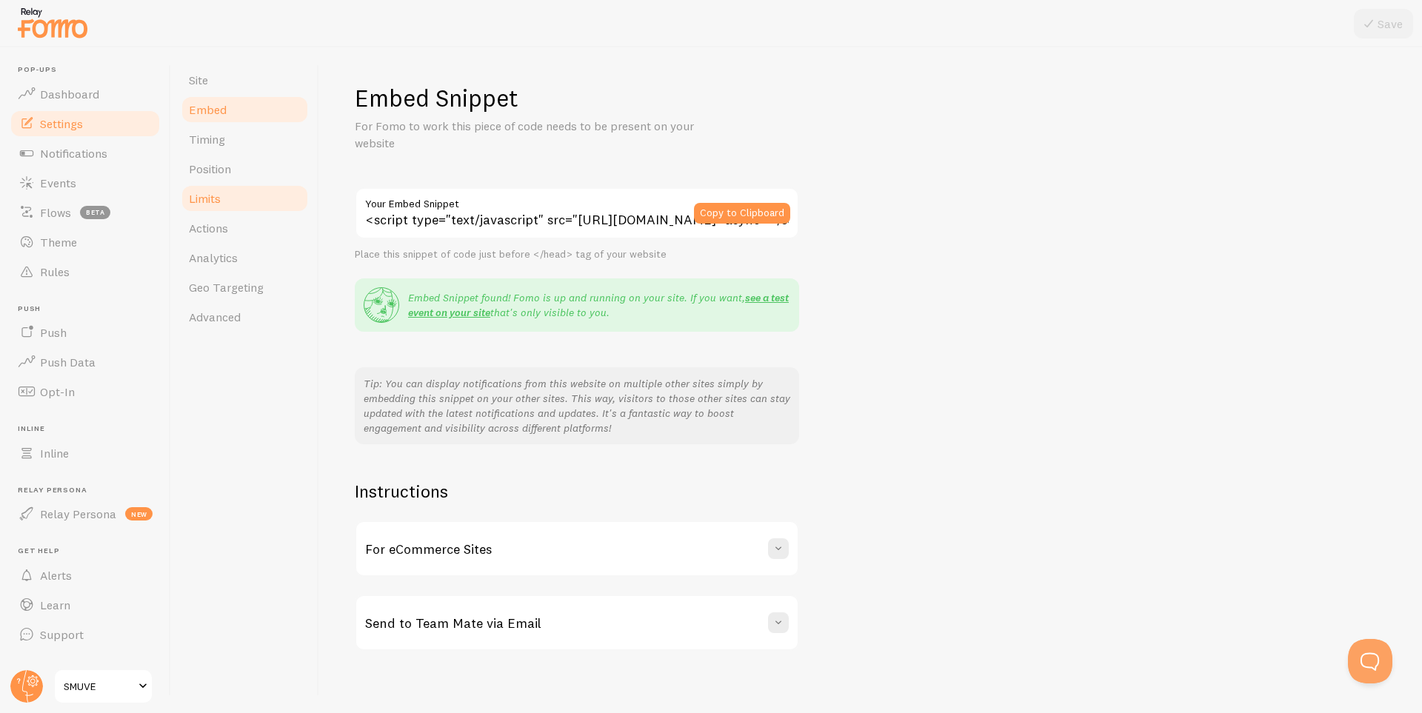
click at [218, 201] on span "Limits" at bounding box center [205, 198] width 32 height 15
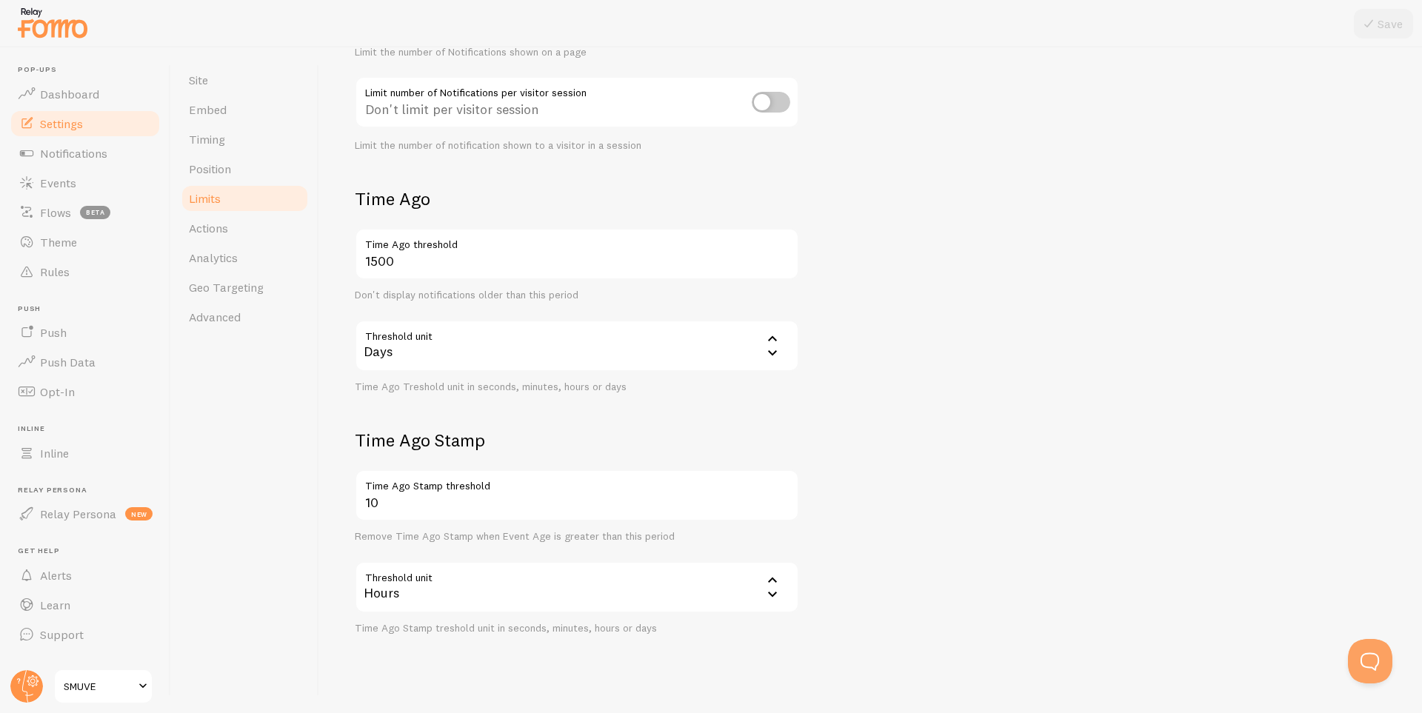
scroll to position [247, 0]
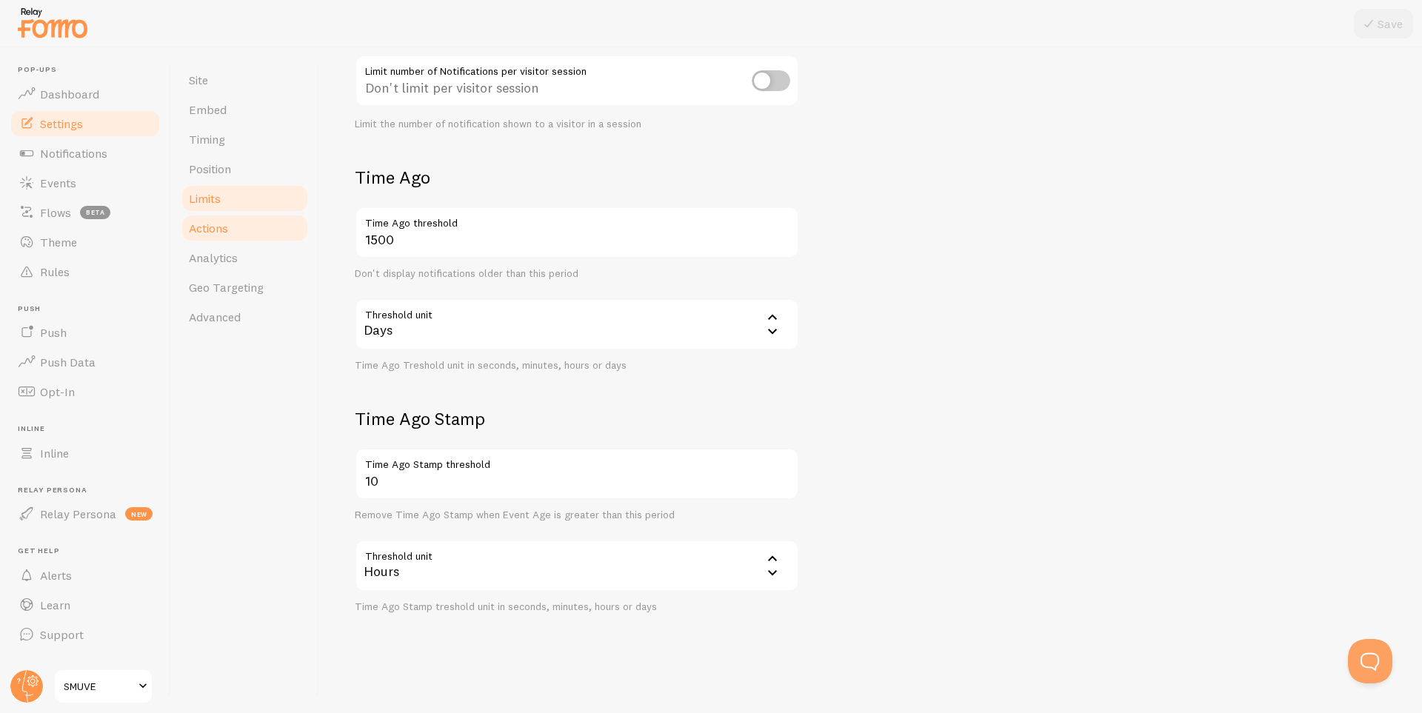
click at [222, 228] on span "Actions" at bounding box center [208, 228] width 39 height 15
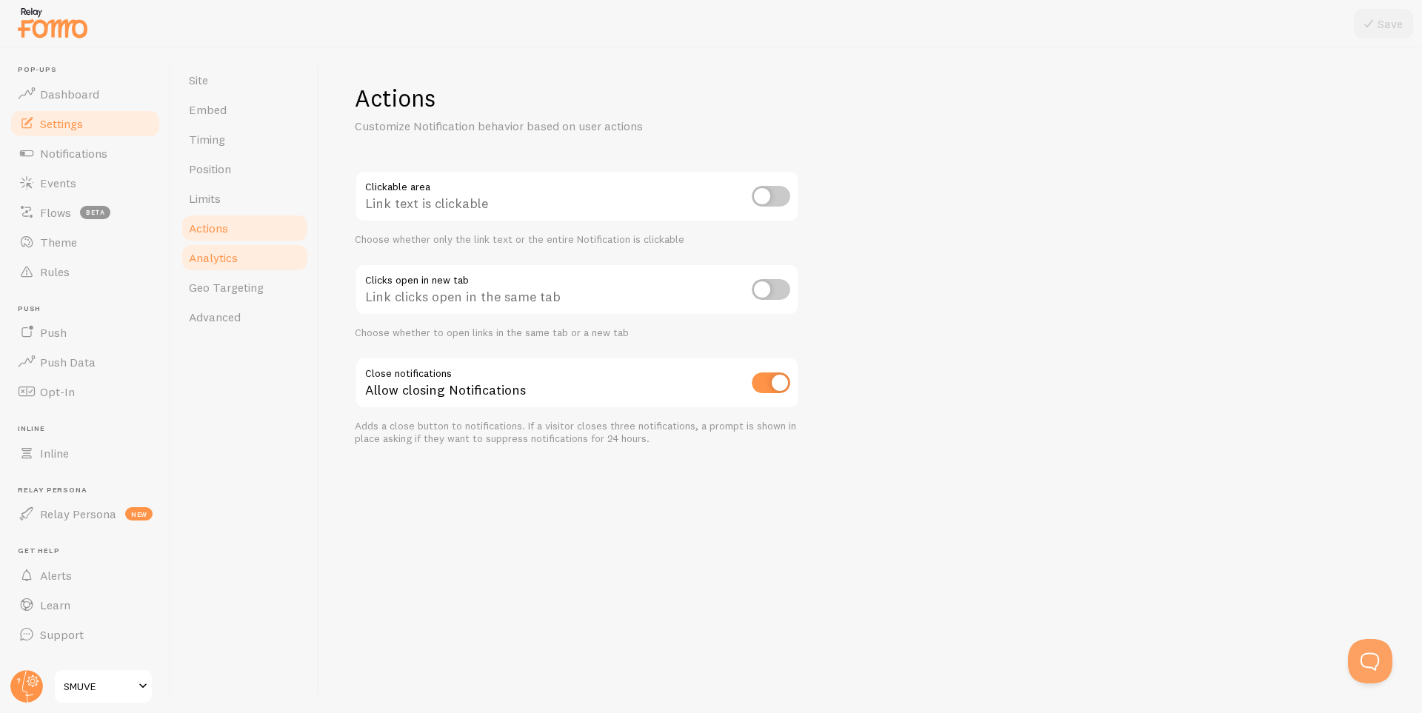
click at [230, 253] on span "Analytics" at bounding box center [213, 257] width 49 height 15
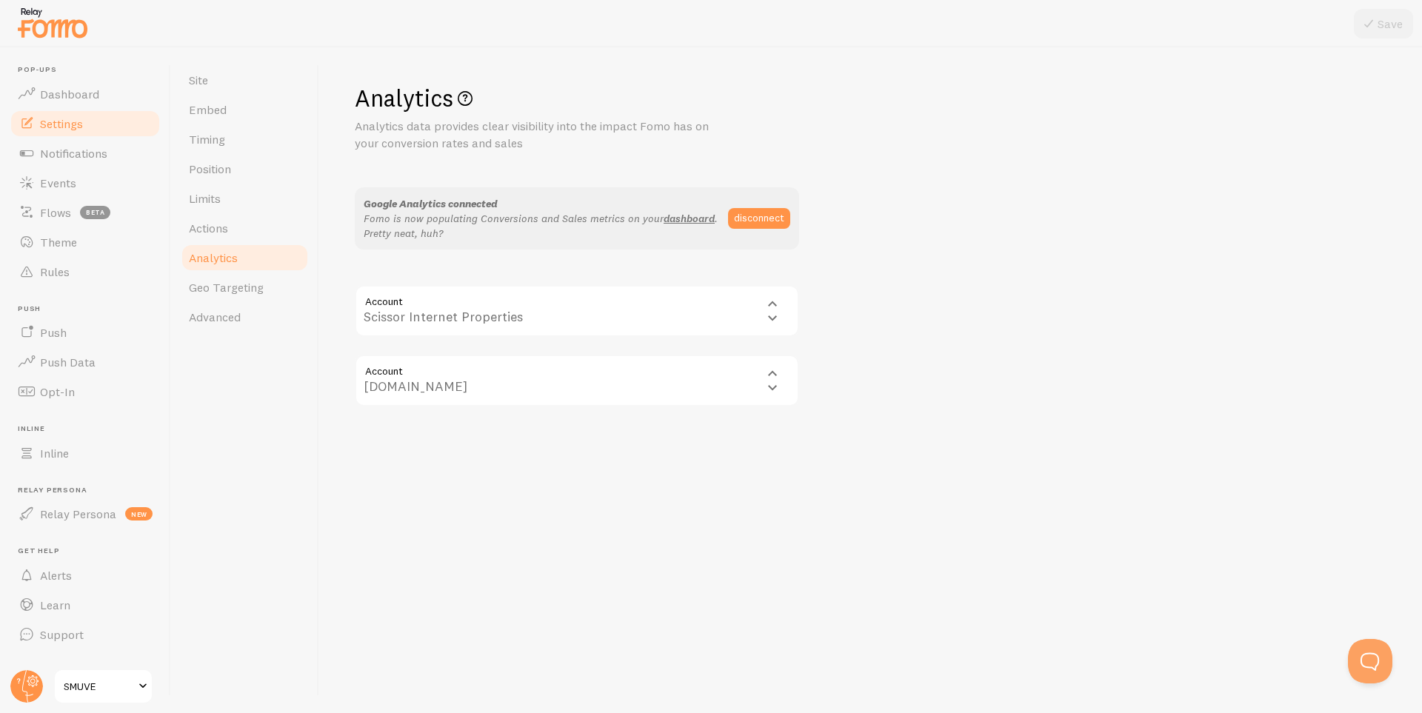
click at [768, 315] on div "Account 88875841 Scissor Internet Properties Scissor Internet Properties" at bounding box center [577, 311] width 444 height 52
click at [776, 299] on div "Account 88875841 Scissor Internet Properties Scissor Internet Properties" at bounding box center [577, 311] width 444 height 52
click at [775, 310] on div "Account 88875841 Scissor Internet Properties Scissor Internet Properties" at bounding box center [577, 311] width 444 height 52
click at [467, 307] on div "Account 88875841 Scissor Internet Properties Scissor Internet Properties" at bounding box center [577, 311] width 444 height 52
click at [400, 304] on div "Account 88875841 Scissor Internet Properties Scissor Internet Properties" at bounding box center [577, 311] width 444 height 52
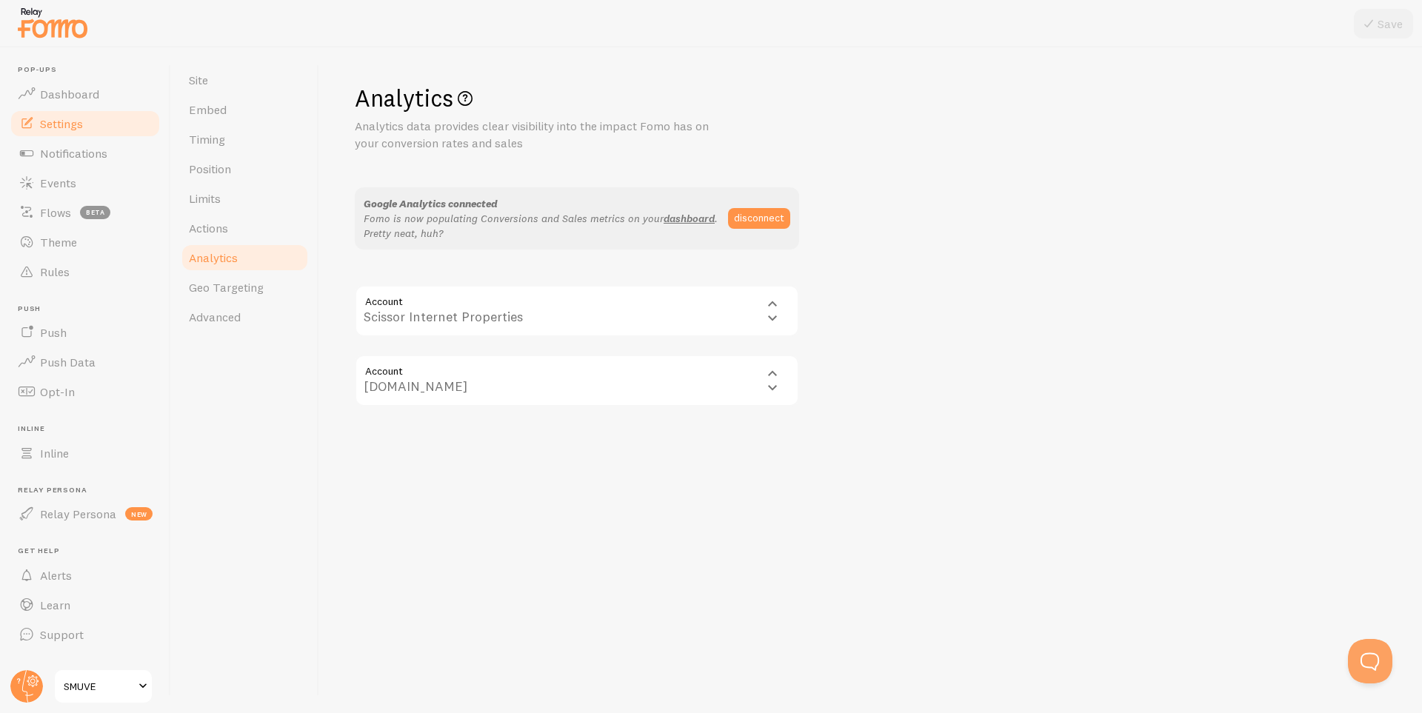
click at [392, 293] on div "Account 88875841 Scissor Internet Properties Scissor Internet Properties" at bounding box center [577, 311] width 444 height 52
click at [384, 315] on div "Account 88875841 Scissor Internet Properties Scissor Internet Properties" at bounding box center [577, 311] width 444 height 52
click at [401, 302] on div "Account 88875841 Scissor Internet Properties Scissor Internet Properties" at bounding box center [577, 311] width 444 height 52
click at [244, 286] on span "Geo Targeting" at bounding box center [226, 287] width 75 height 15
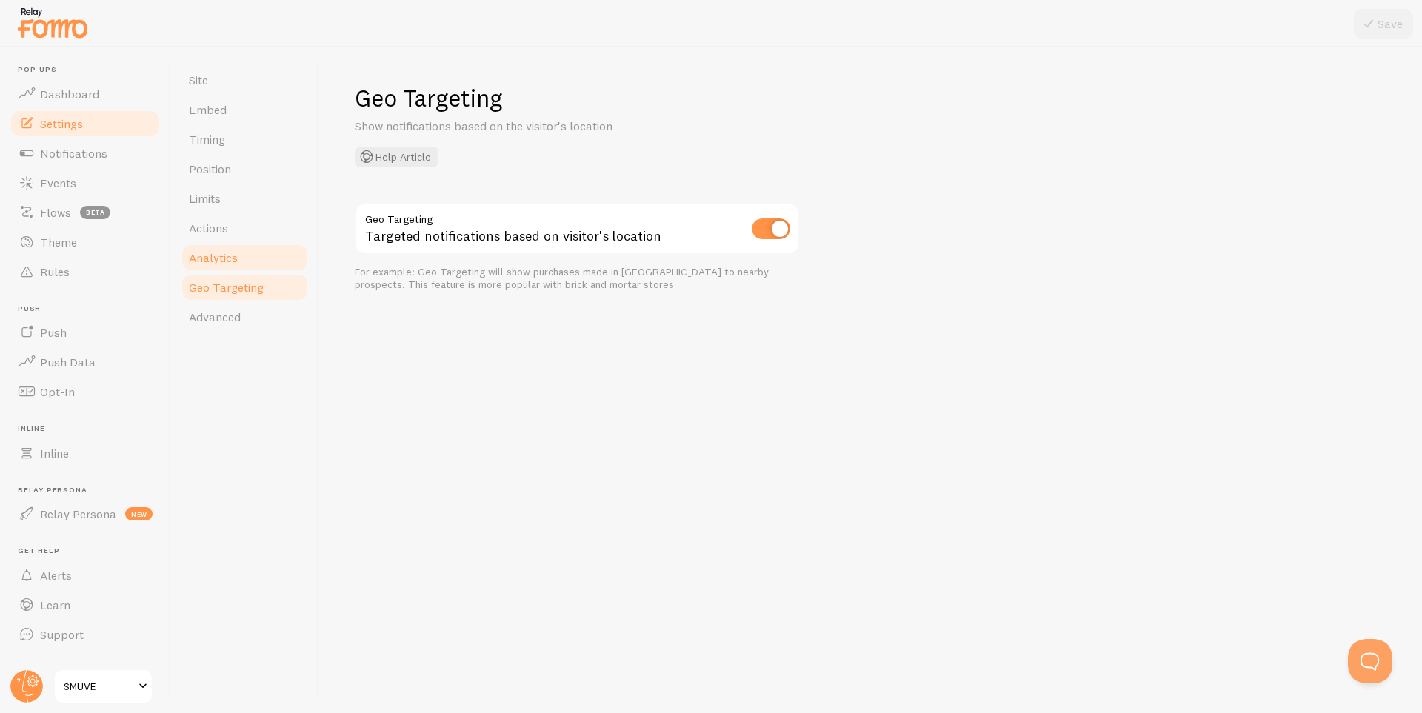
click at [222, 258] on span "Analytics" at bounding box center [213, 257] width 49 height 15
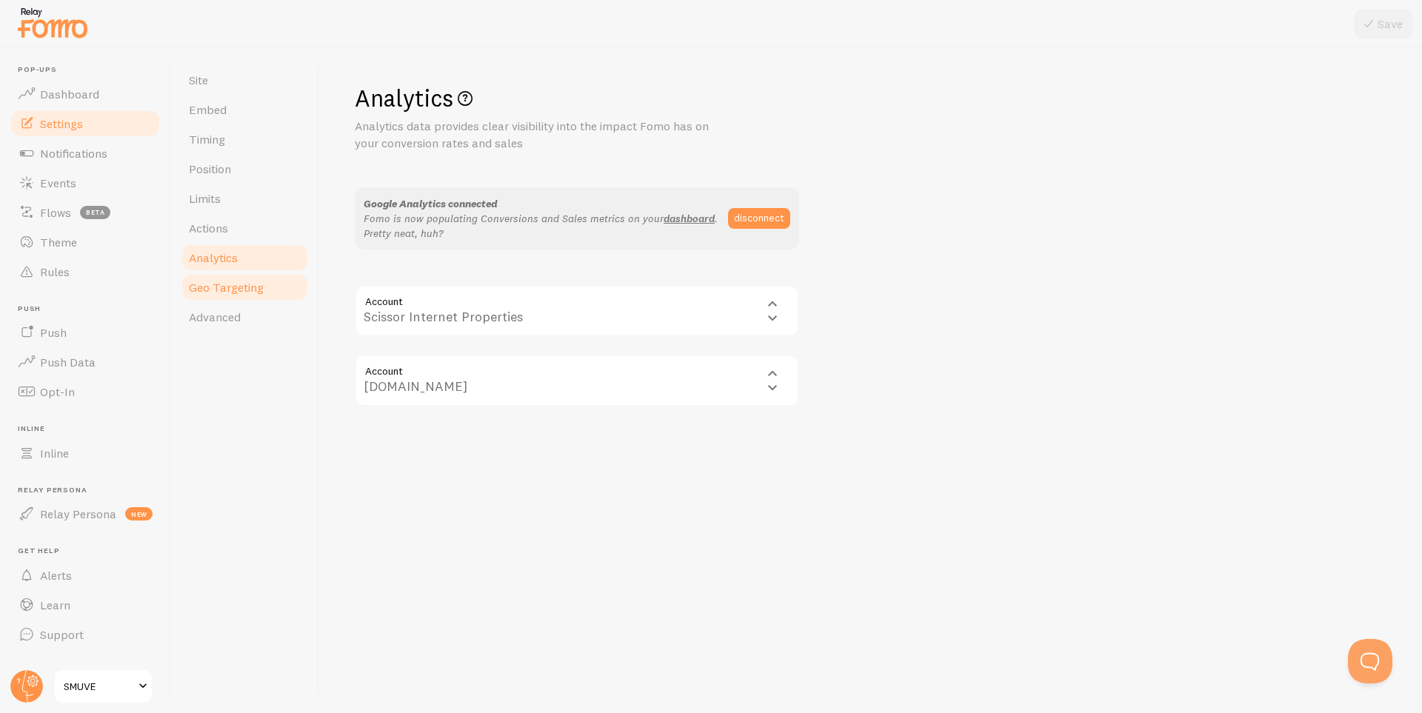
click at [224, 284] on span "Geo Targeting" at bounding box center [226, 287] width 75 height 15
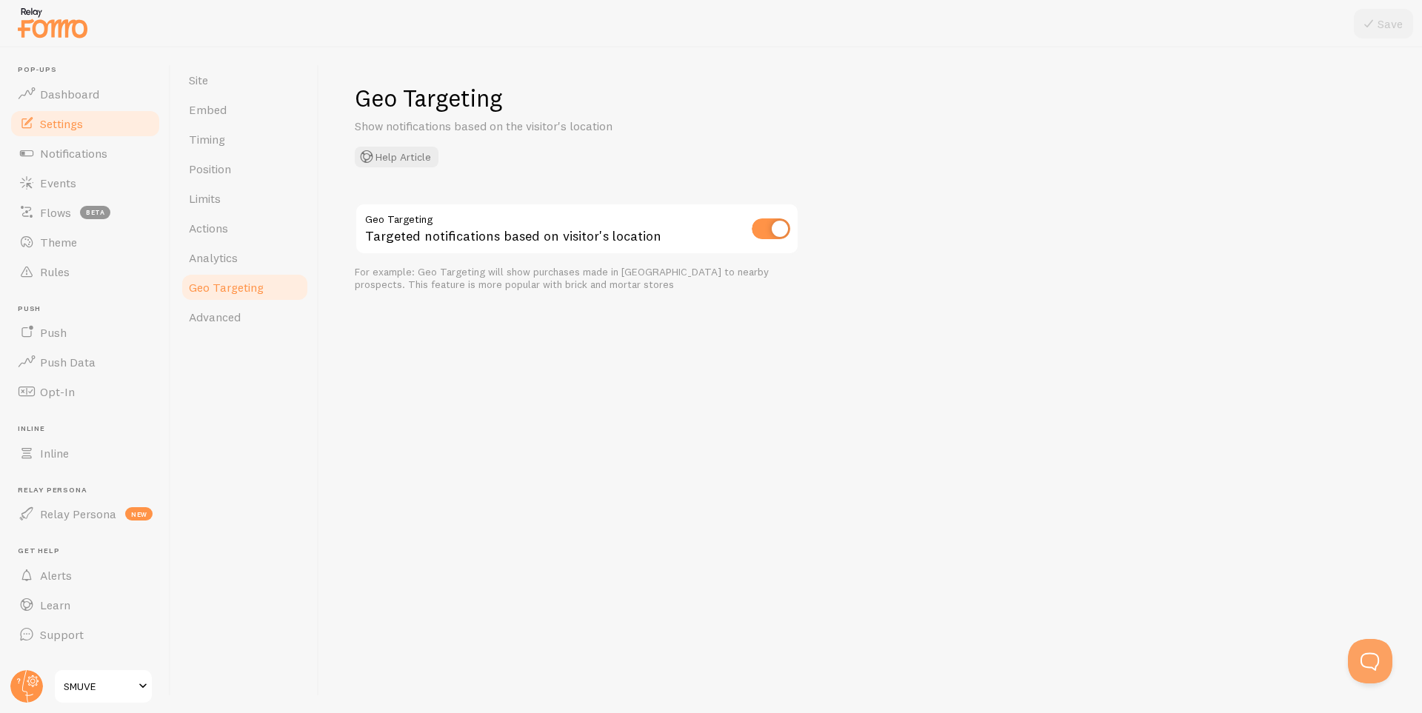
click at [772, 227] on input "checkbox" at bounding box center [771, 228] width 39 height 21
checkbox input "false"
click at [1389, 25] on button "Save" at bounding box center [1383, 24] width 59 height 30
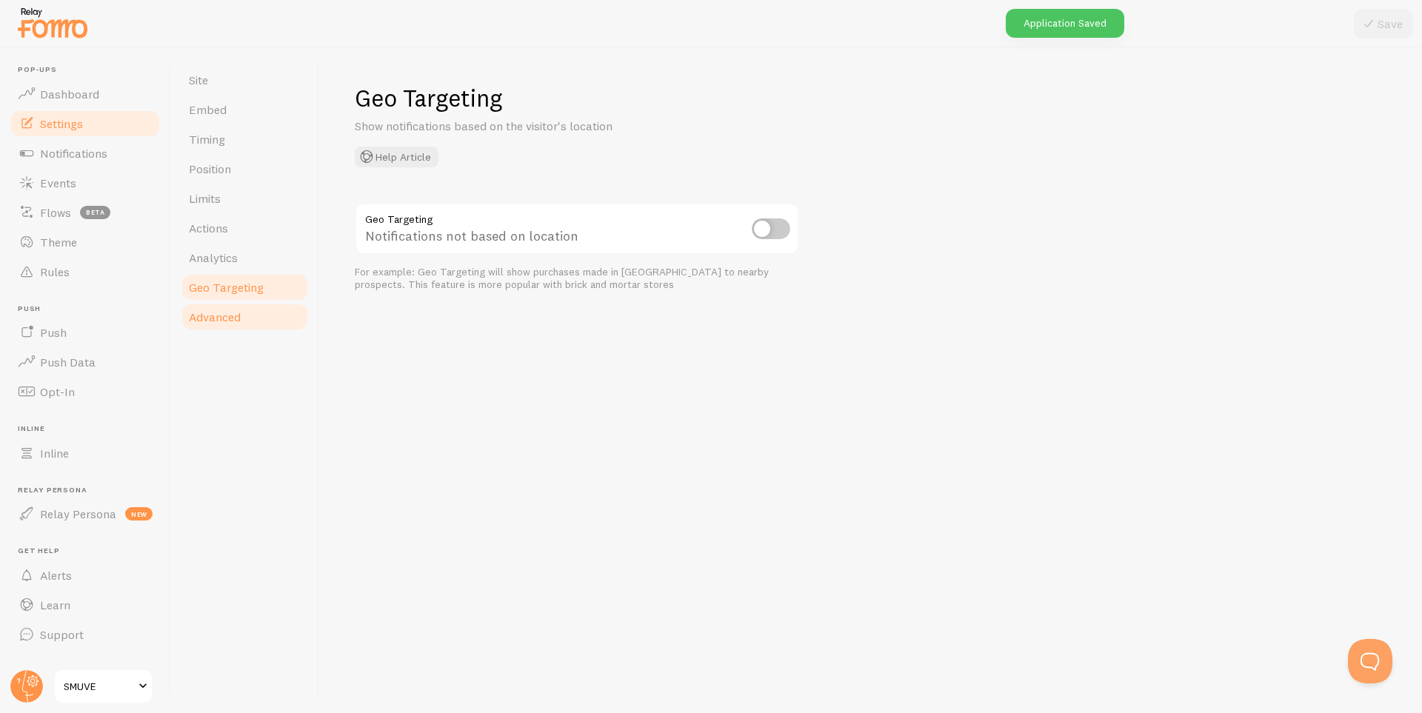
click at [216, 310] on span "Advanced" at bounding box center [215, 317] width 52 height 15
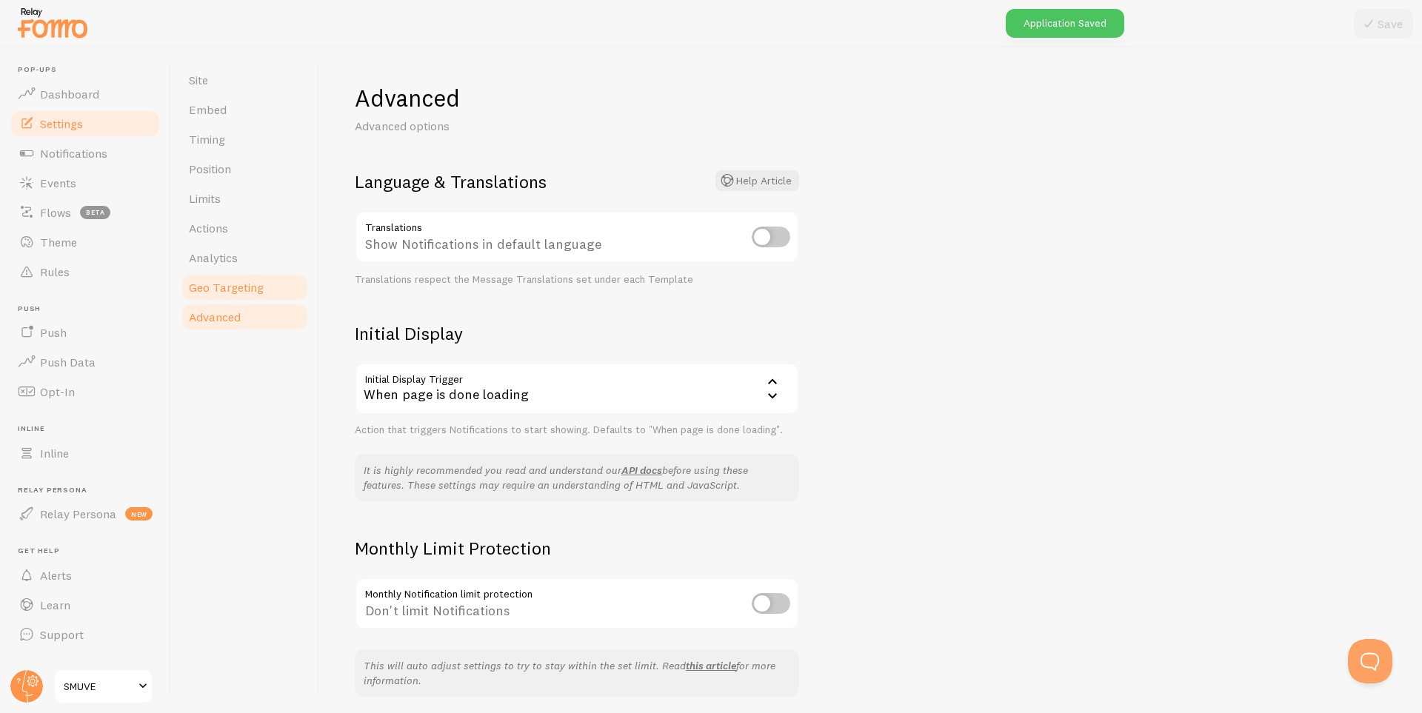
click at [219, 287] on span "Geo Targeting" at bounding box center [226, 287] width 75 height 15
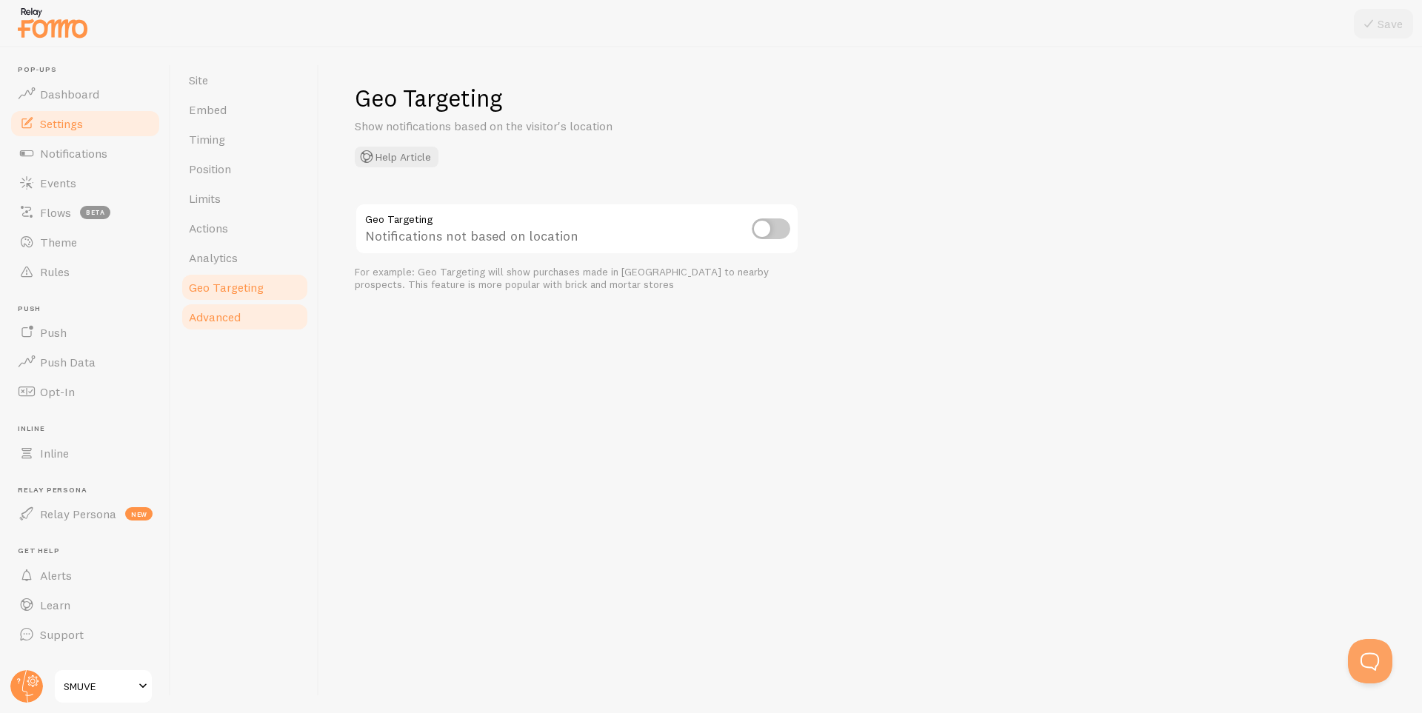
click at [224, 310] on span "Advanced" at bounding box center [215, 317] width 52 height 15
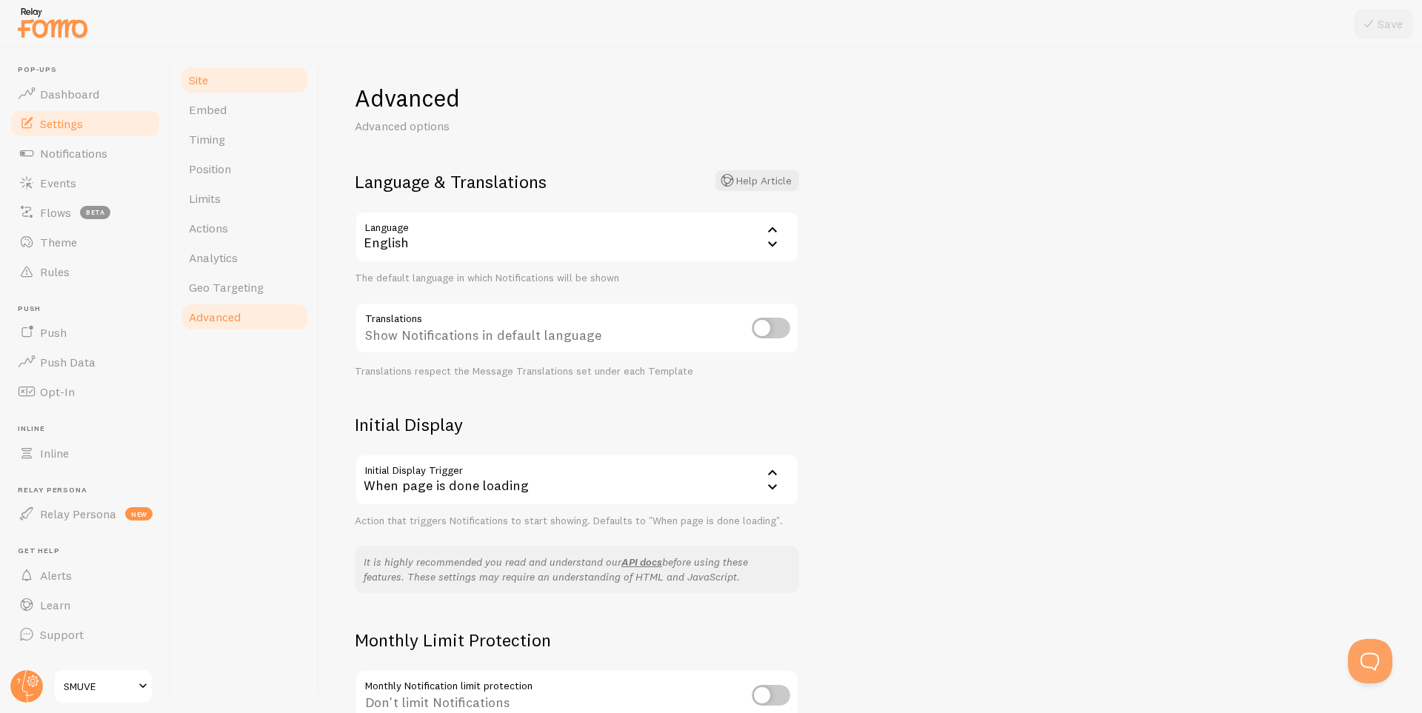
click at [221, 76] on link "Site" at bounding box center [245, 80] width 130 height 30
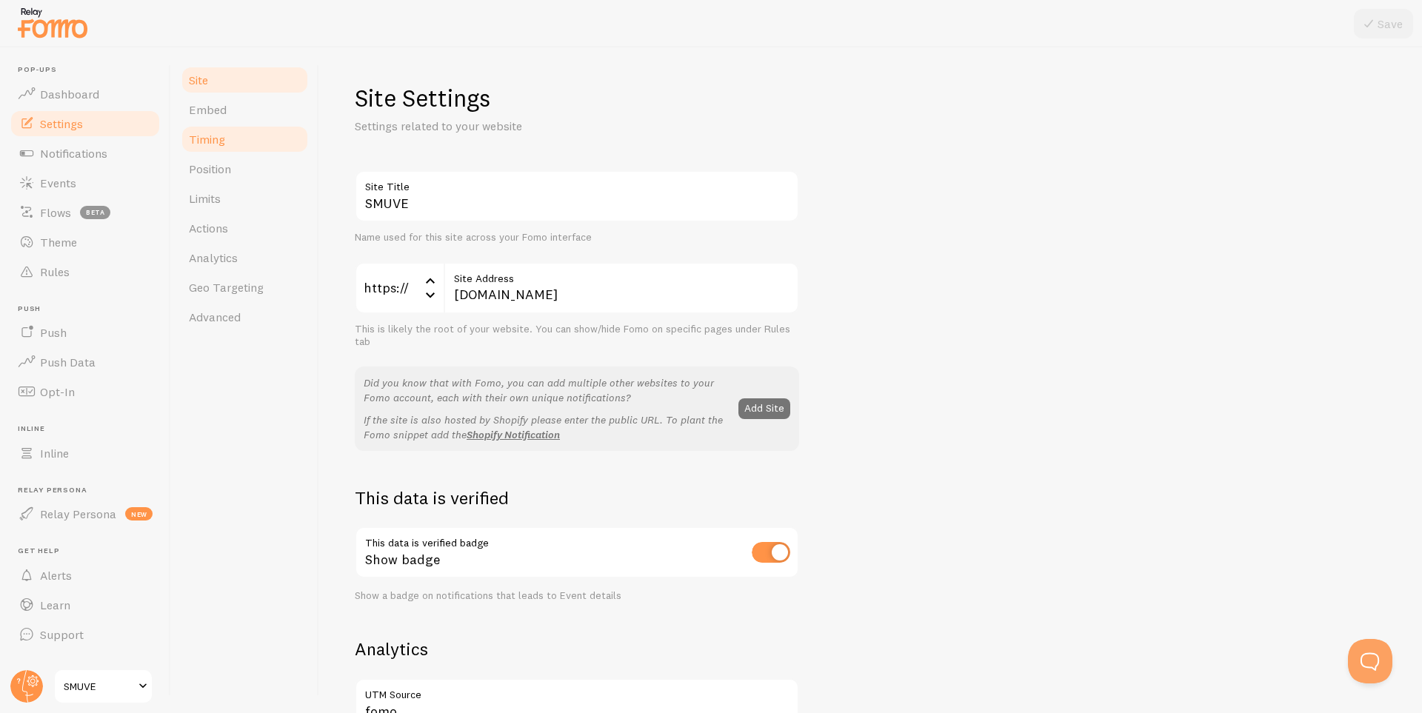
click at [240, 133] on link "Timing" at bounding box center [245, 139] width 130 height 30
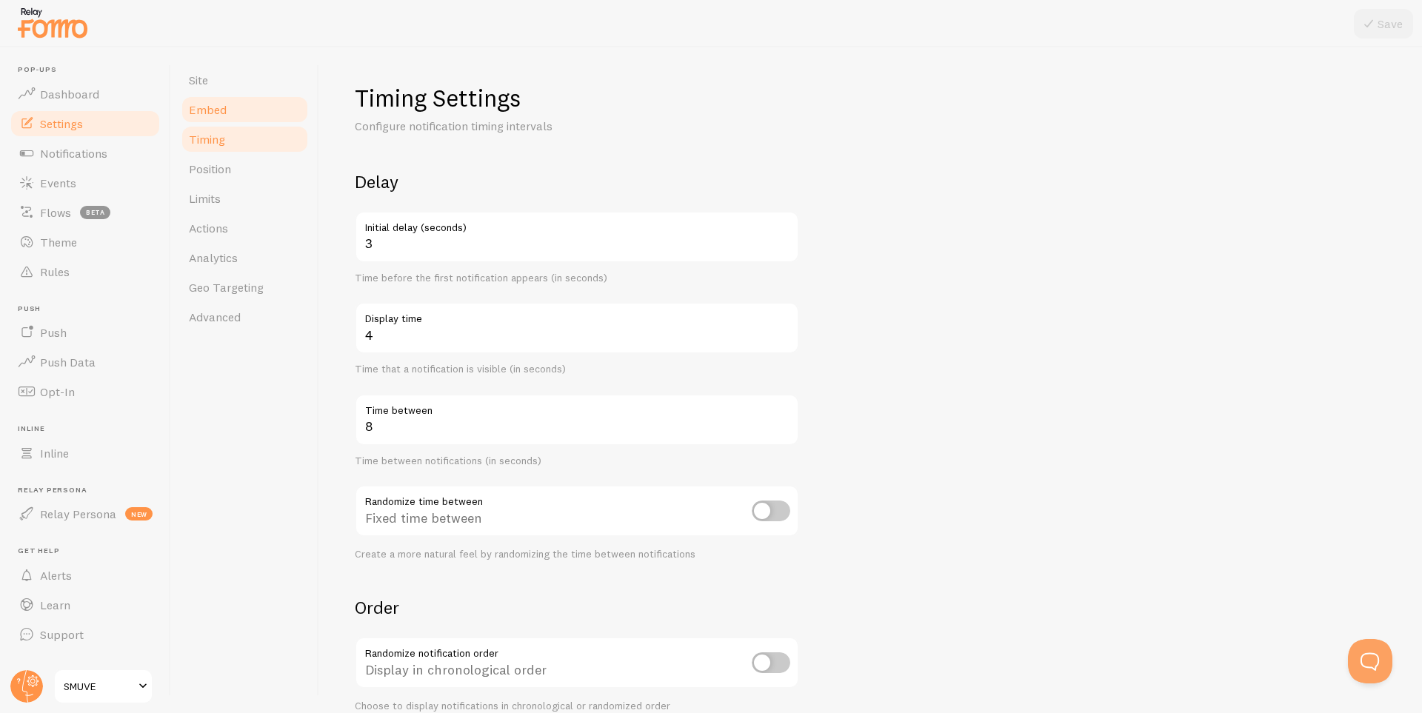
click at [224, 107] on span "Embed" at bounding box center [208, 109] width 38 height 15
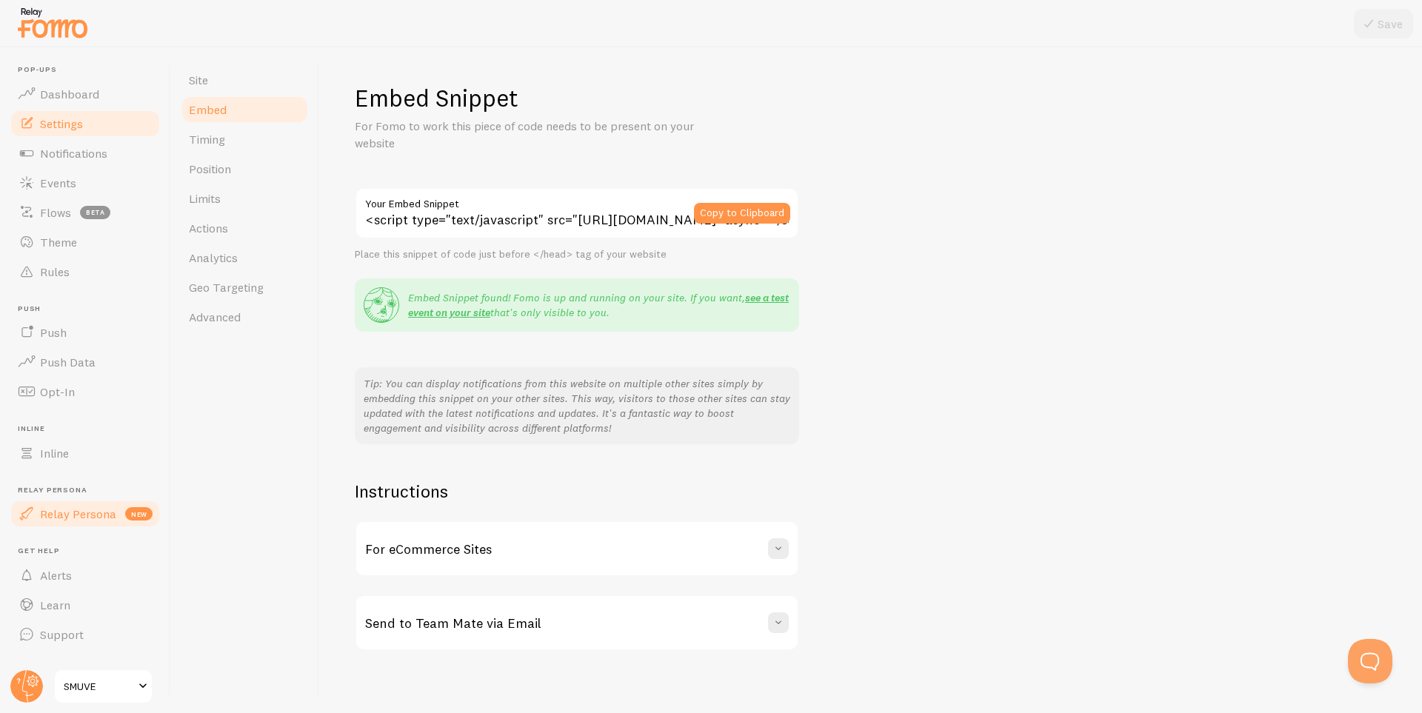
click at [81, 517] on span "Relay Persona" at bounding box center [78, 514] width 76 height 15
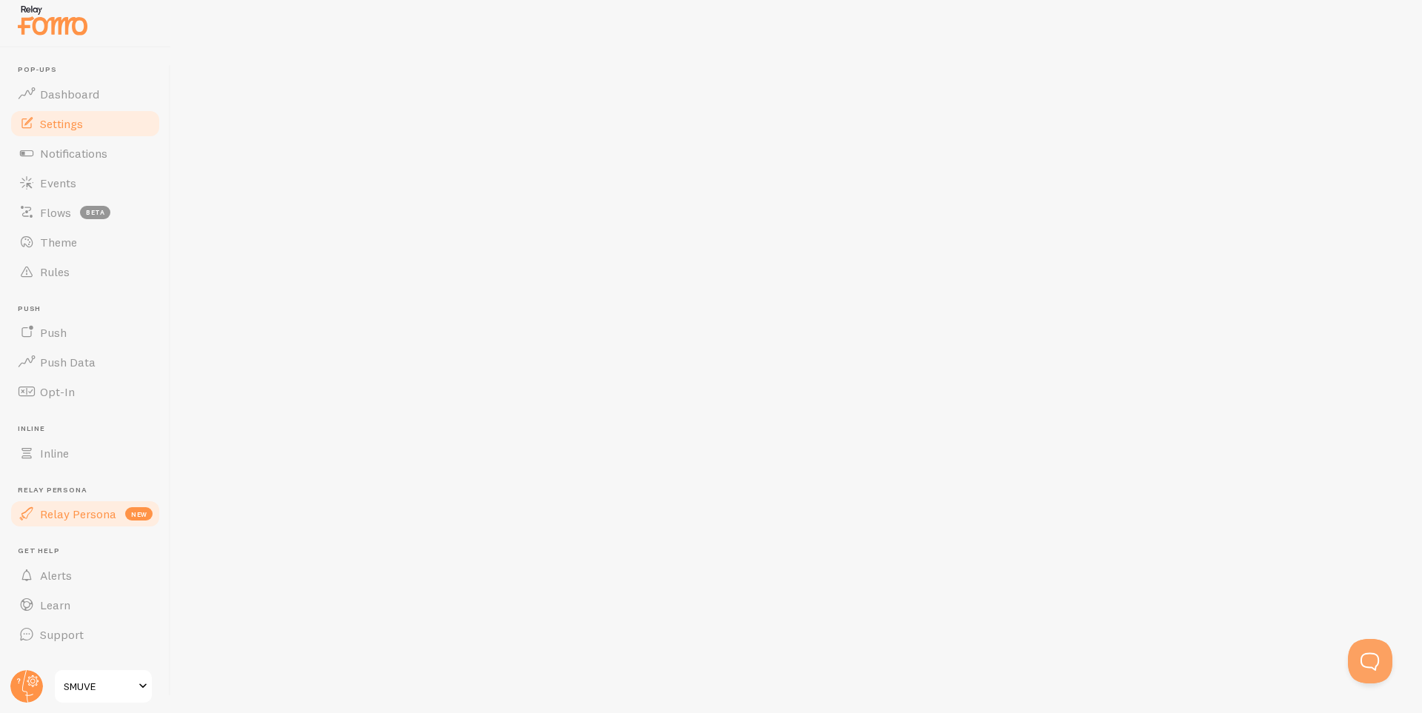
click at [67, 124] on span "Settings" at bounding box center [61, 123] width 43 height 15
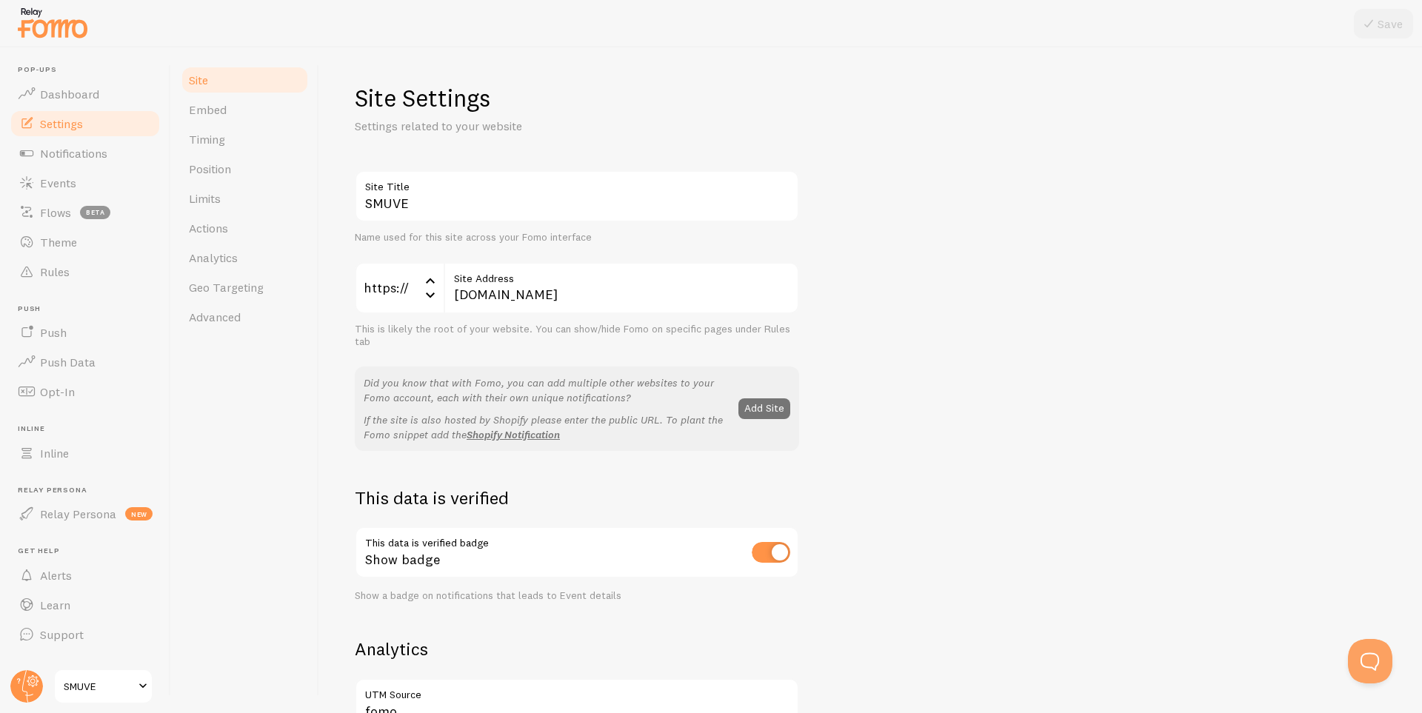
click at [42, 21] on img at bounding box center [53, 23] width 74 height 38
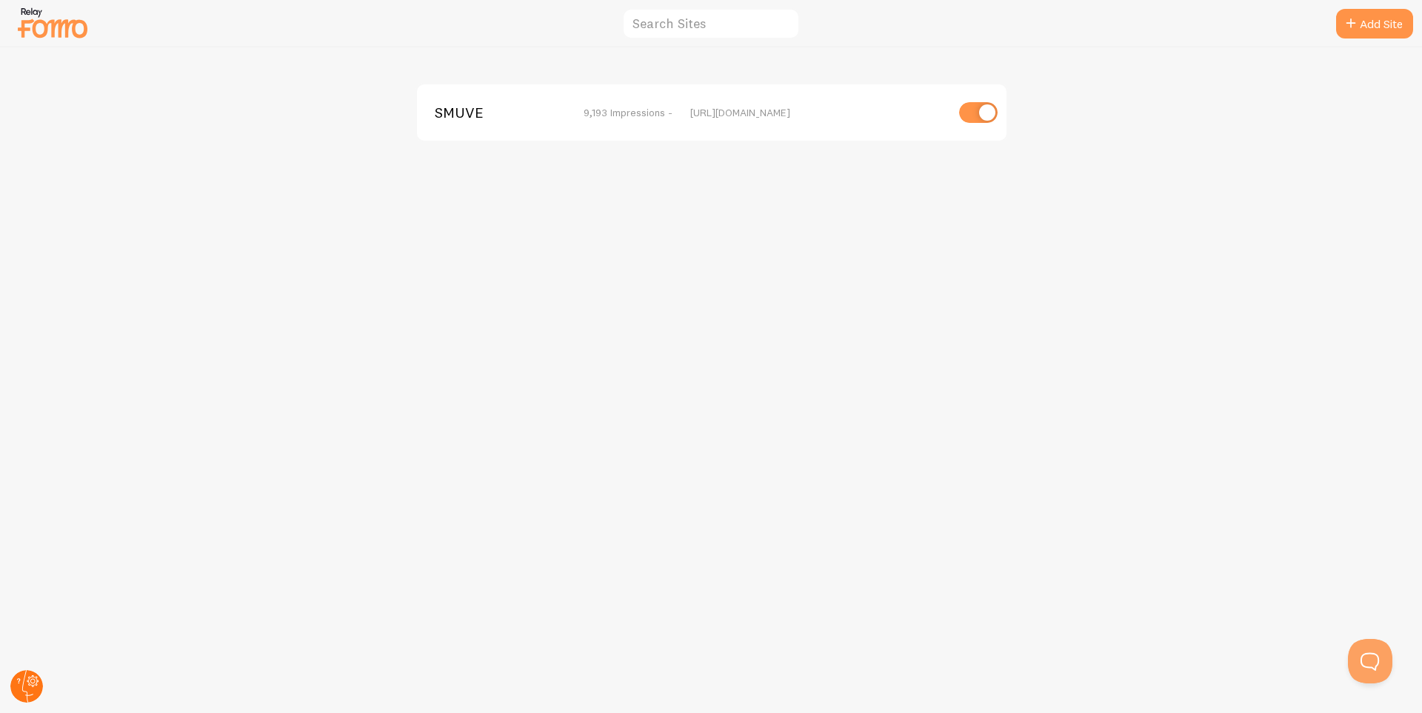
click at [24, 687] on circle at bounding box center [26, 686] width 33 height 33
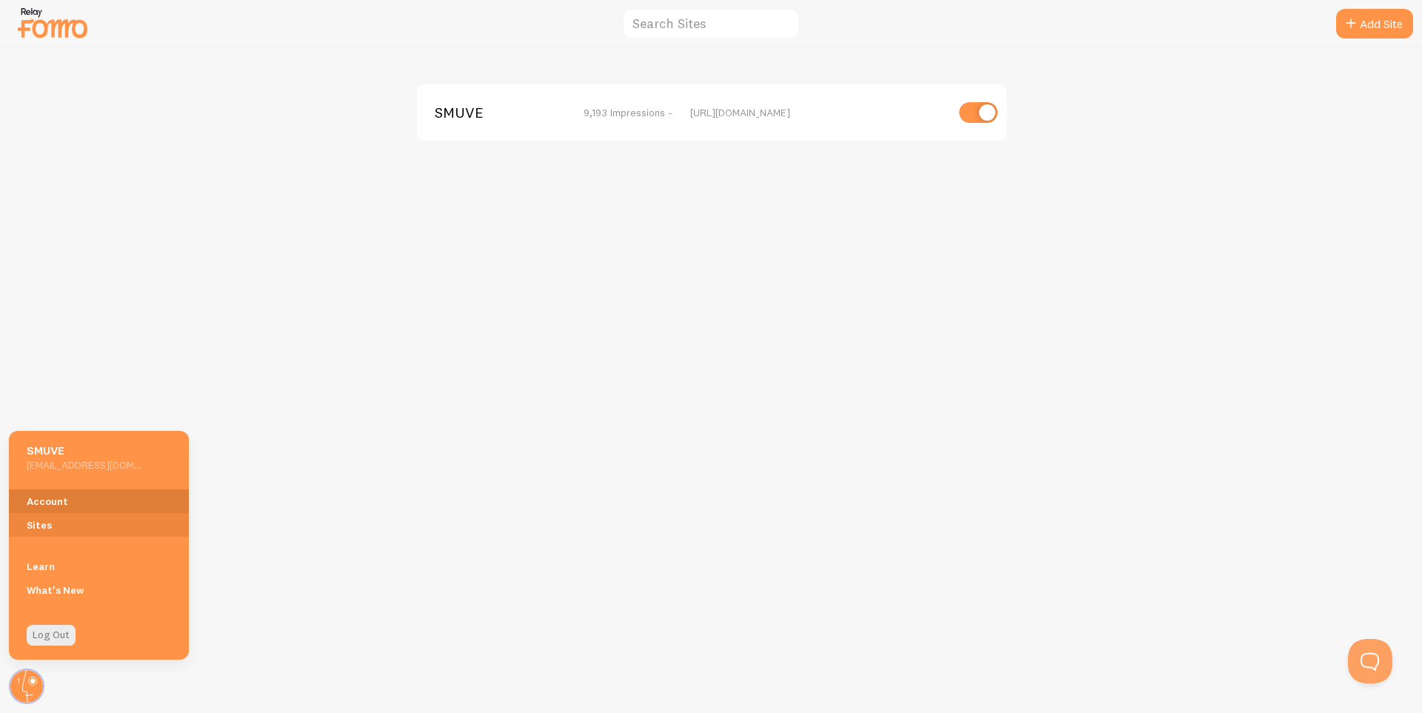
click at [67, 504] on link "Account" at bounding box center [99, 502] width 180 height 24
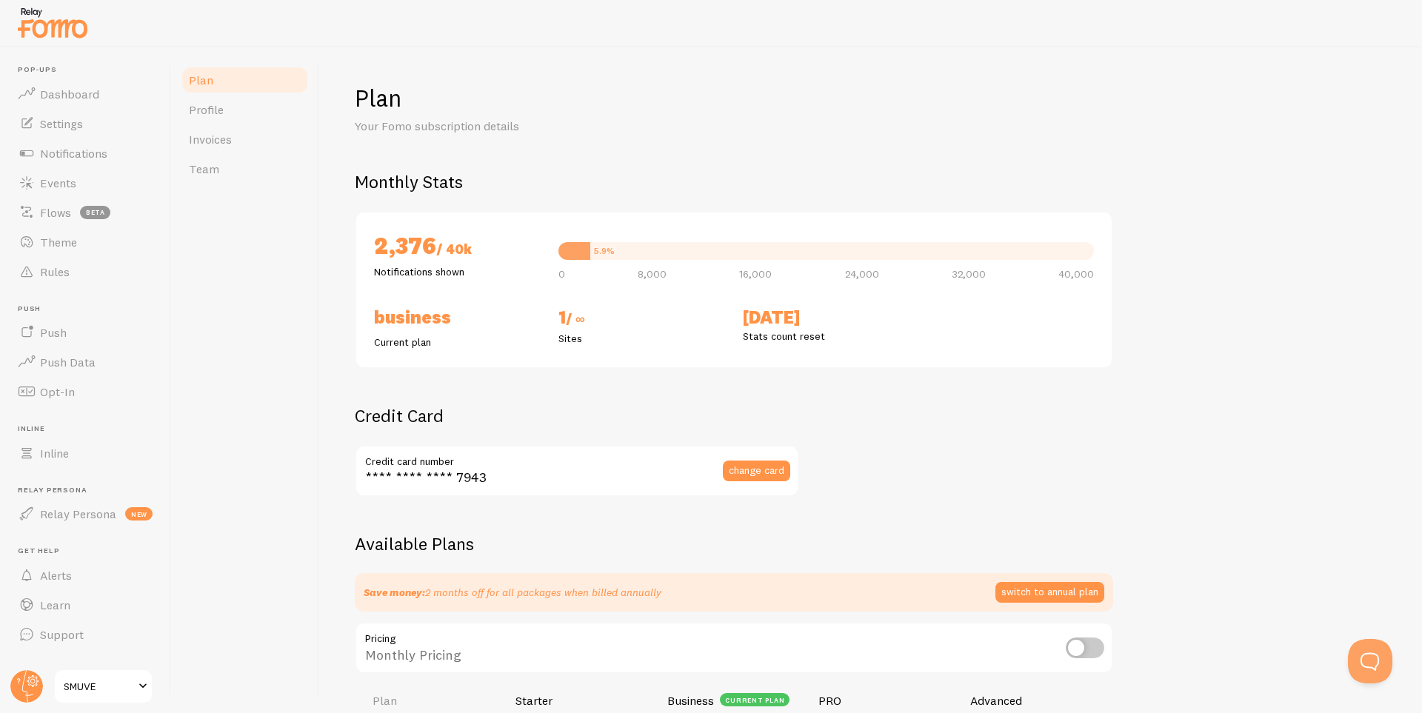
checkbox input "true"
click at [225, 143] on span "Invoices" at bounding box center [210, 139] width 43 height 15
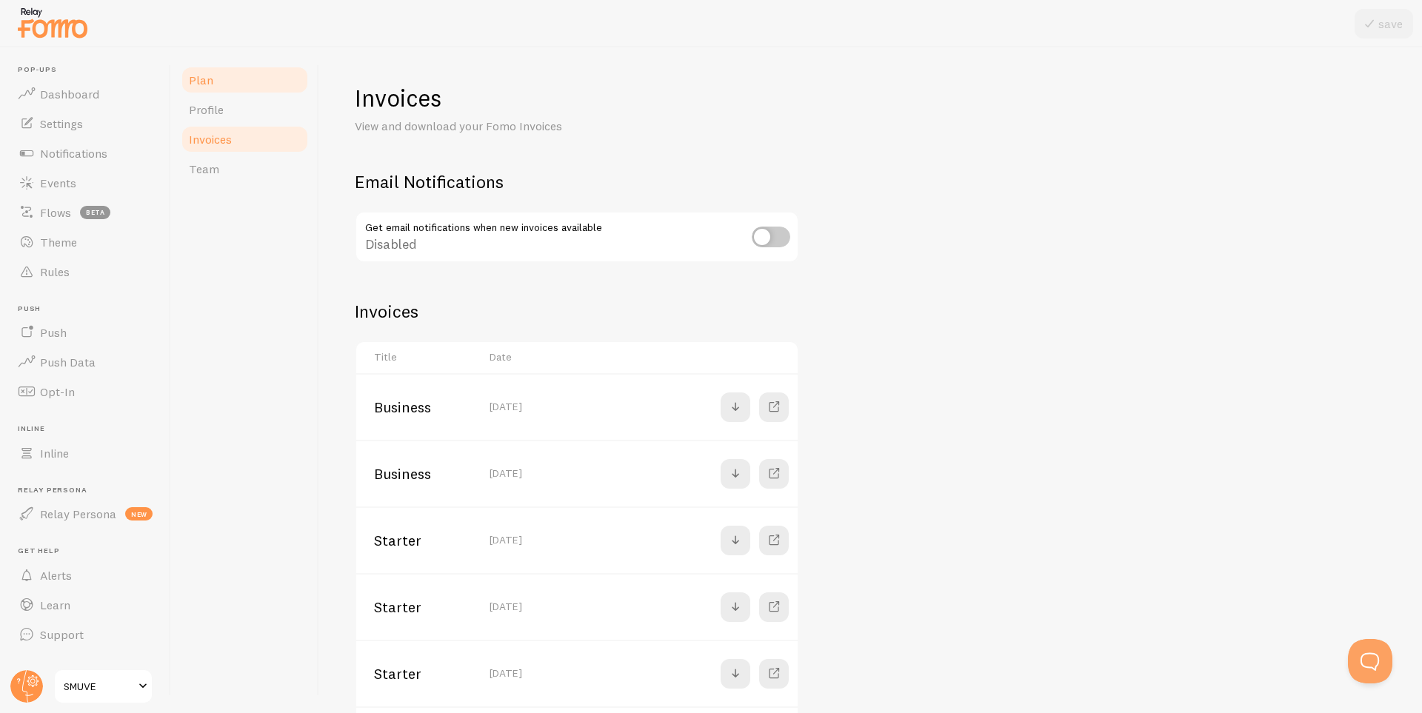
click at [218, 81] on link "Plan" at bounding box center [245, 80] width 130 height 30
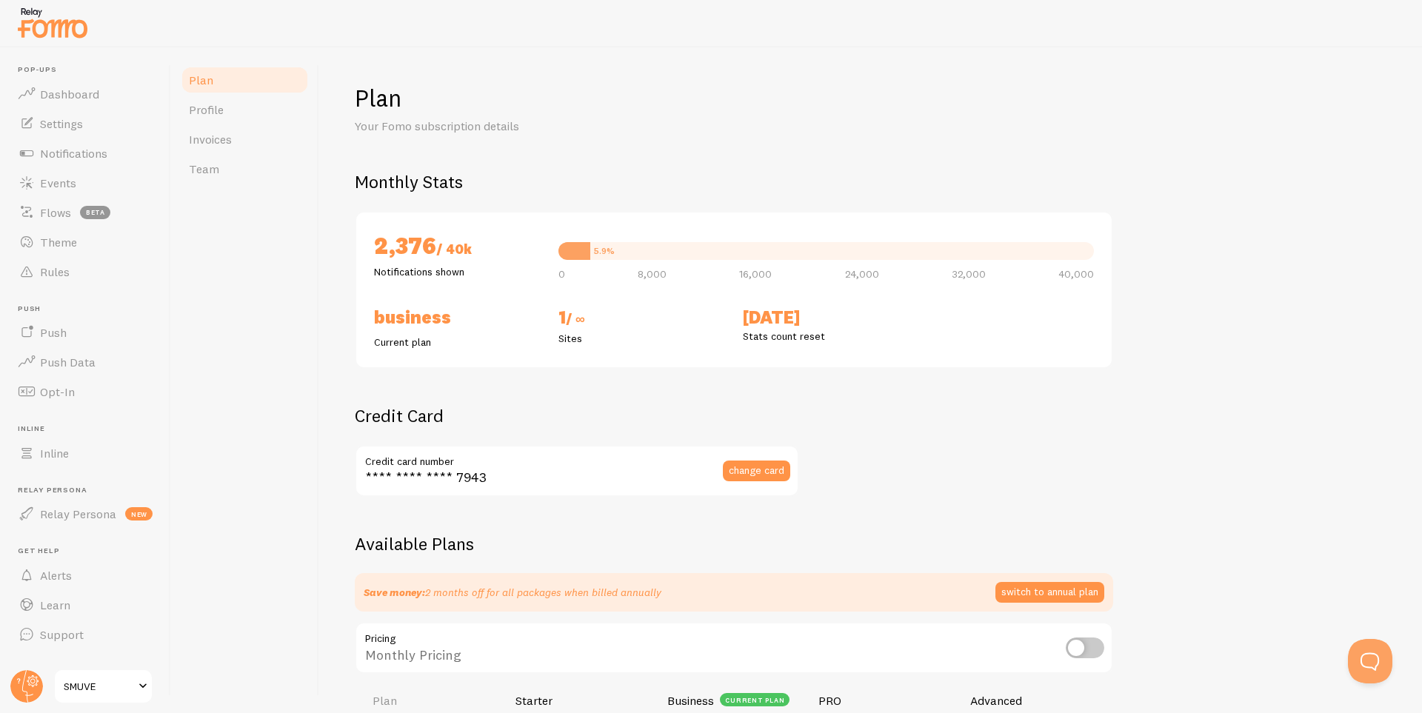
checkbox input "true"
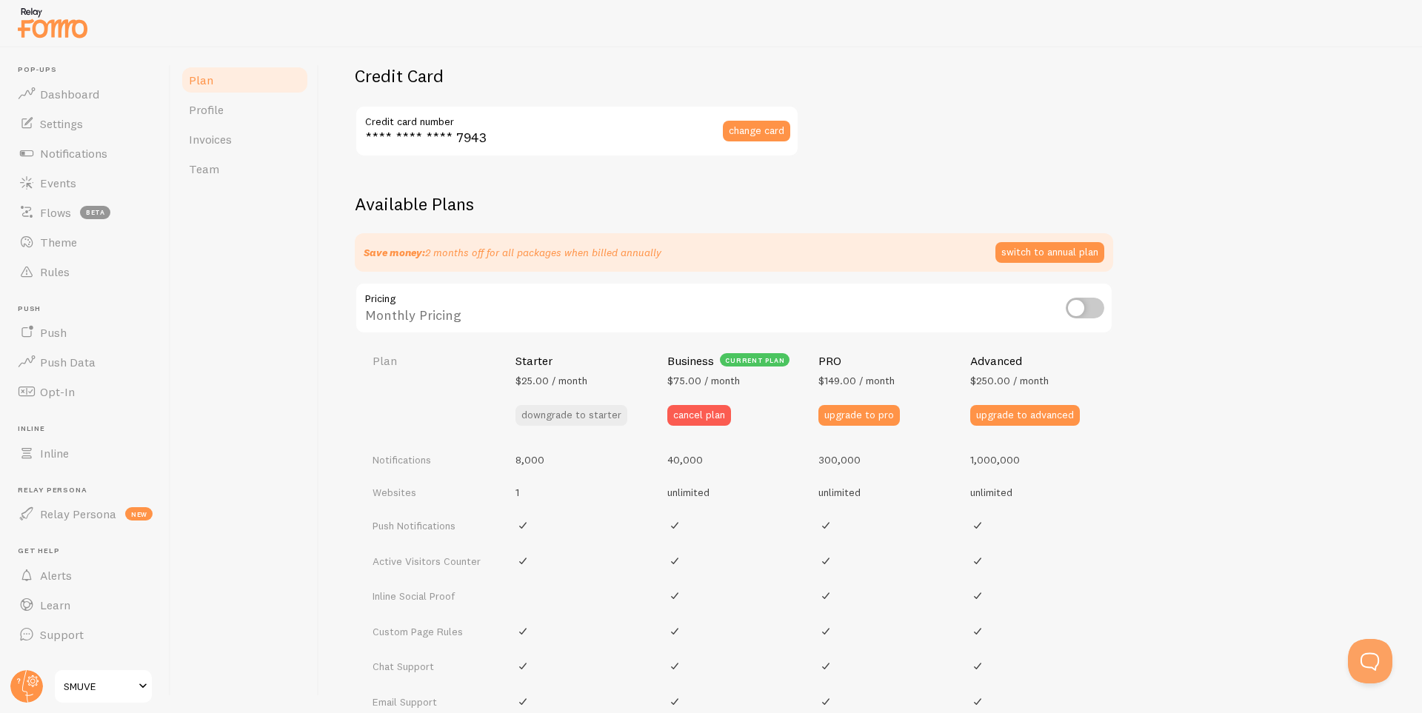
scroll to position [370, 0]
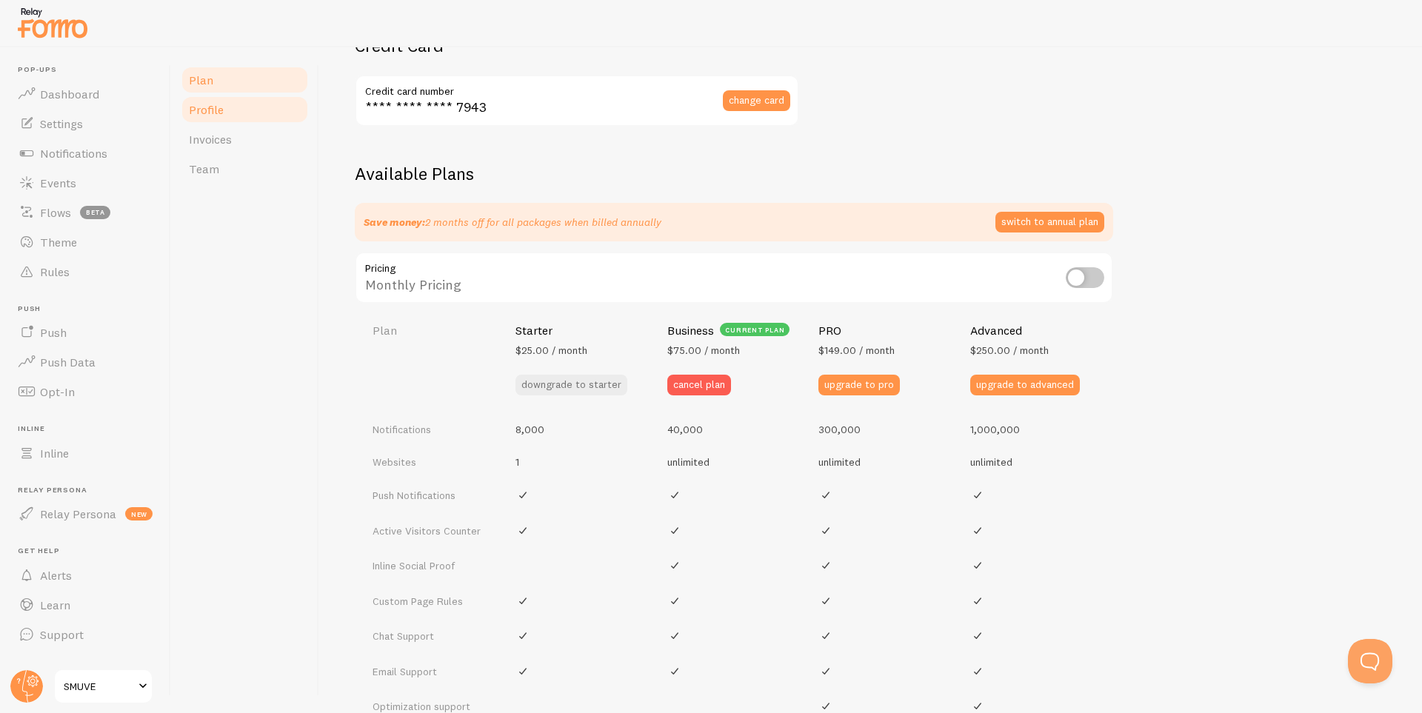
click at [239, 110] on link "Profile" at bounding box center [245, 110] width 130 height 30
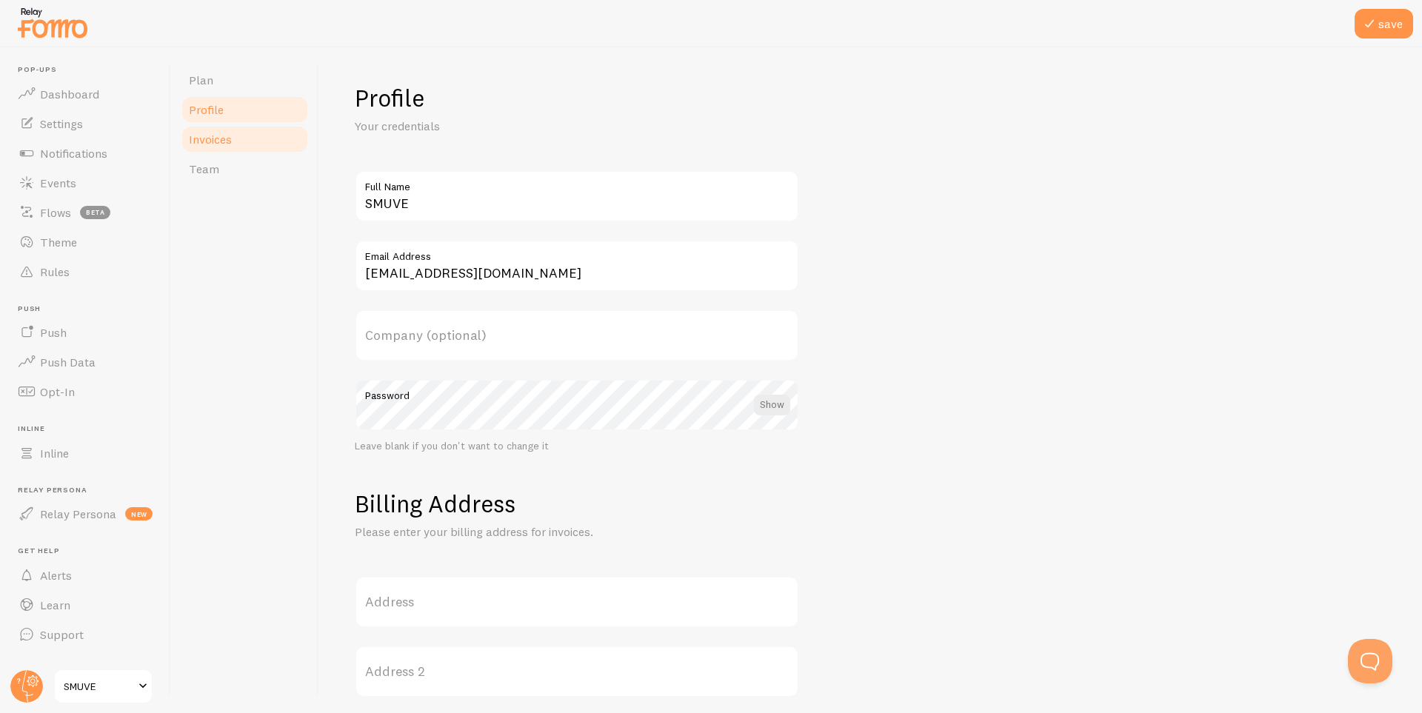
click at [216, 141] on span "Invoices" at bounding box center [210, 139] width 43 height 15
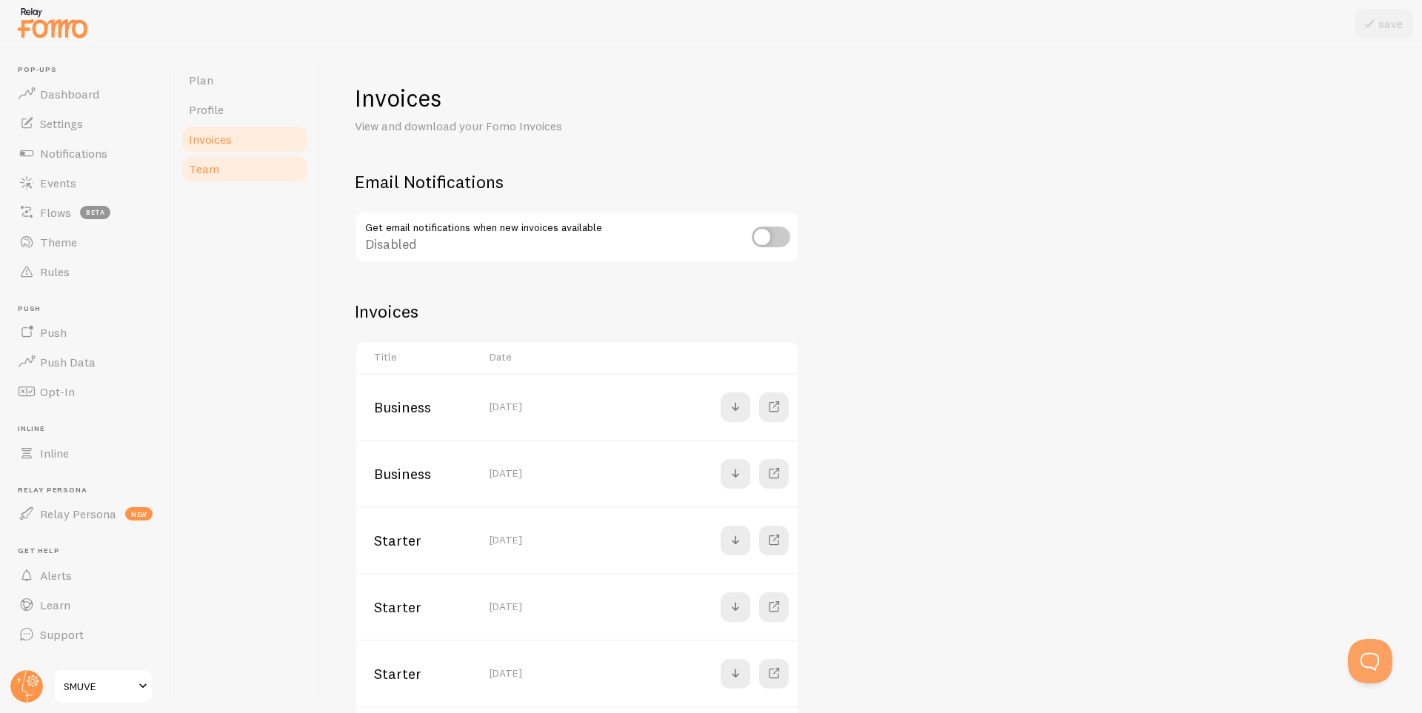
click at [230, 167] on link "Team" at bounding box center [245, 169] width 130 height 30
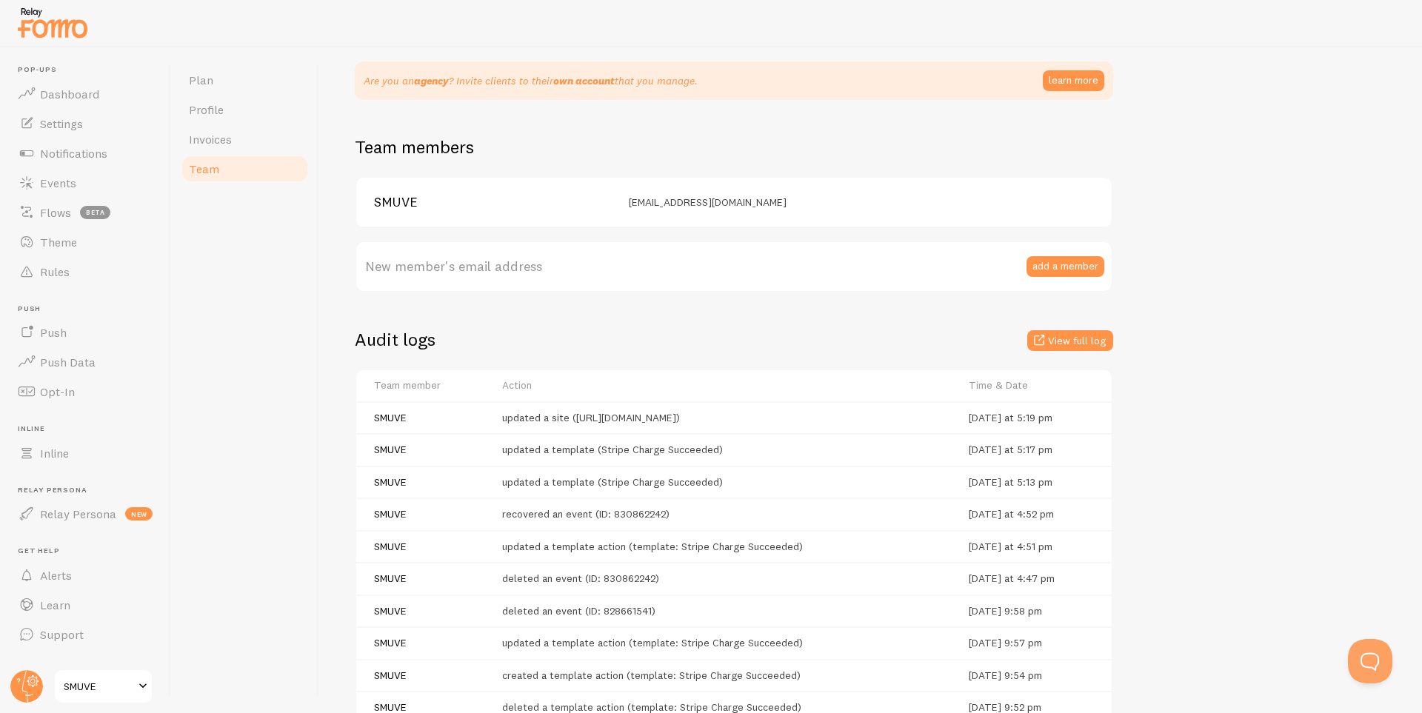
scroll to position [242, 0]
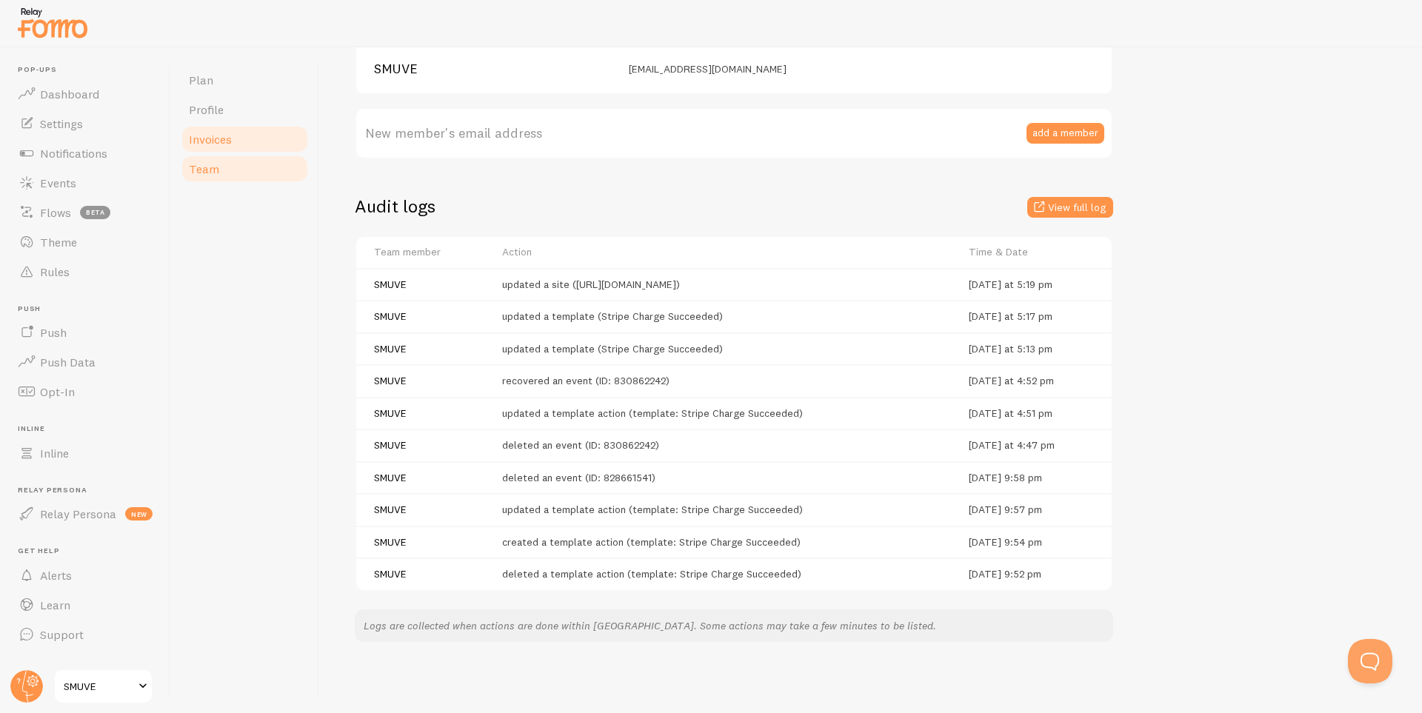
click at [234, 147] on link "Invoices" at bounding box center [245, 139] width 130 height 30
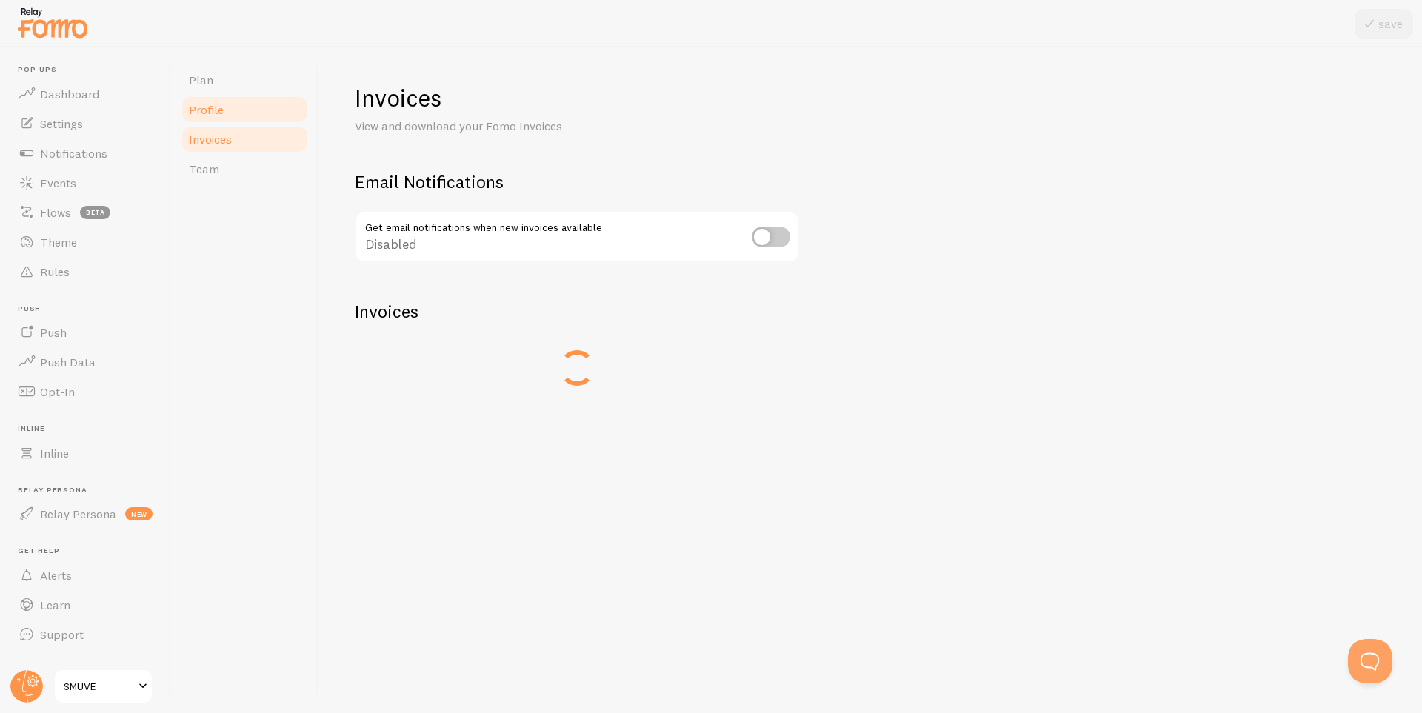
click at [212, 111] on span "Profile" at bounding box center [206, 109] width 35 height 15
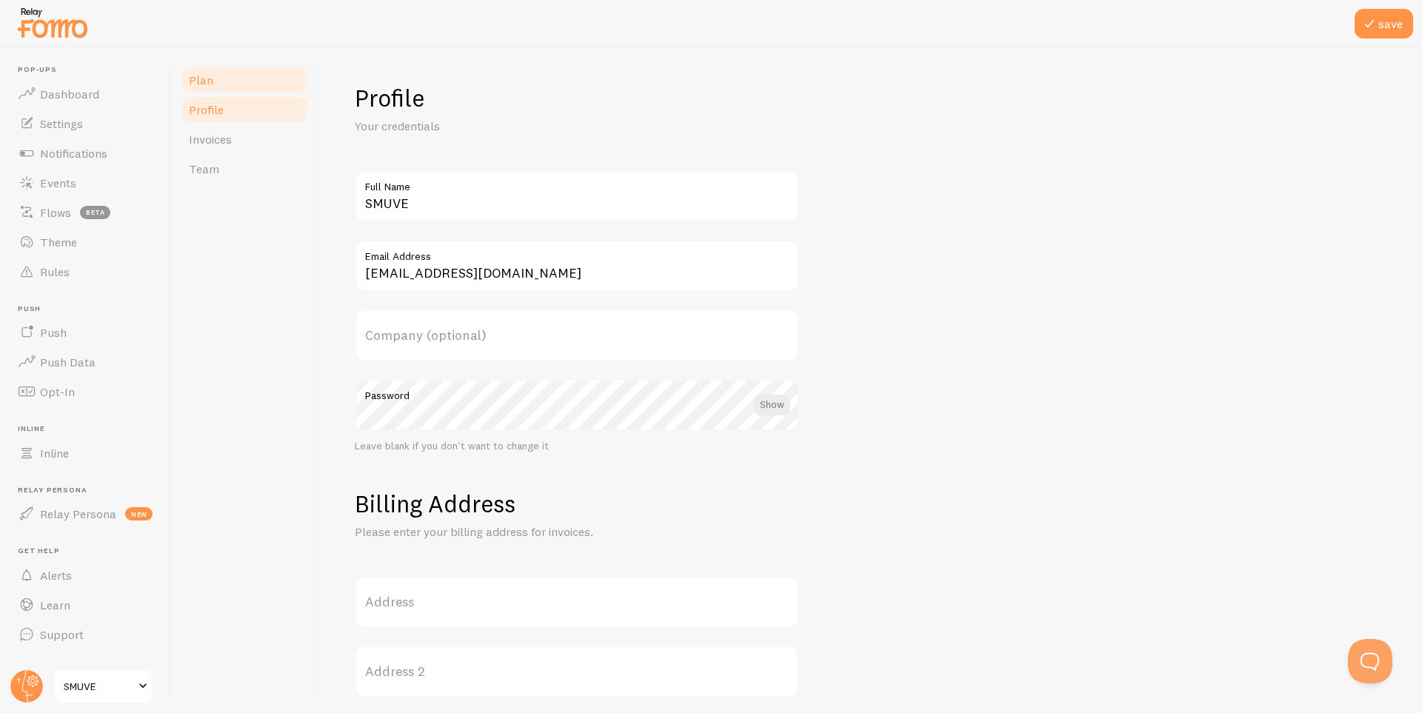
click at [202, 77] on span "Plan" at bounding box center [201, 80] width 24 height 15
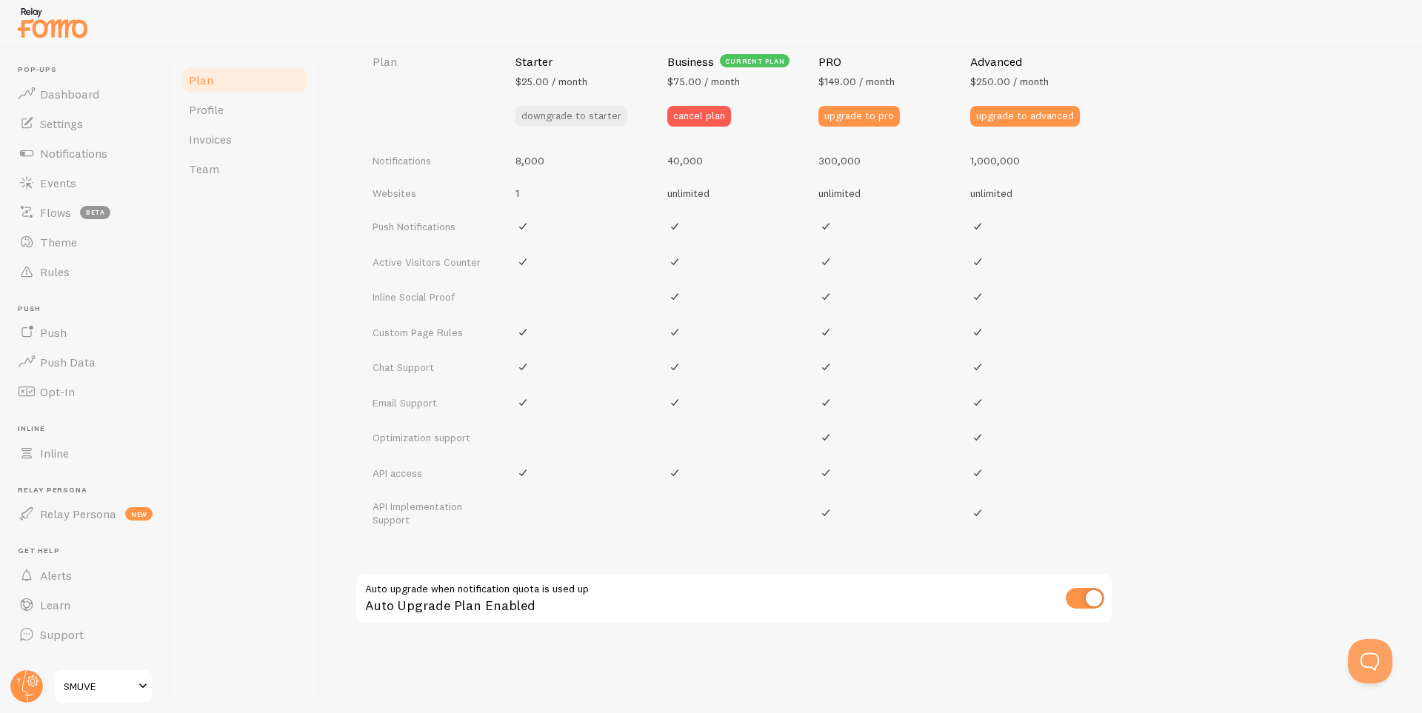
scroll to position [641, 0]
click at [1081, 597] on input "checkbox" at bounding box center [1085, 596] width 39 height 21
checkbox input "false"
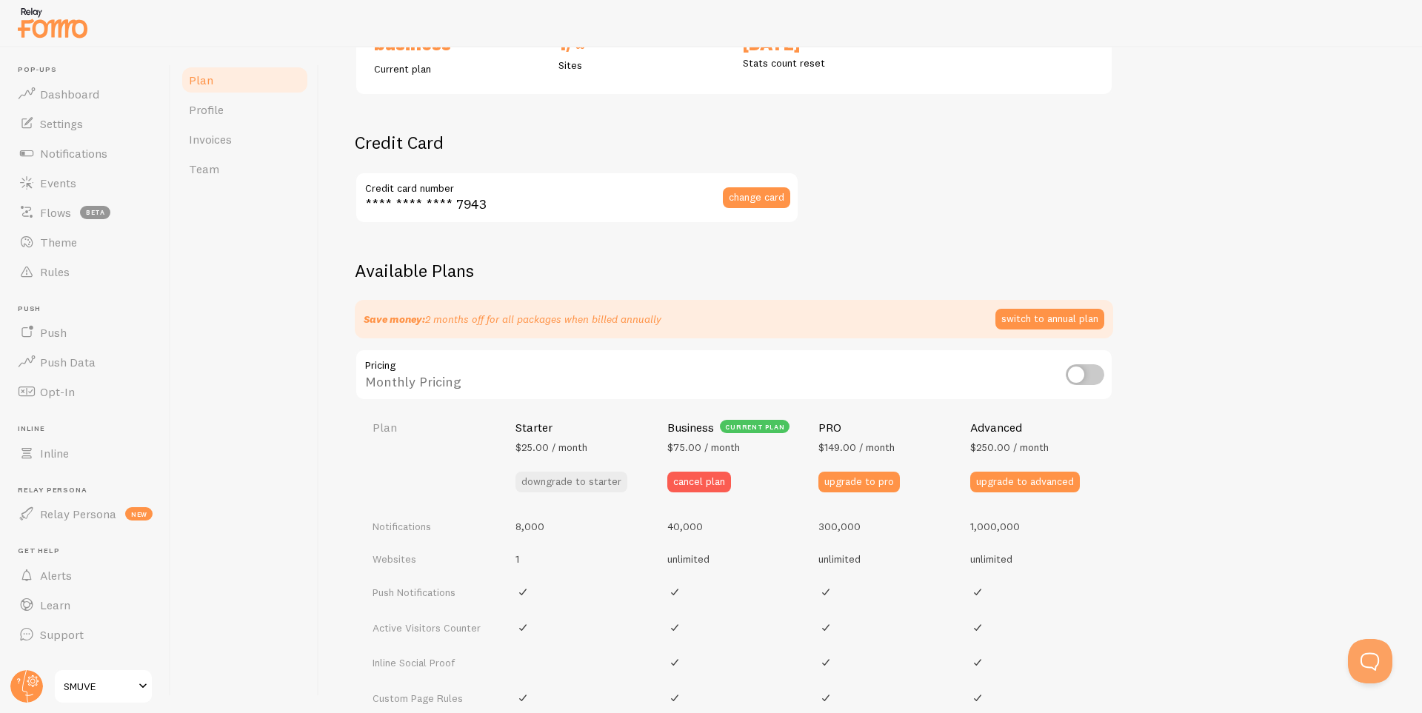
scroll to position [147, 0]
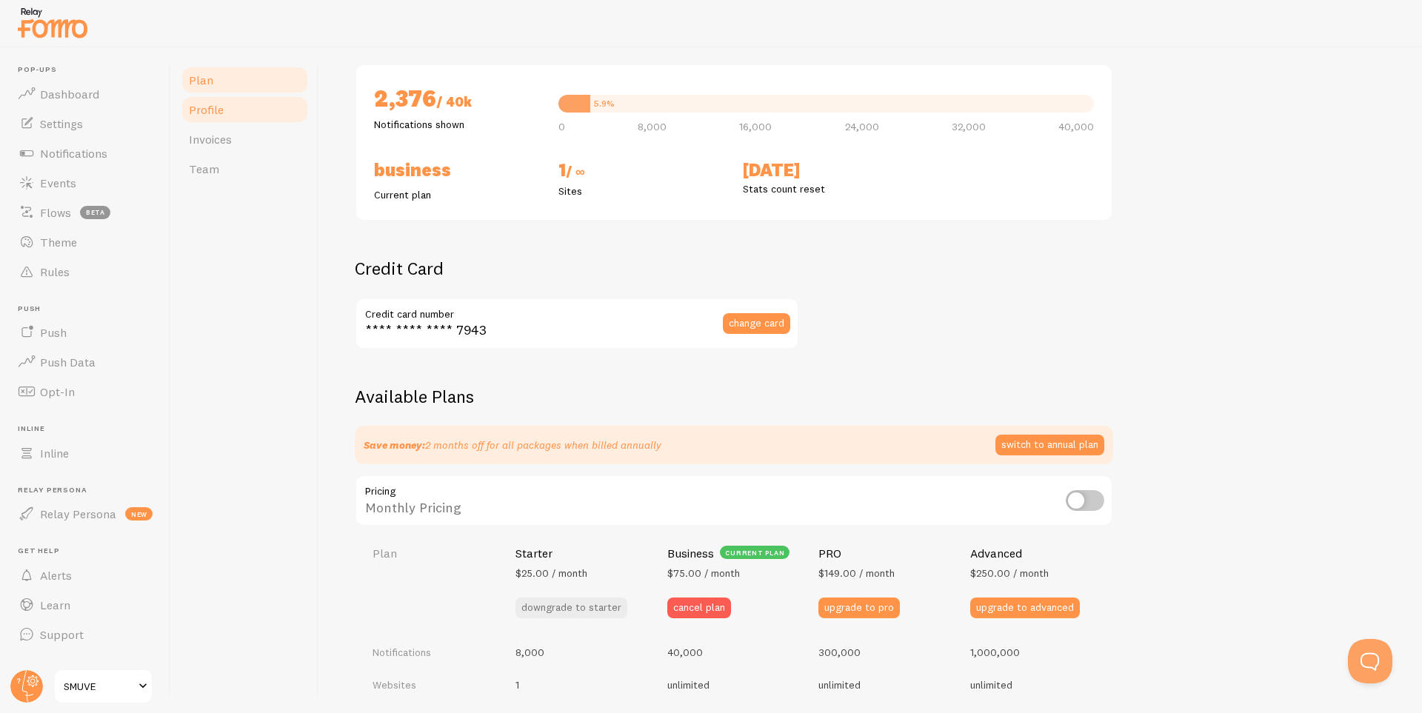
click at [254, 112] on link "Profile" at bounding box center [245, 110] width 130 height 30
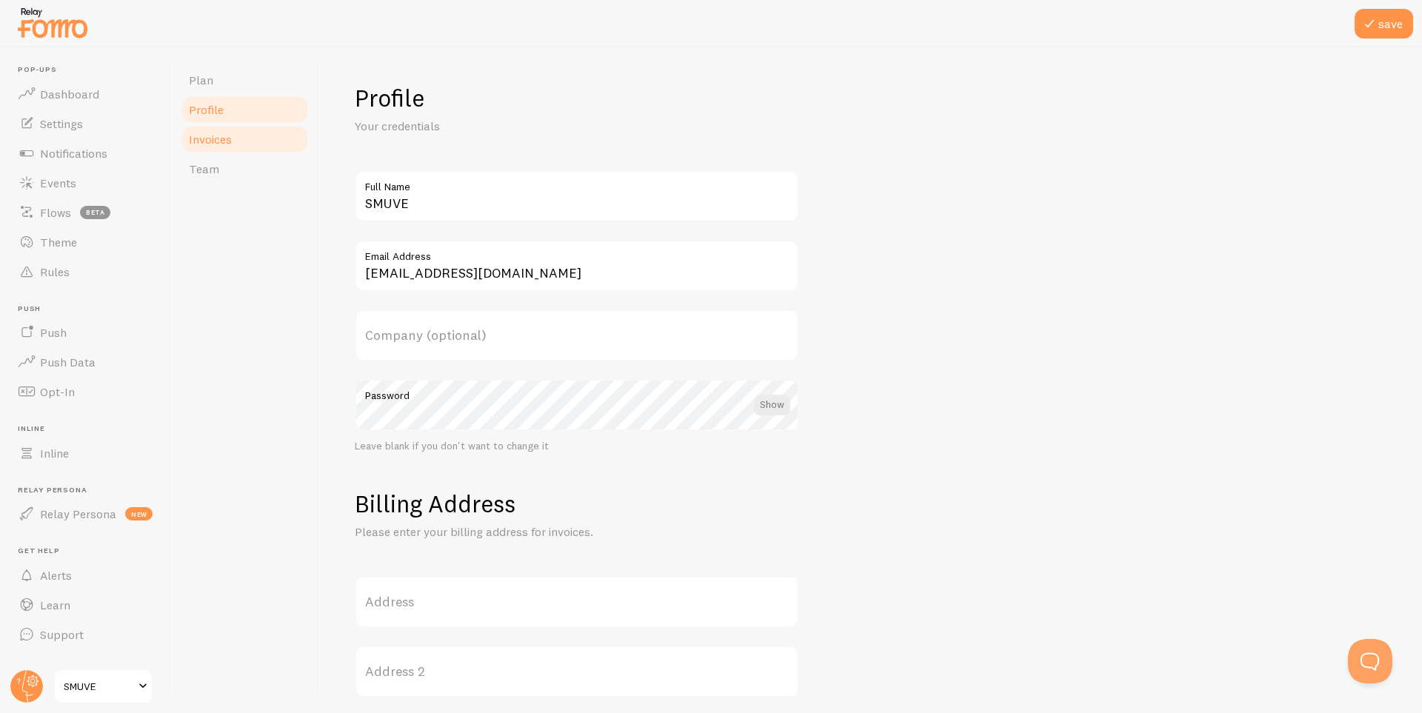
click at [233, 136] on link "Invoices" at bounding box center [245, 139] width 130 height 30
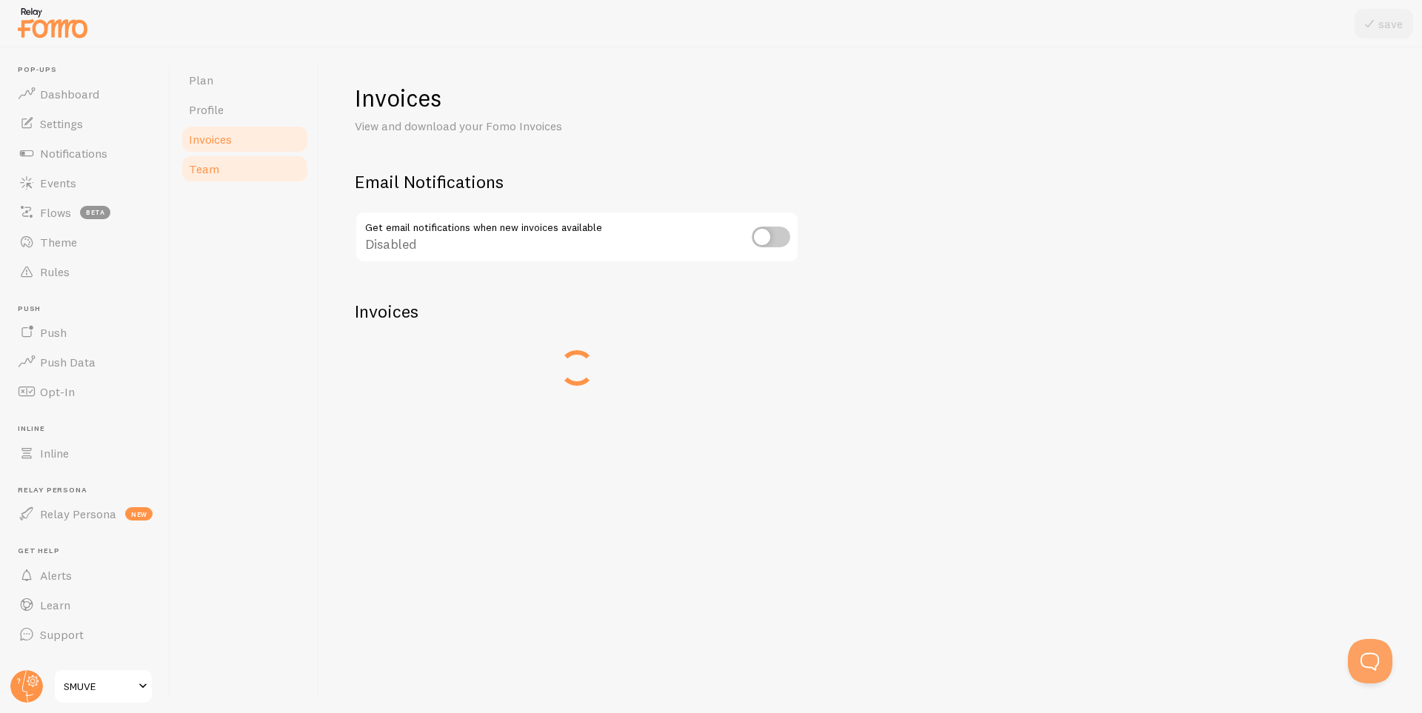
click at [213, 171] on span "Team" at bounding box center [204, 168] width 30 height 15
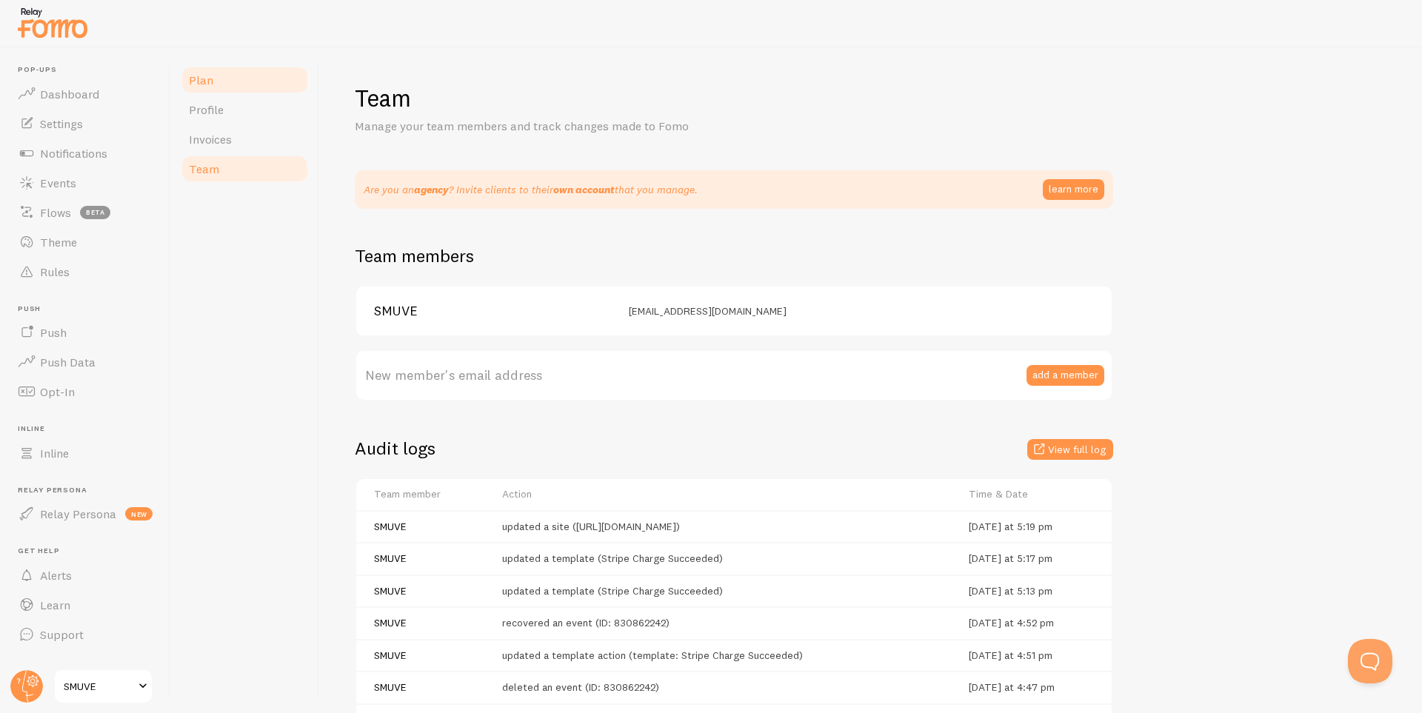
click at [243, 76] on link "Plan" at bounding box center [245, 80] width 130 height 30
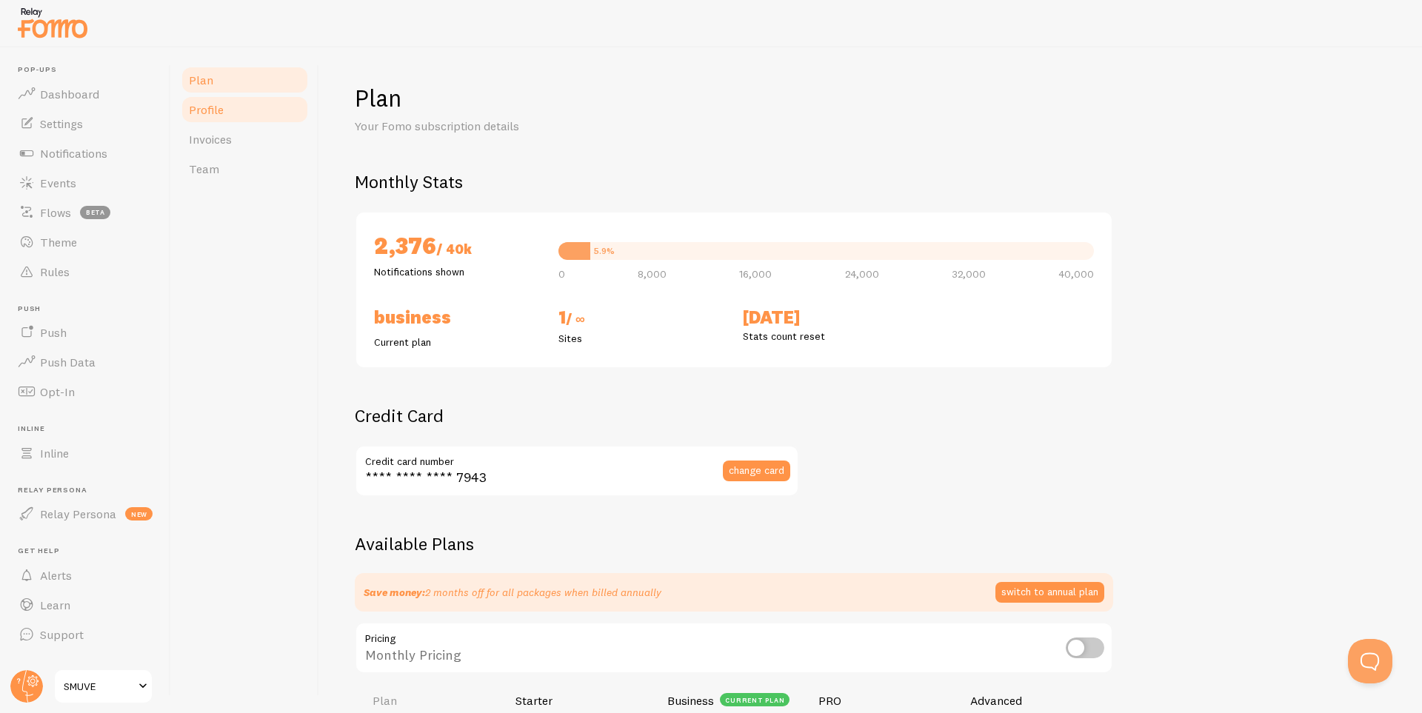
click at [226, 112] on link "Profile" at bounding box center [245, 110] width 130 height 30
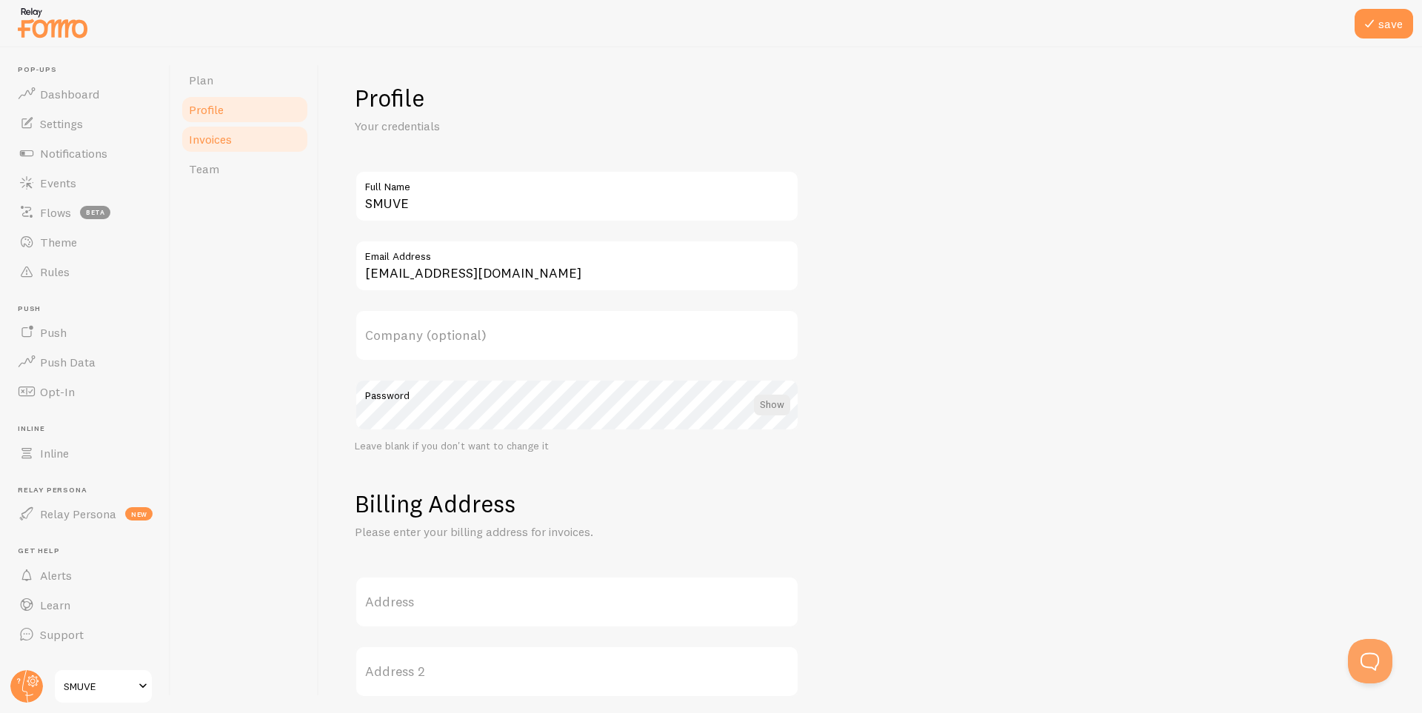
click at [224, 142] on span "Invoices" at bounding box center [210, 139] width 43 height 15
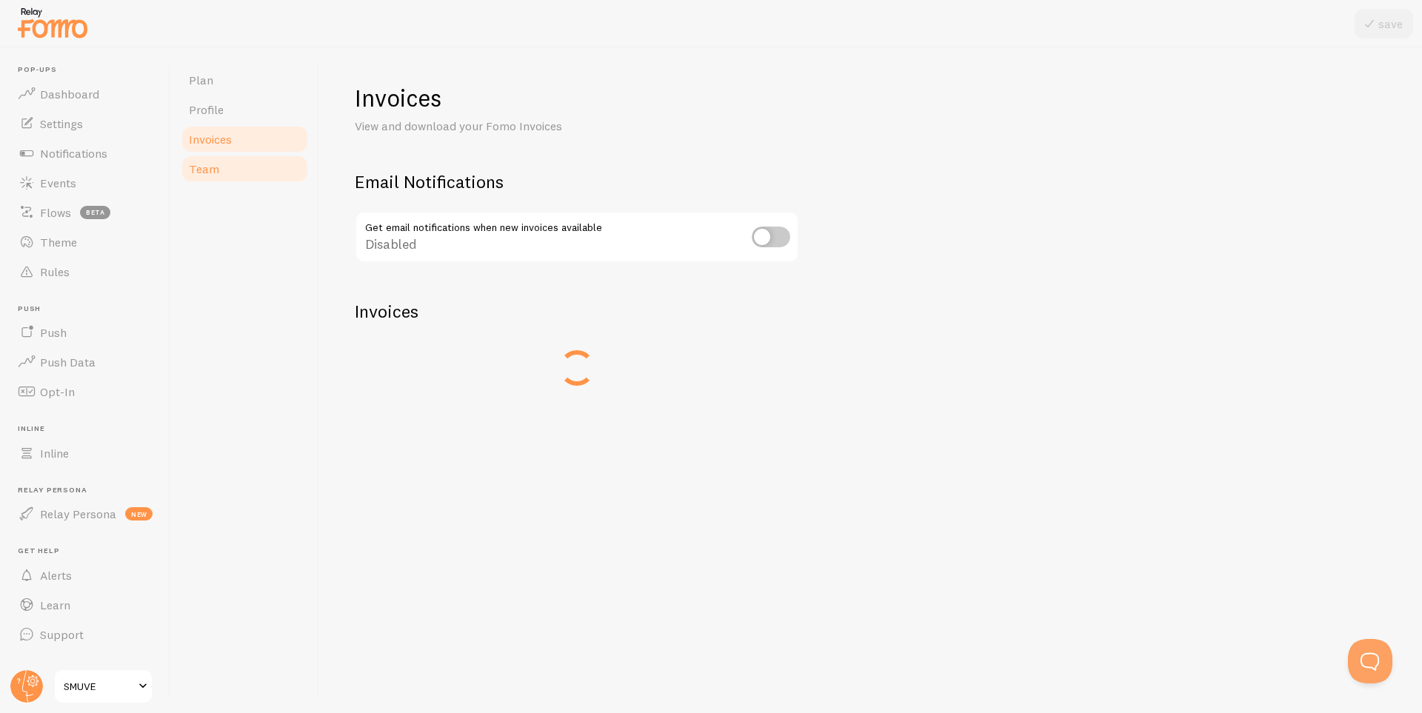
click at [219, 170] on link "Team" at bounding box center [245, 169] width 130 height 30
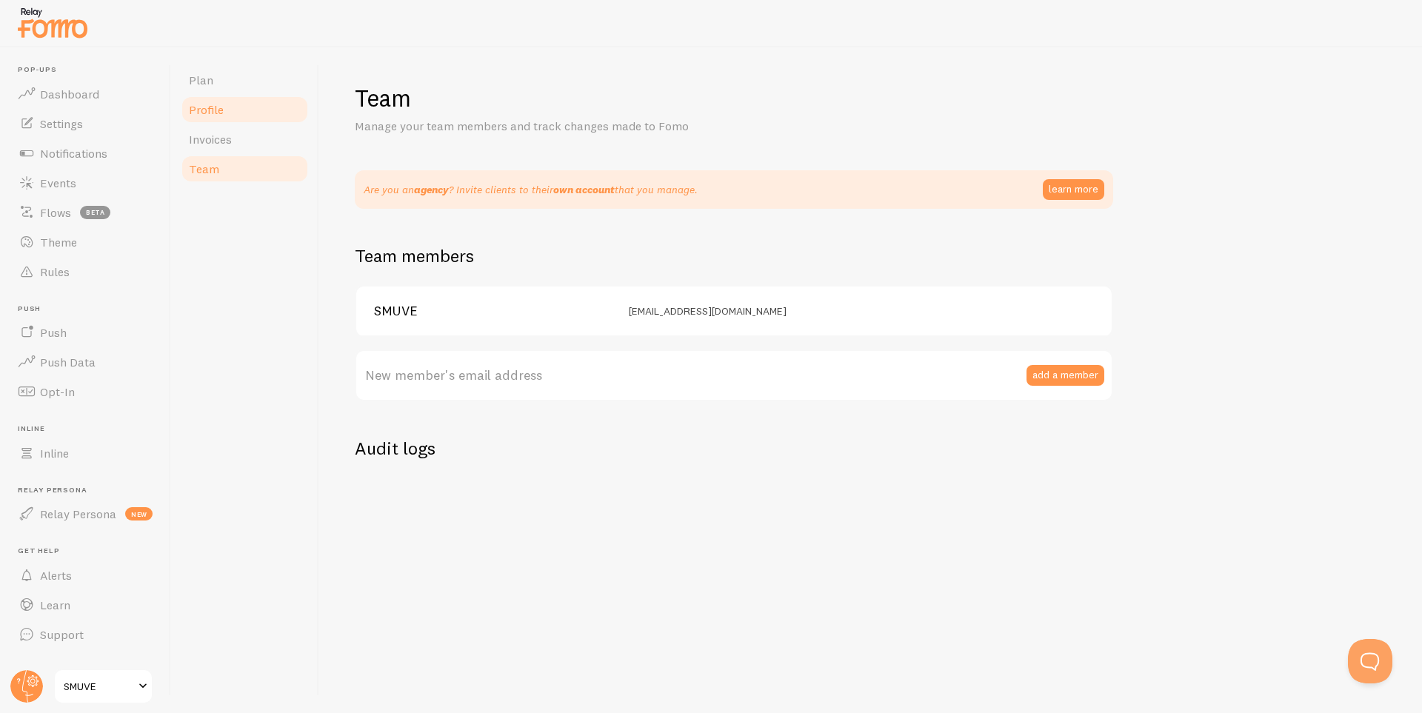
click at [238, 95] on link "Profile" at bounding box center [245, 110] width 130 height 30
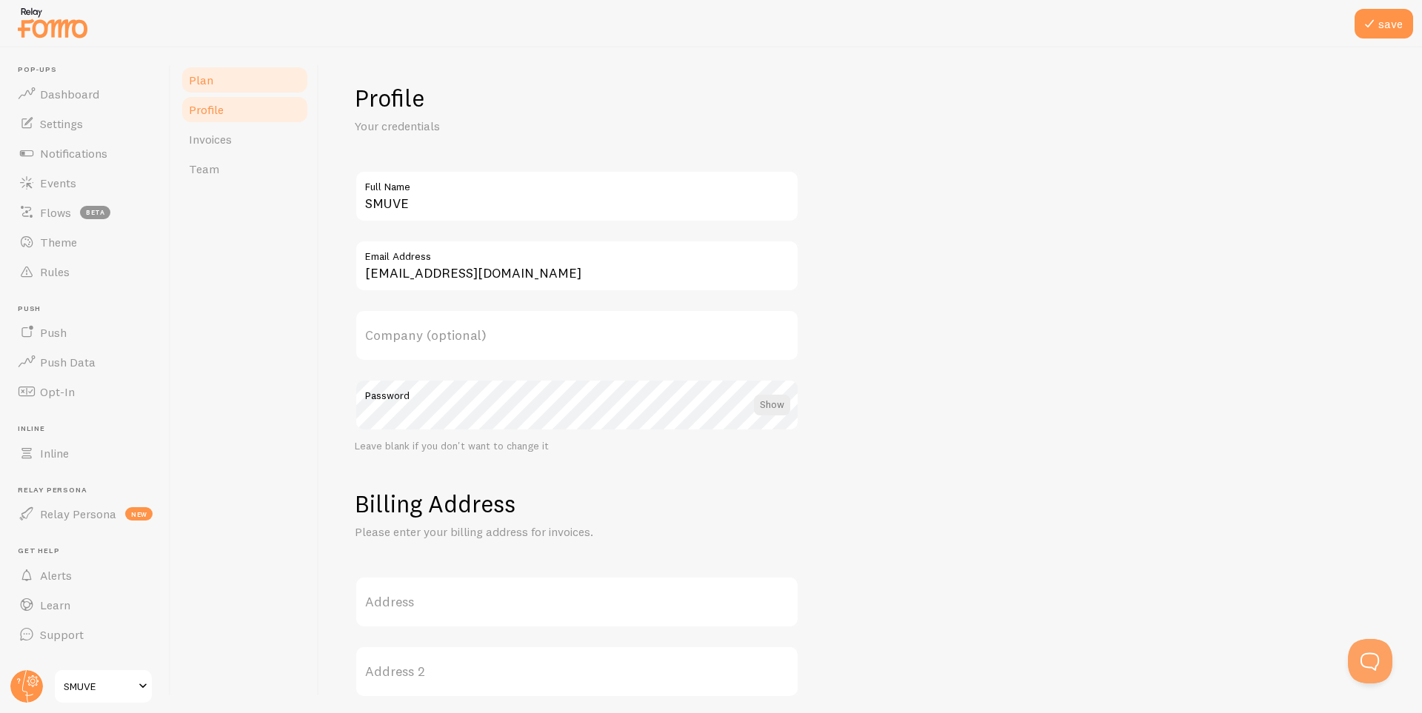
click at [236, 79] on link "Plan" at bounding box center [245, 80] width 130 height 30
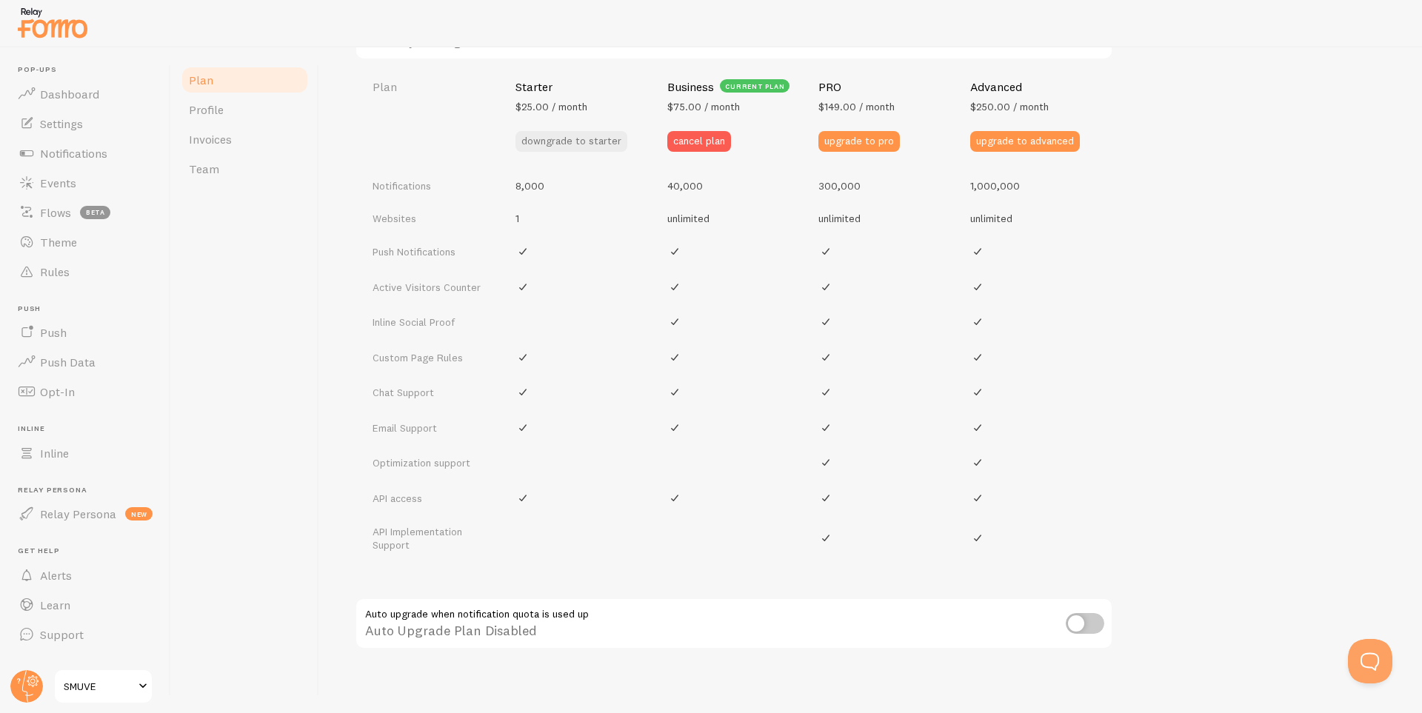
scroll to position [617, 0]
click at [213, 136] on span "Invoices" at bounding box center [210, 139] width 43 height 15
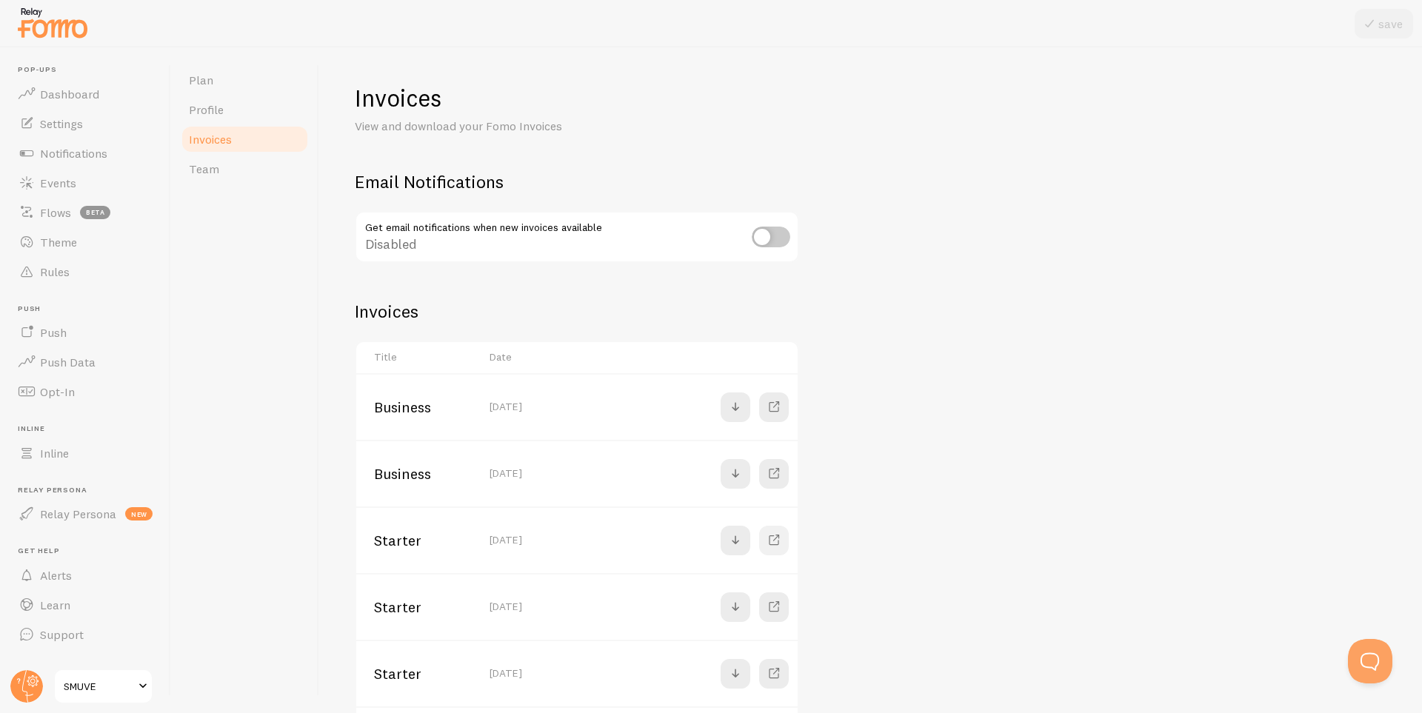
click at [772, 541] on span at bounding box center [774, 541] width 18 height 18
click at [774, 405] on span at bounding box center [774, 407] width 18 height 18
click at [773, 473] on span at bounding box center [774, 474] width 18 height 18
click at [67, 96] on span "Dashboard" at bounding box center [69, 94] width 59 height 15
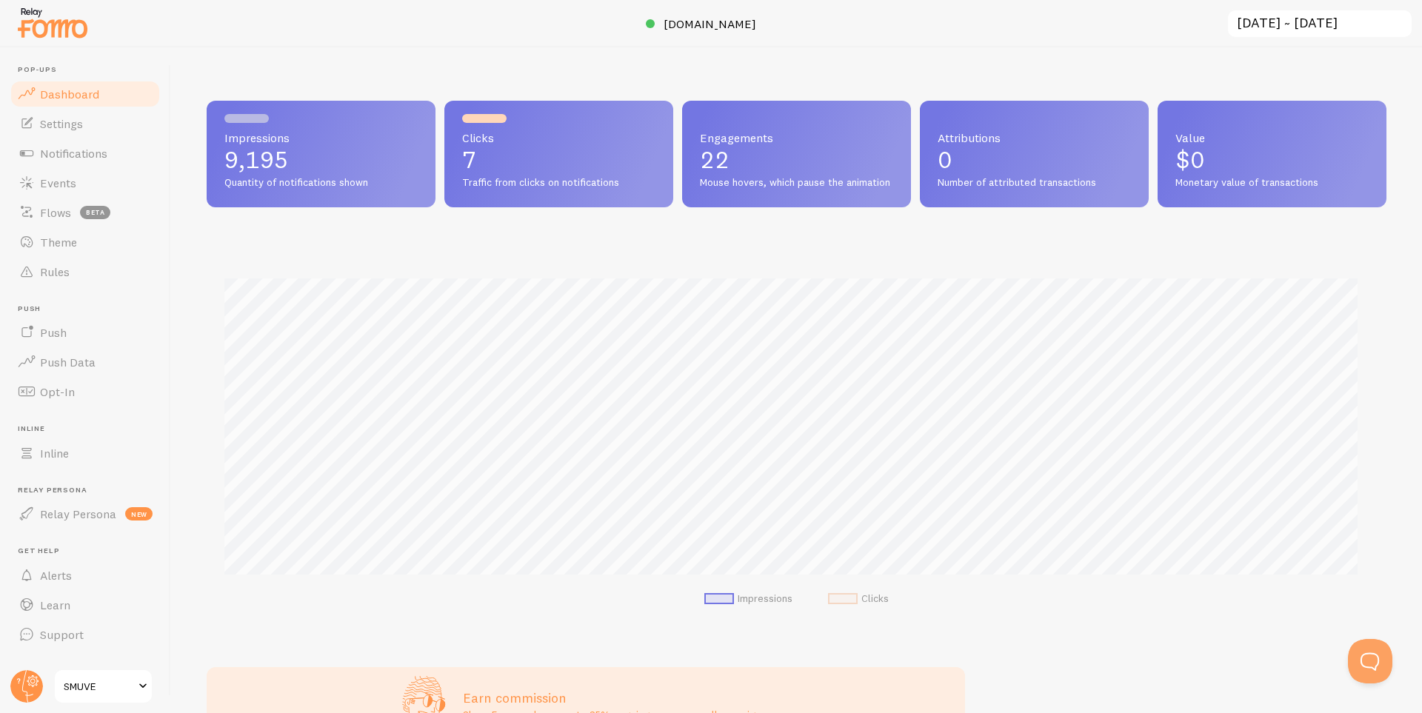
scroll to position [575, 0]
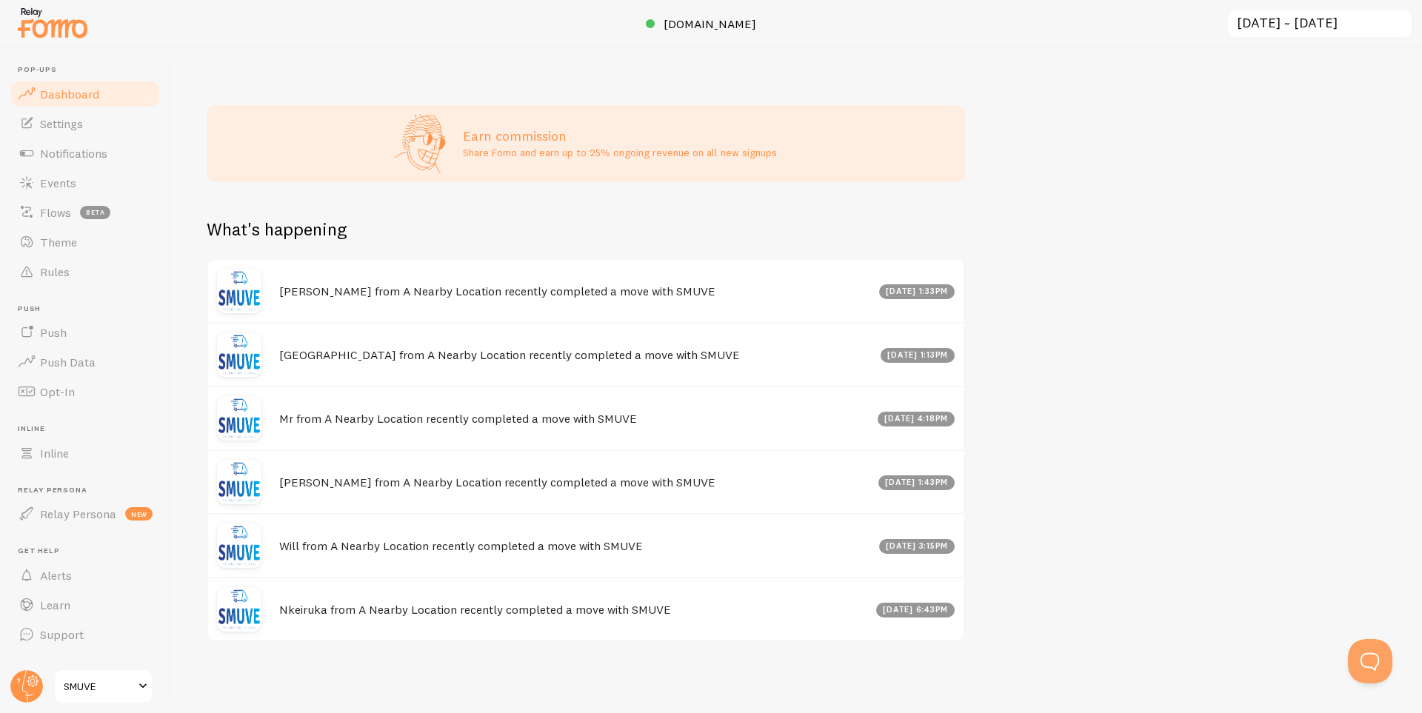
click at [133, 679] on span "SMUVE" at bounding box center [99, 687] width 70 height 18
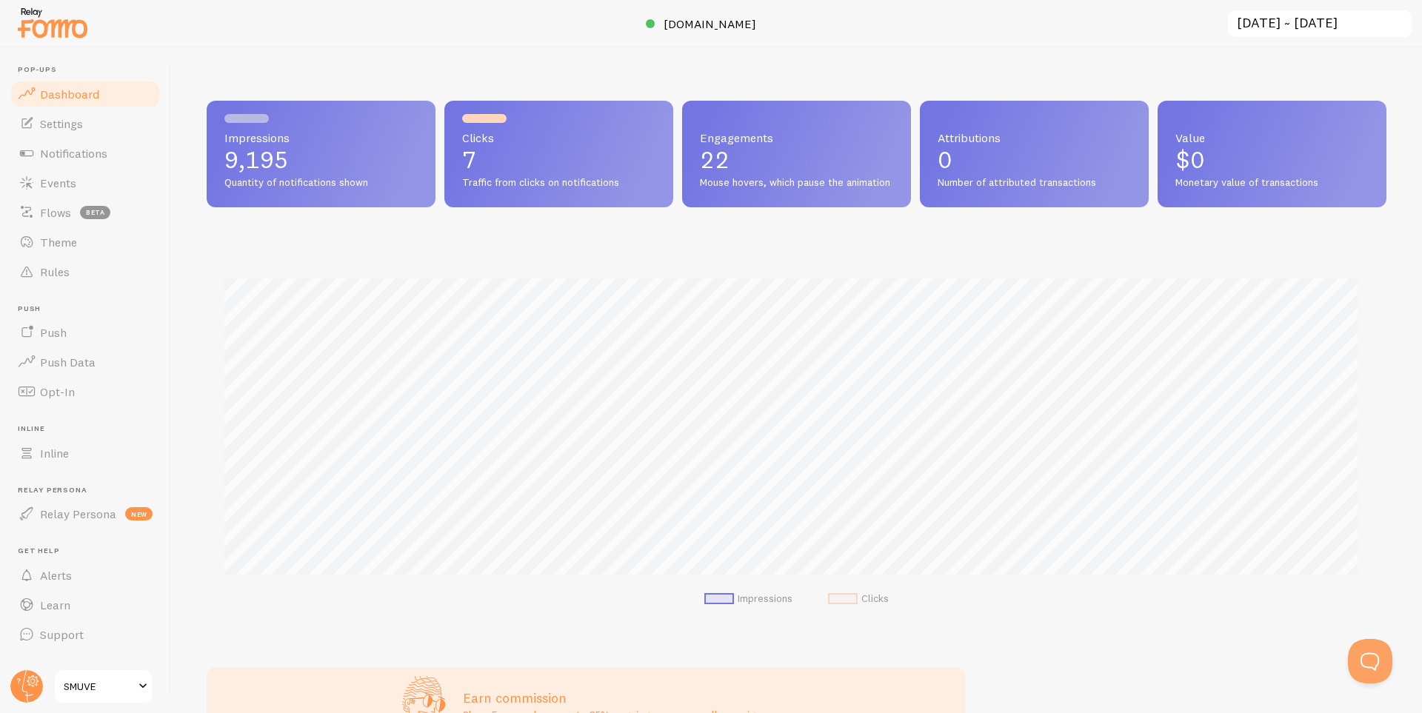
click at [1292, 22] on input "[DATE] ~ [DATE]" at bounding box center [1319, 24] width 187 height 30
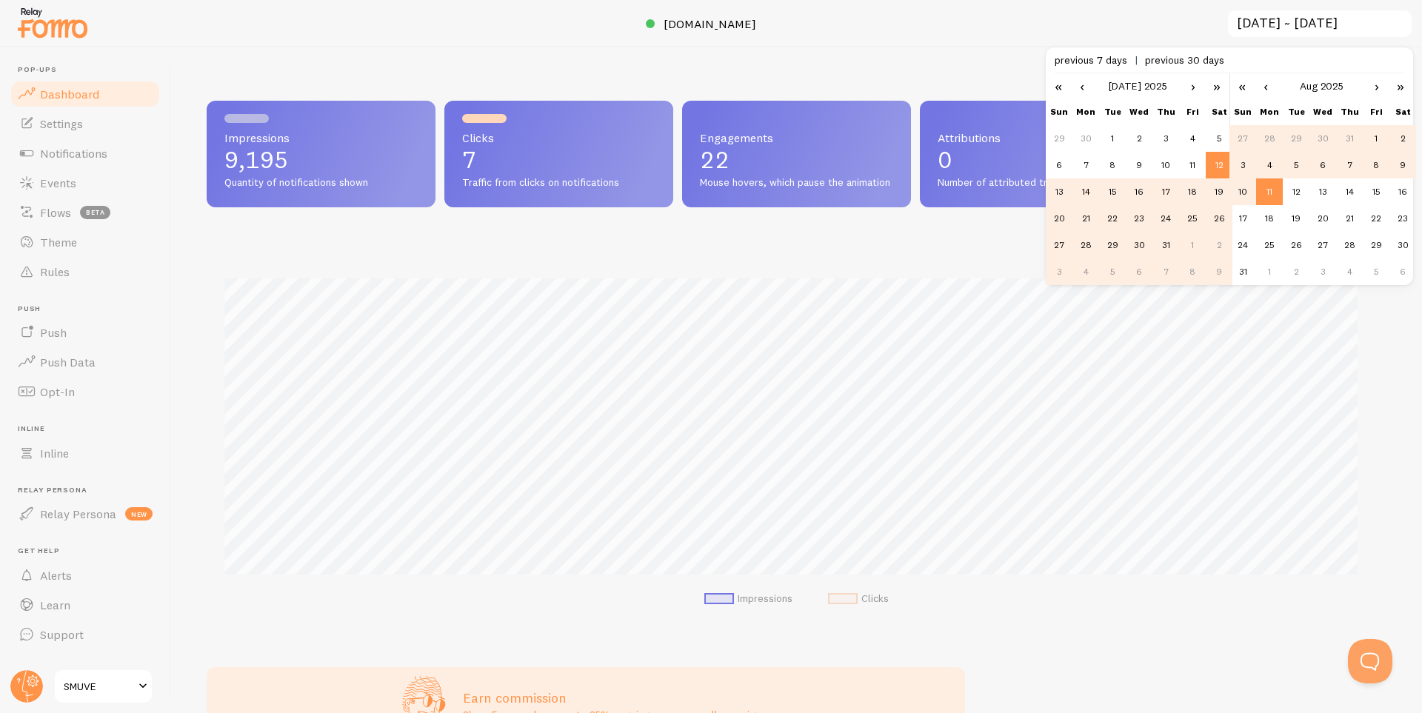
click at [1178, 62] on span "previous 30 days" at bounding box center [1184, 59] width 79 height 13
click at [1186, 161] on td "11" at bounding box center [1192, 165] width 27 height 27
click at [1167, 160] on td "10" at bounding box center [1165, 165] width 27 height 27
click at [1081, 87] on link "‹" at bounding box center [1082, 85] width 22 height 25
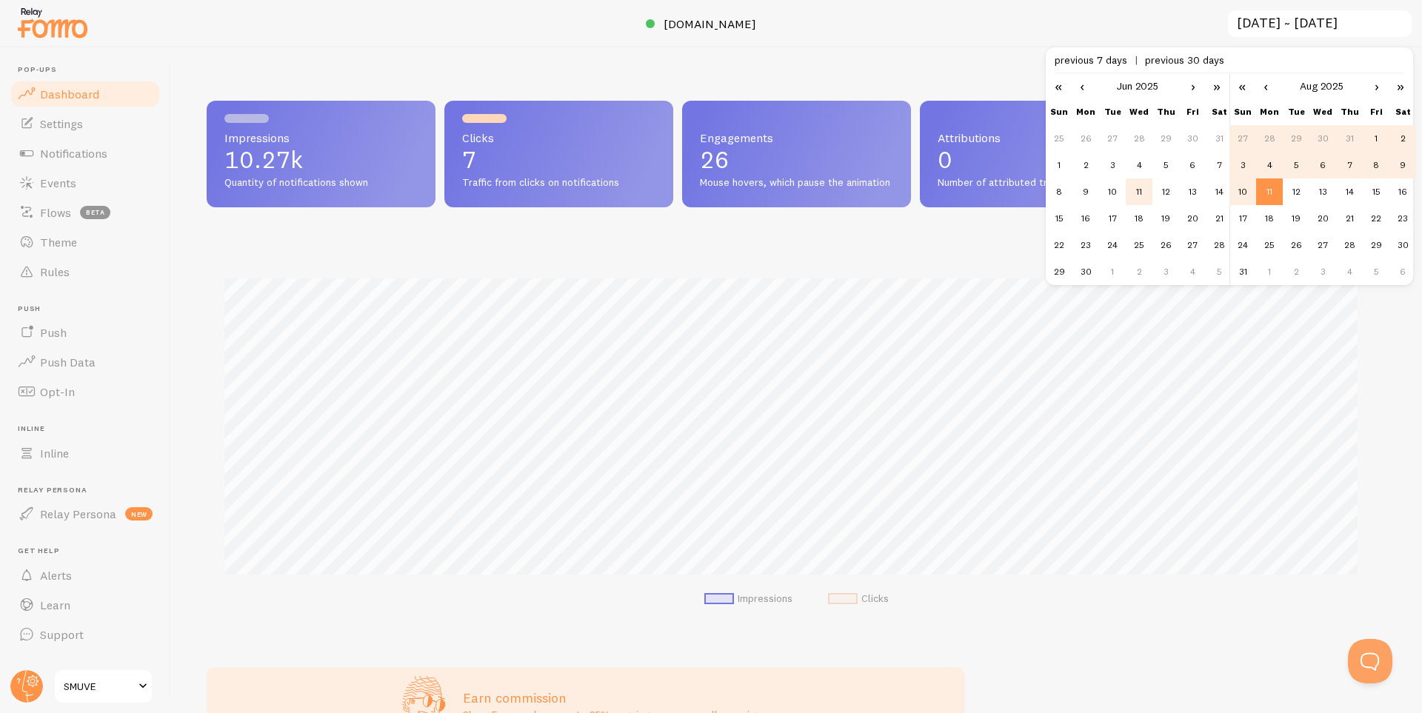
click at [1129, 189] on td "11" at bounding box center [1139, 191] width 27 height 27
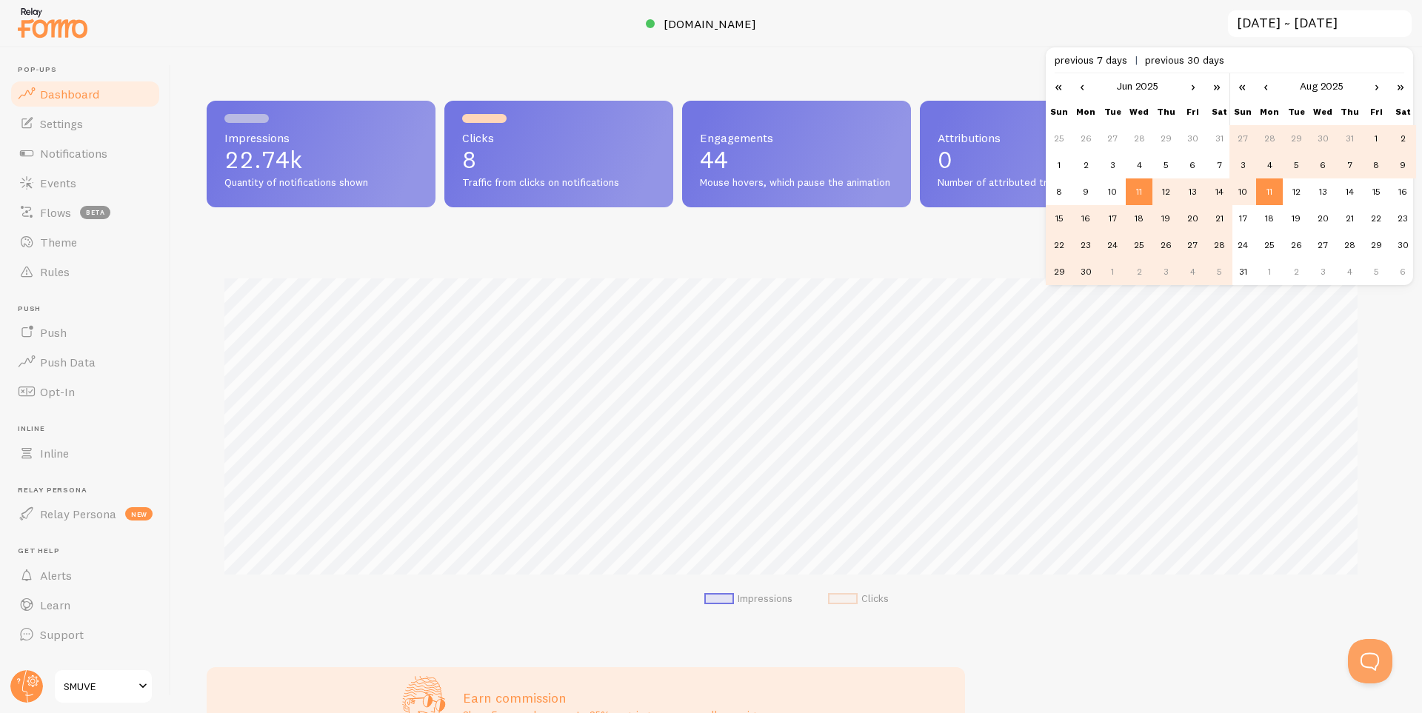
click at [1263, 84] on link "‹" at bounding box center [1266, 85] width 22 height 25
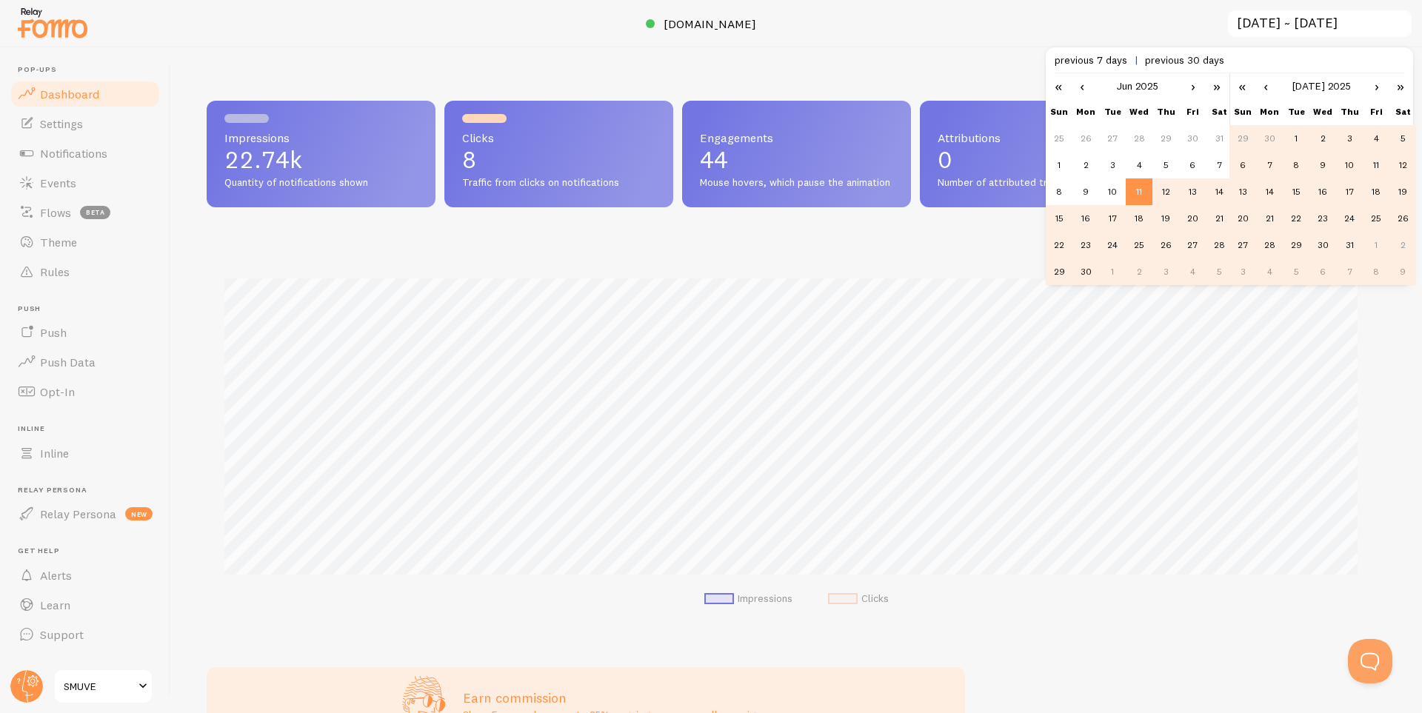
click at [1377, 164] on td "11" at bounding box center [1376, 165] width 27 height 27
type input "[DATE] ~ [DATE]"
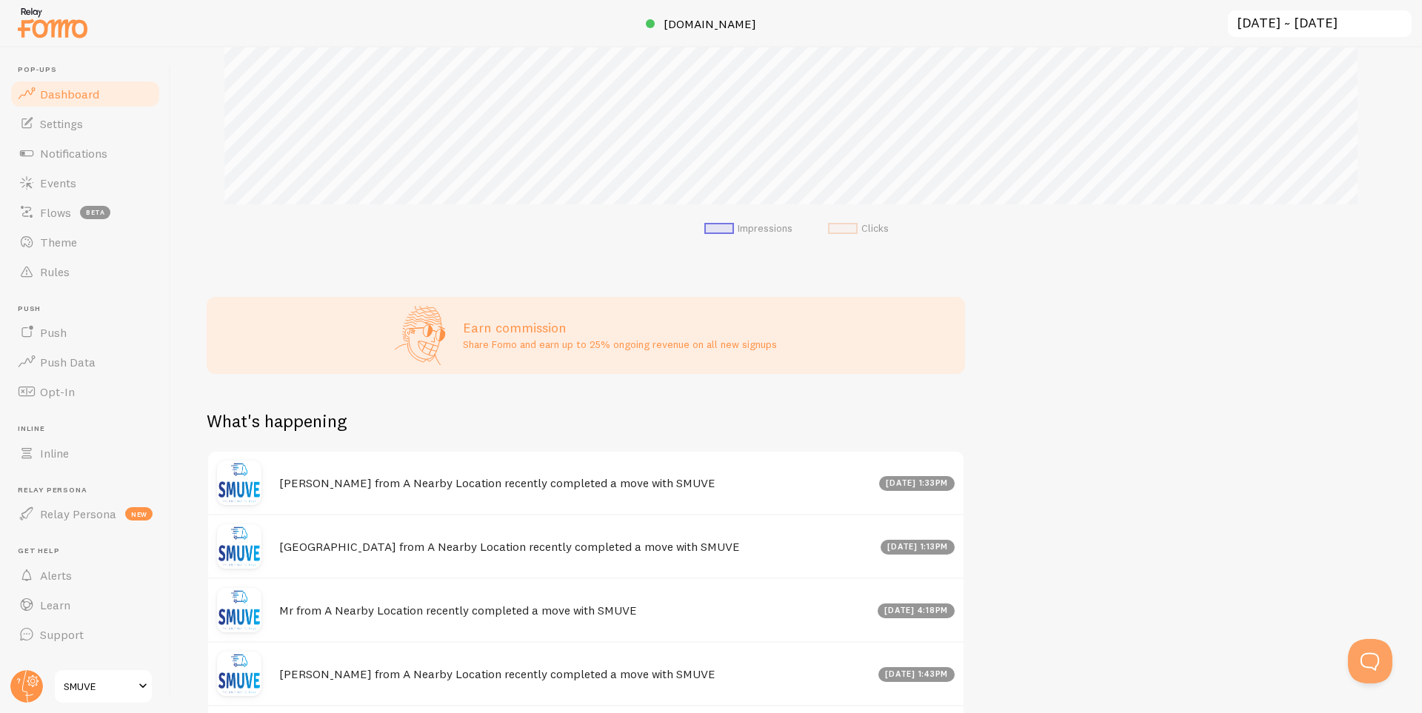
scroll to position [0, 0]
